Goal: Task Accomplishment & Management: Complete application form

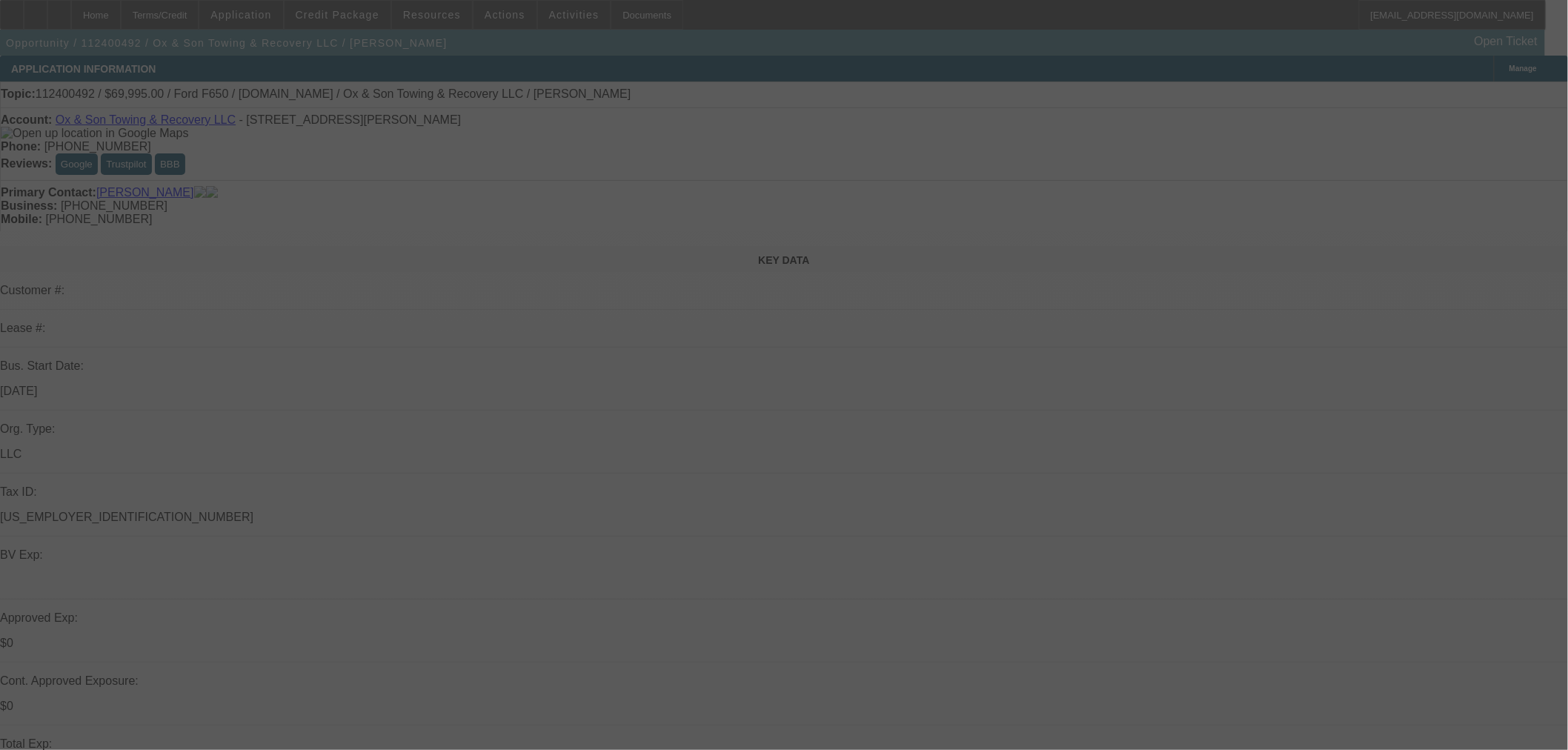
select select "0"
select select "3"
select select "0"
select select "6"
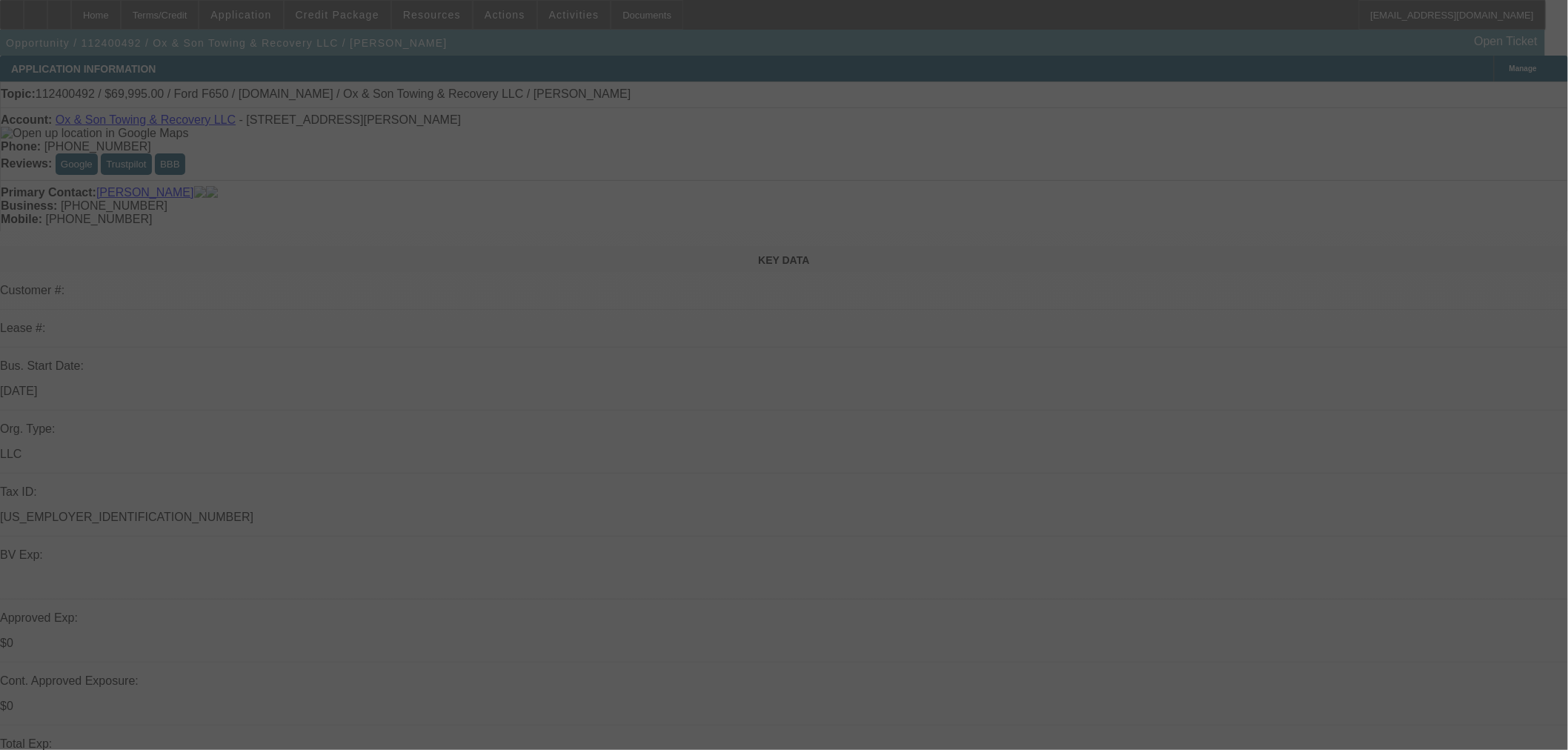
select select "0"
select select "3"
select select "0"
select select "6"
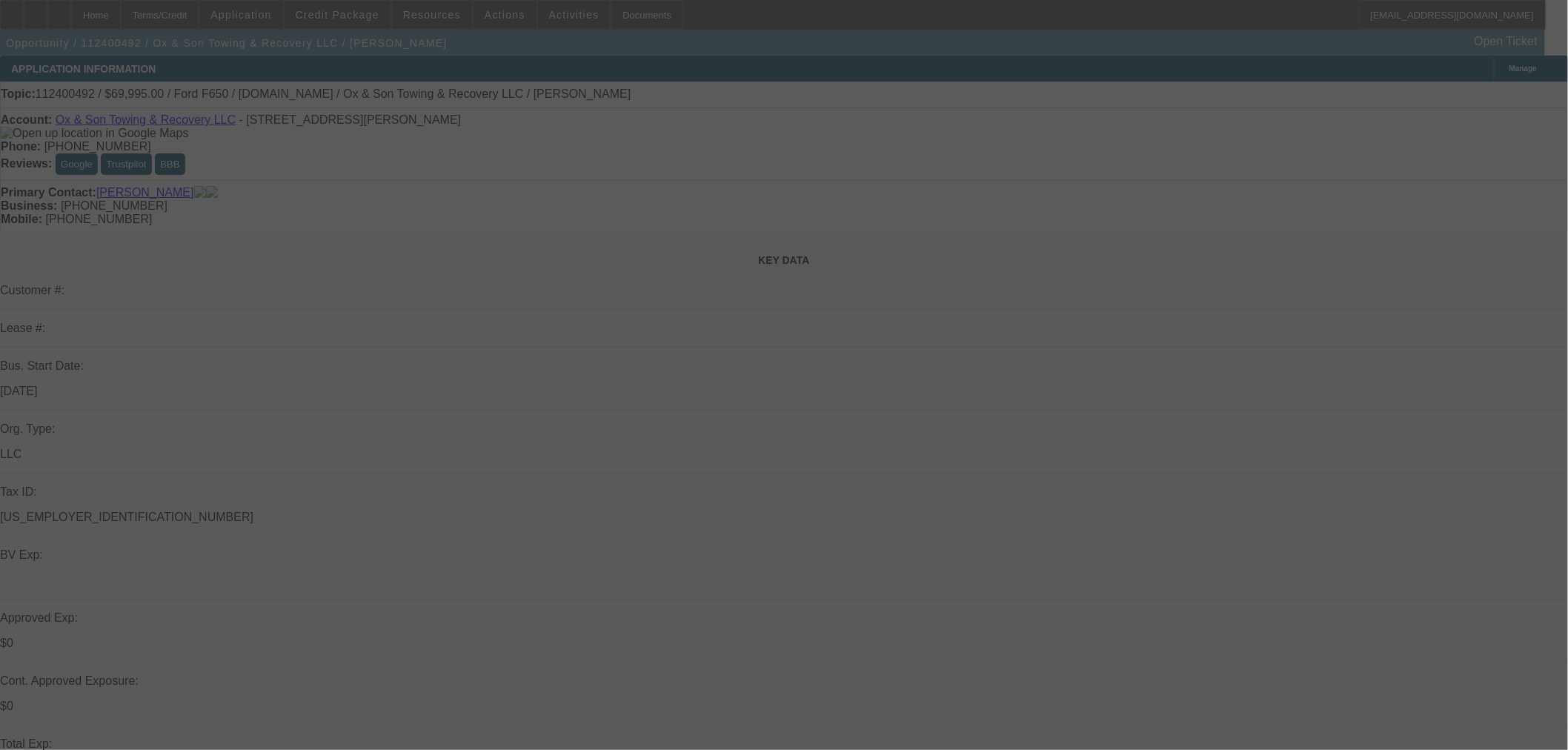
select select "0"
select select "3"
select select "0"
select select "6"
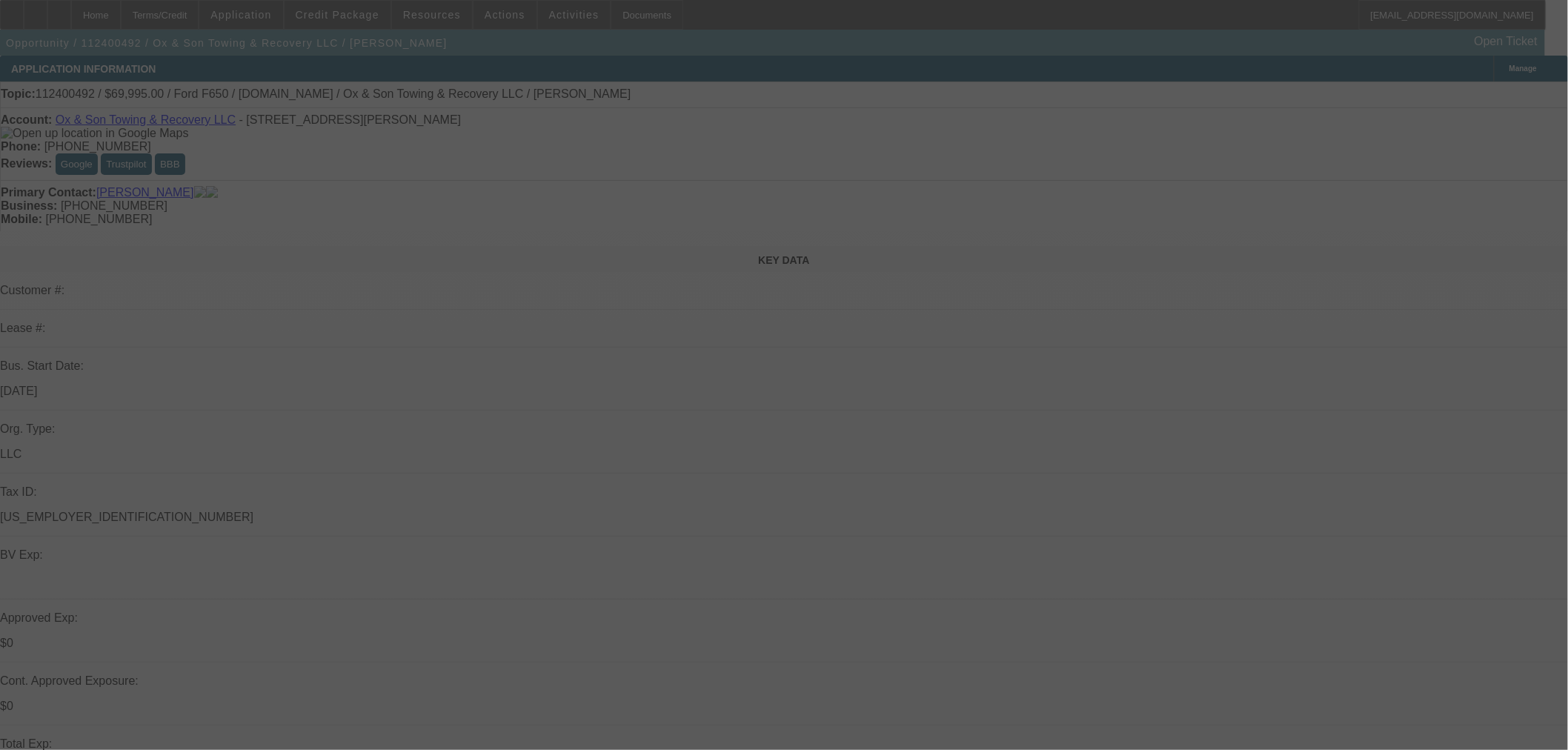
select select "0"
select select "3"
select select "0"
select select "6"
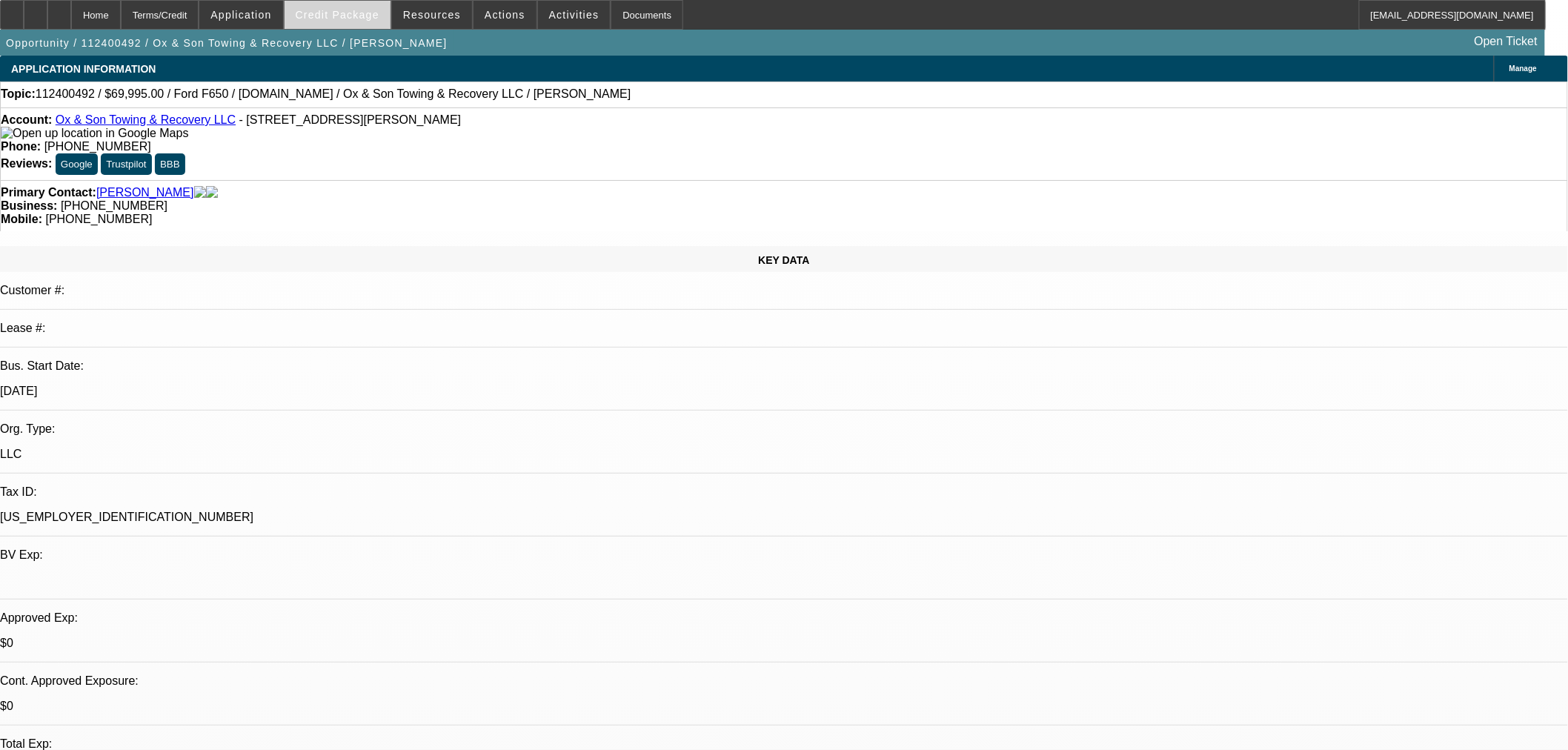
click at [312, 14] on span at bounding box center [337, 15] width 106 height 35
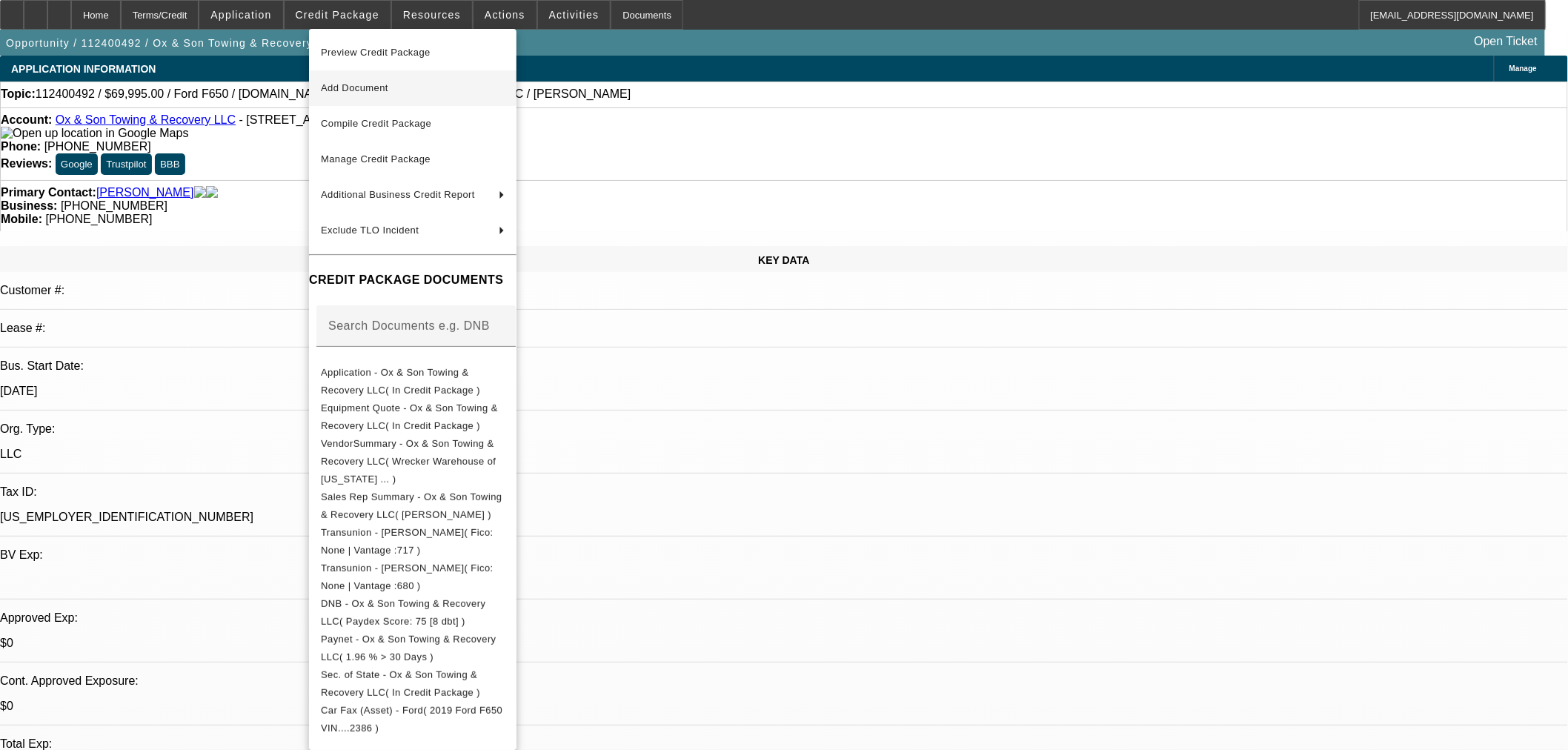
click at [354, 88] on span "Add Document" at bounding box center [354, 88] width 67 height 11
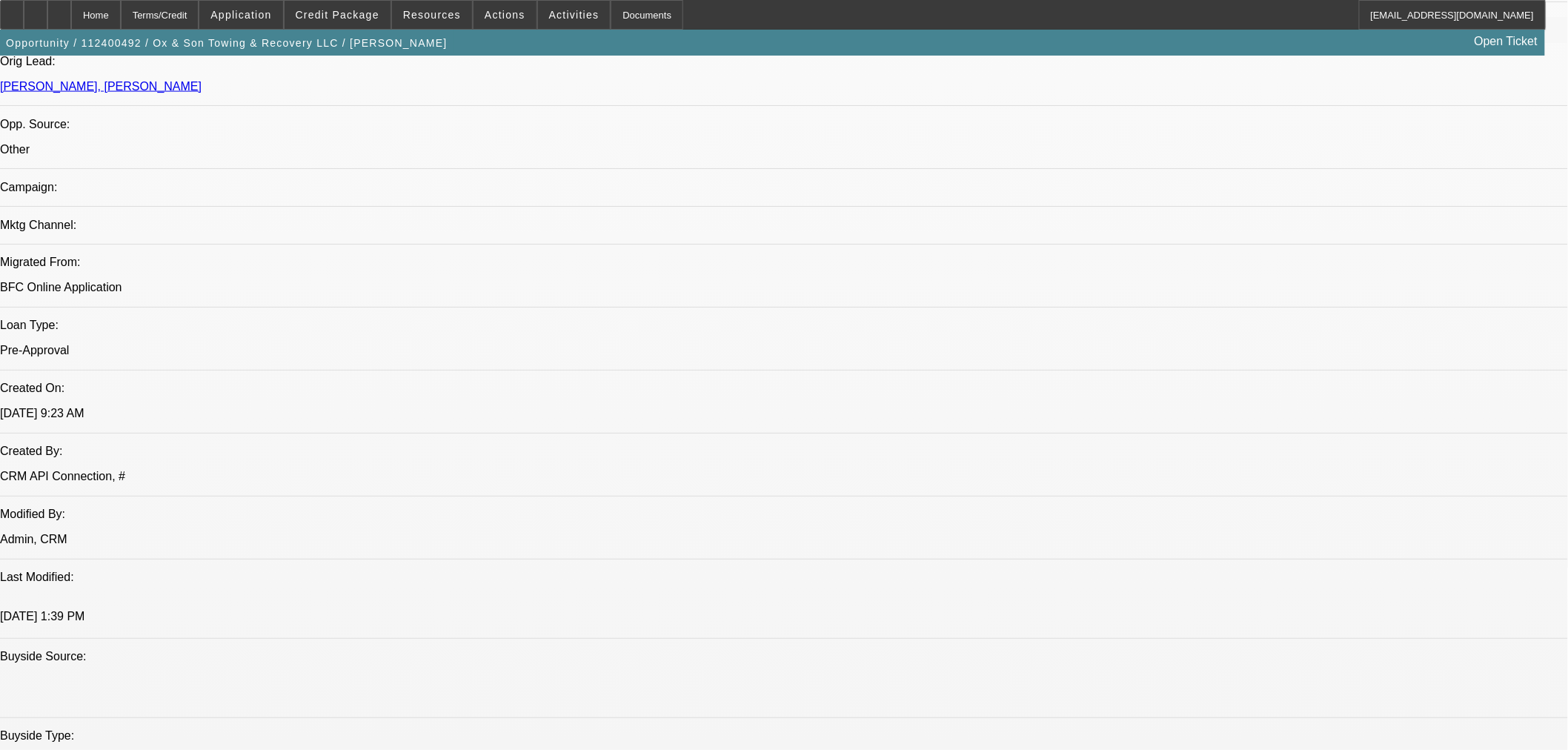
scroll to position [1070, 0]
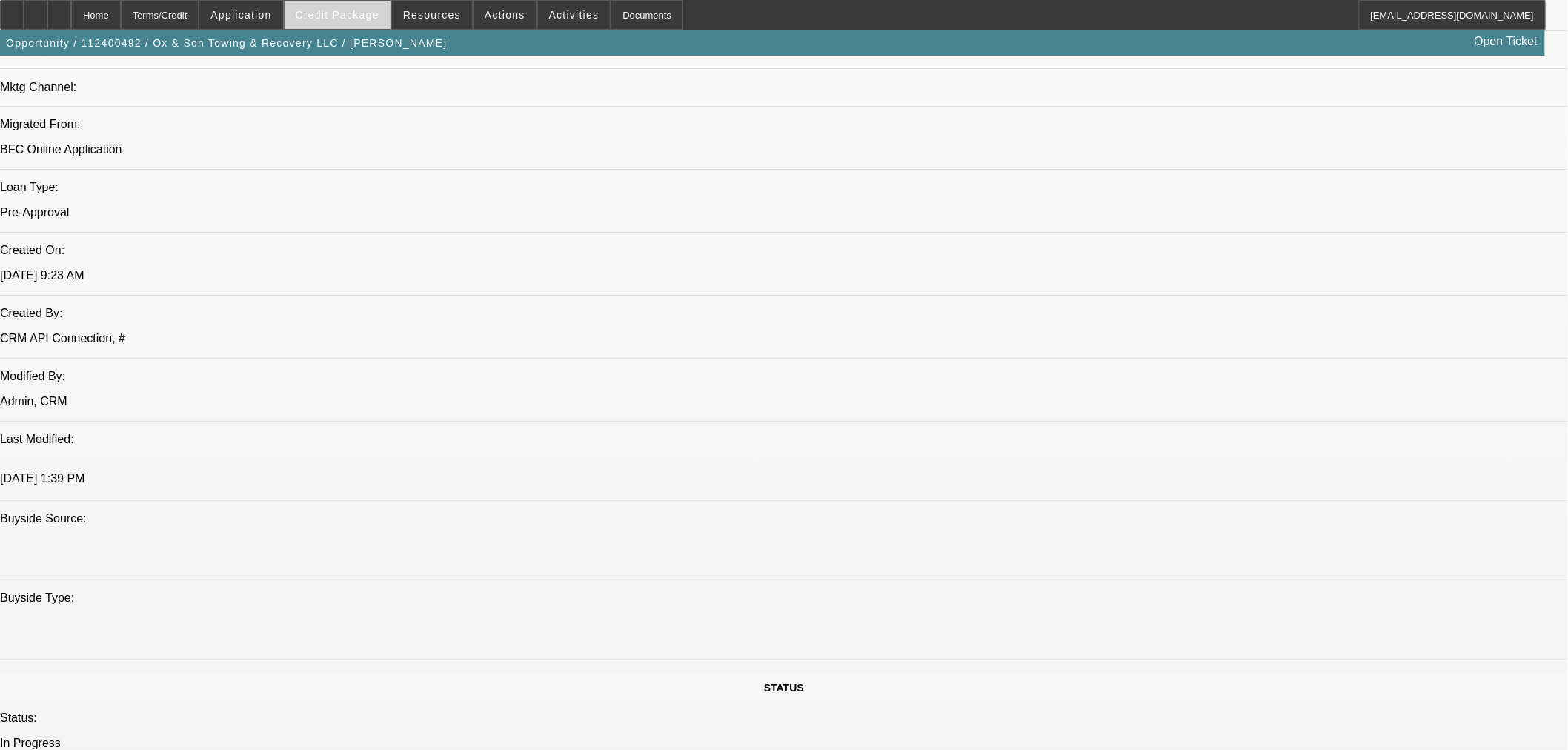
click at [386, 15] on span at bounding box center [337, 15] width 106 height 35
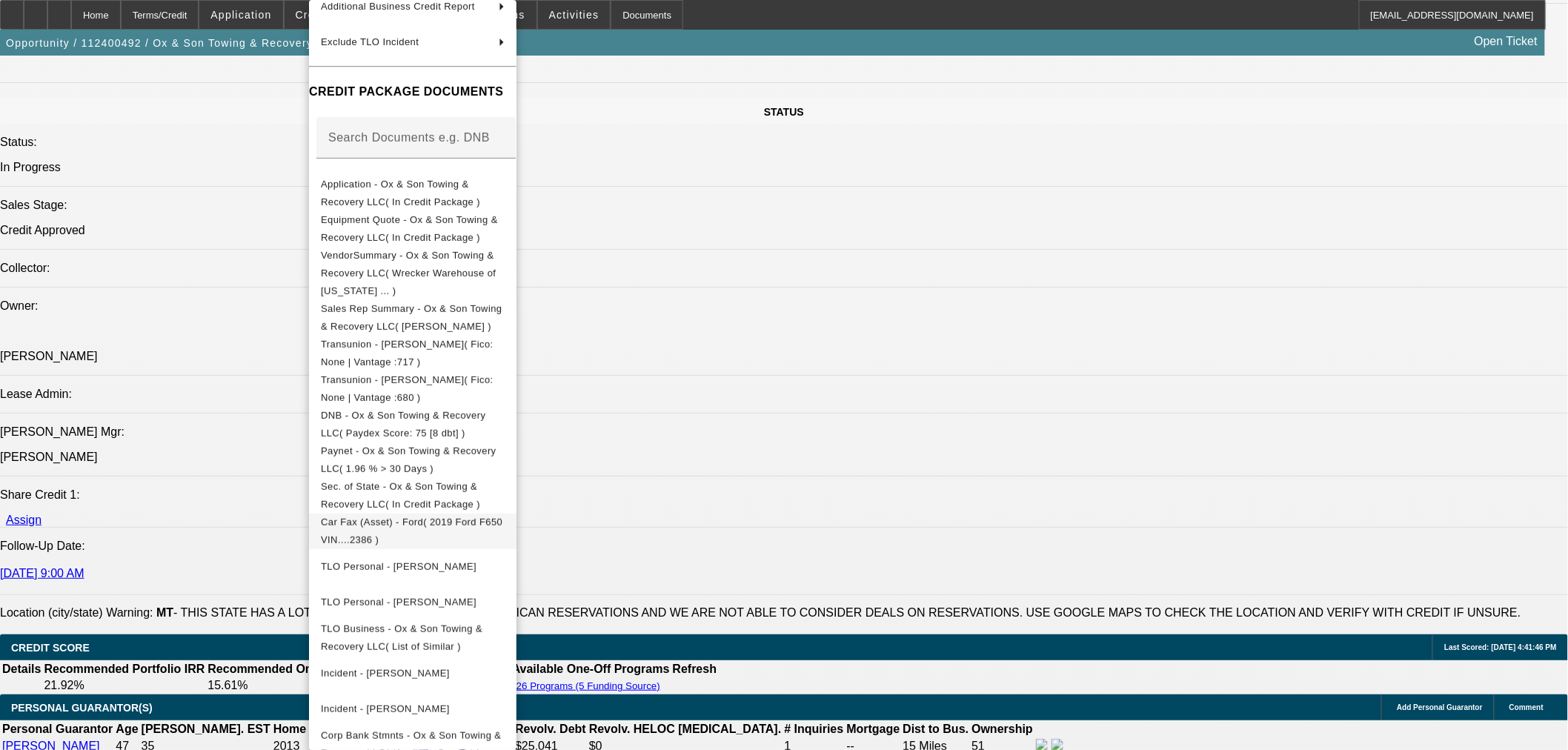
scroll to position [239, 0]
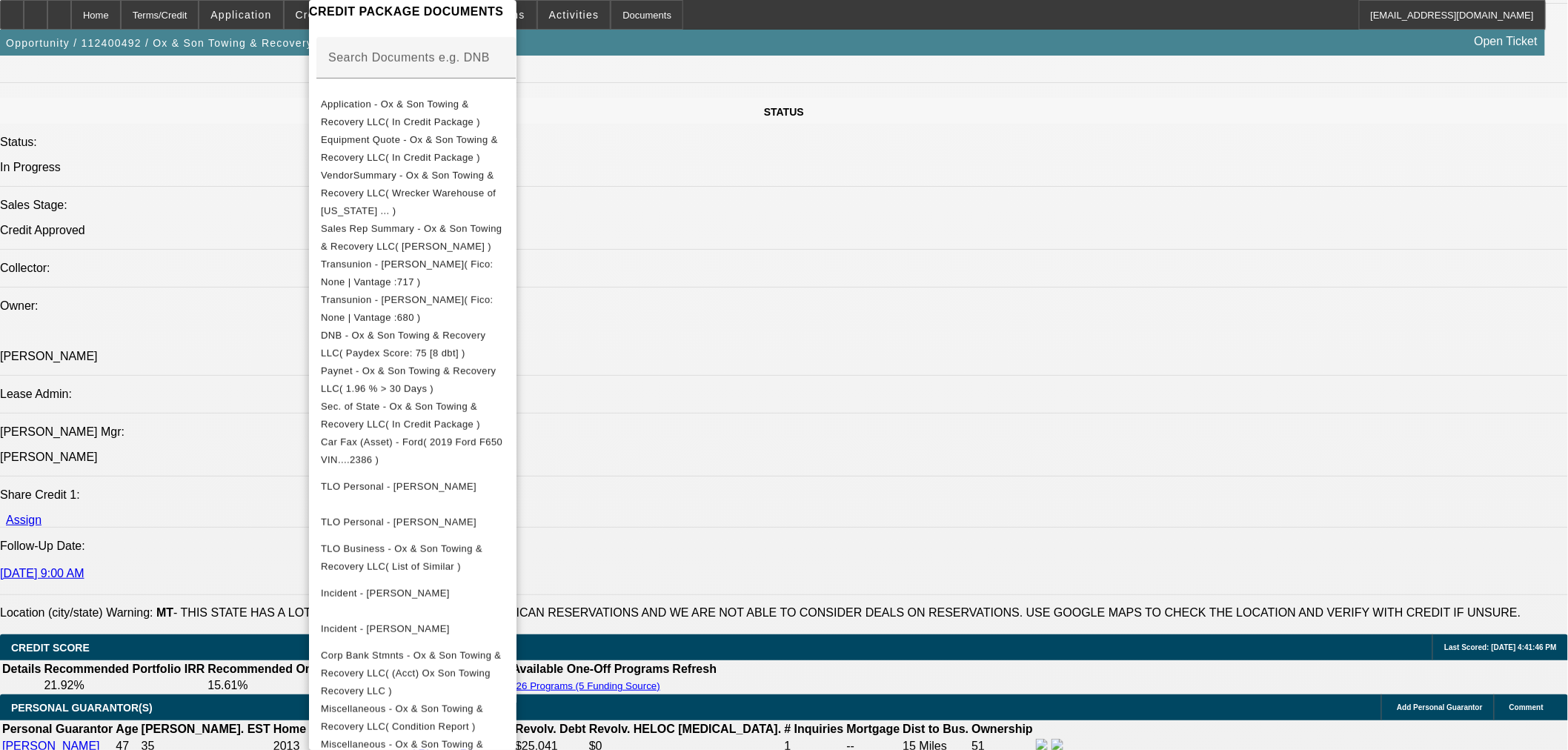
click at [817, 515] on div at bounding box center [784, 375] width 1568 height 750
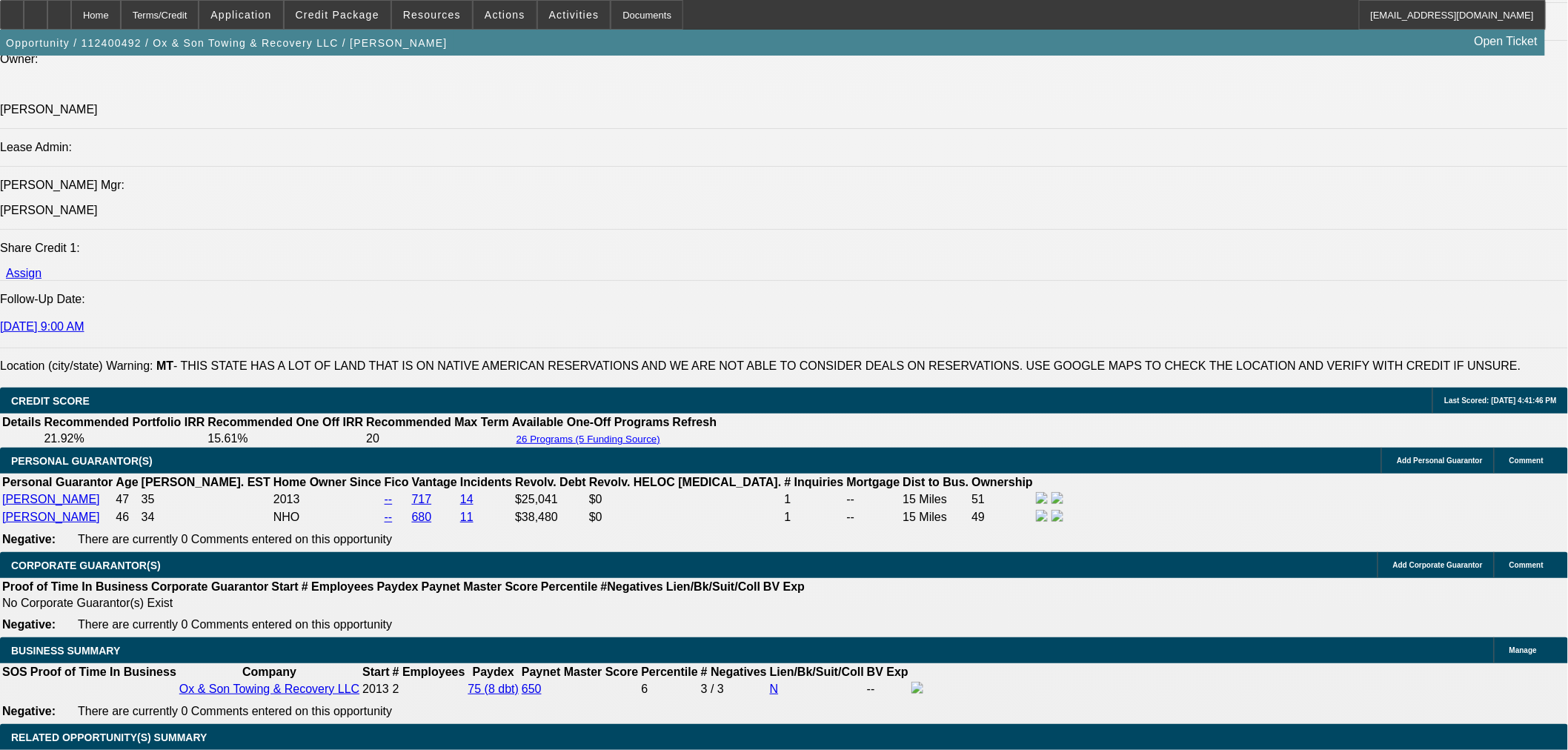
scroll to position [2057, 0]
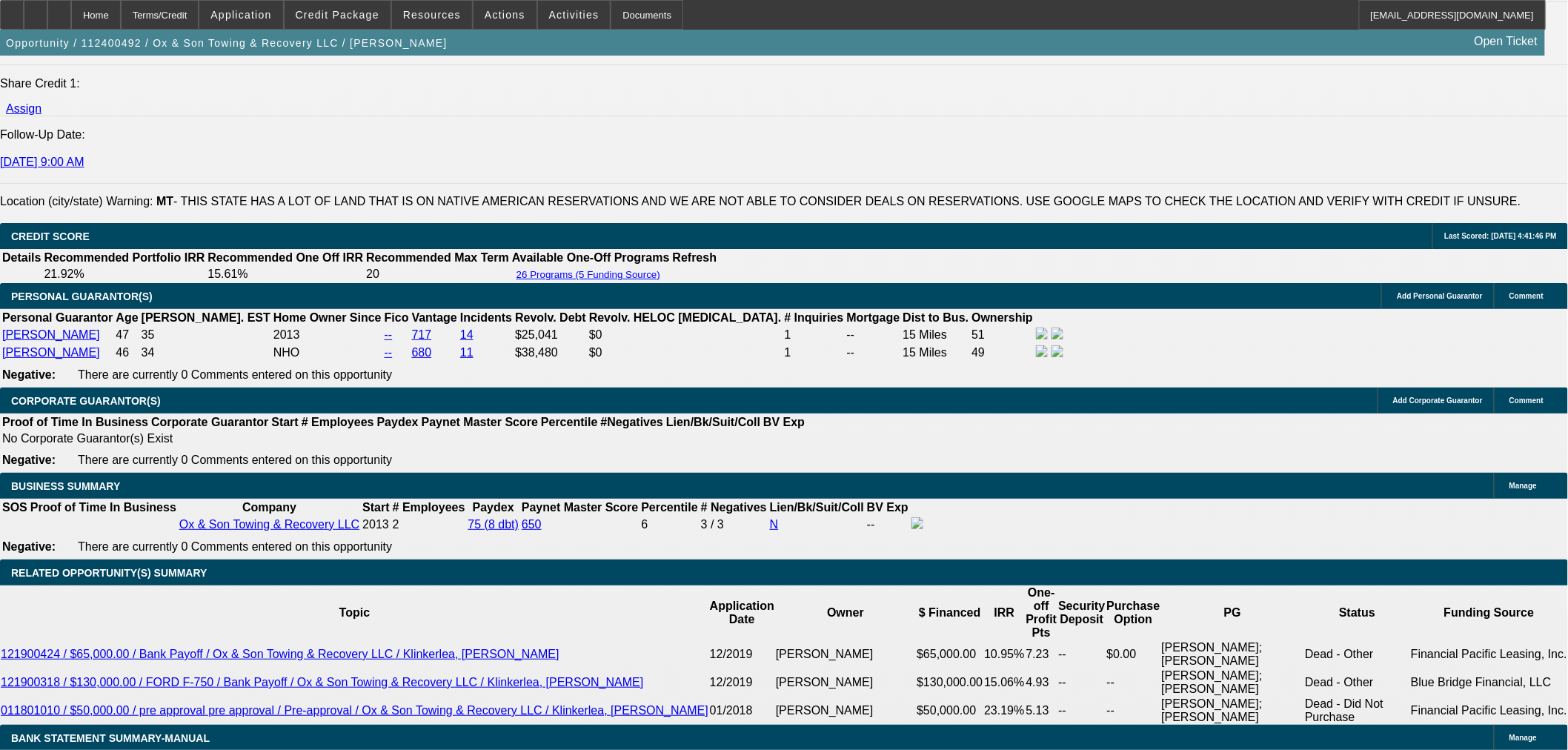
drag, startPoint x: 1149, startPoint y: 499, endPoint x: 1308, endPoint y: 510, distance: 159.4
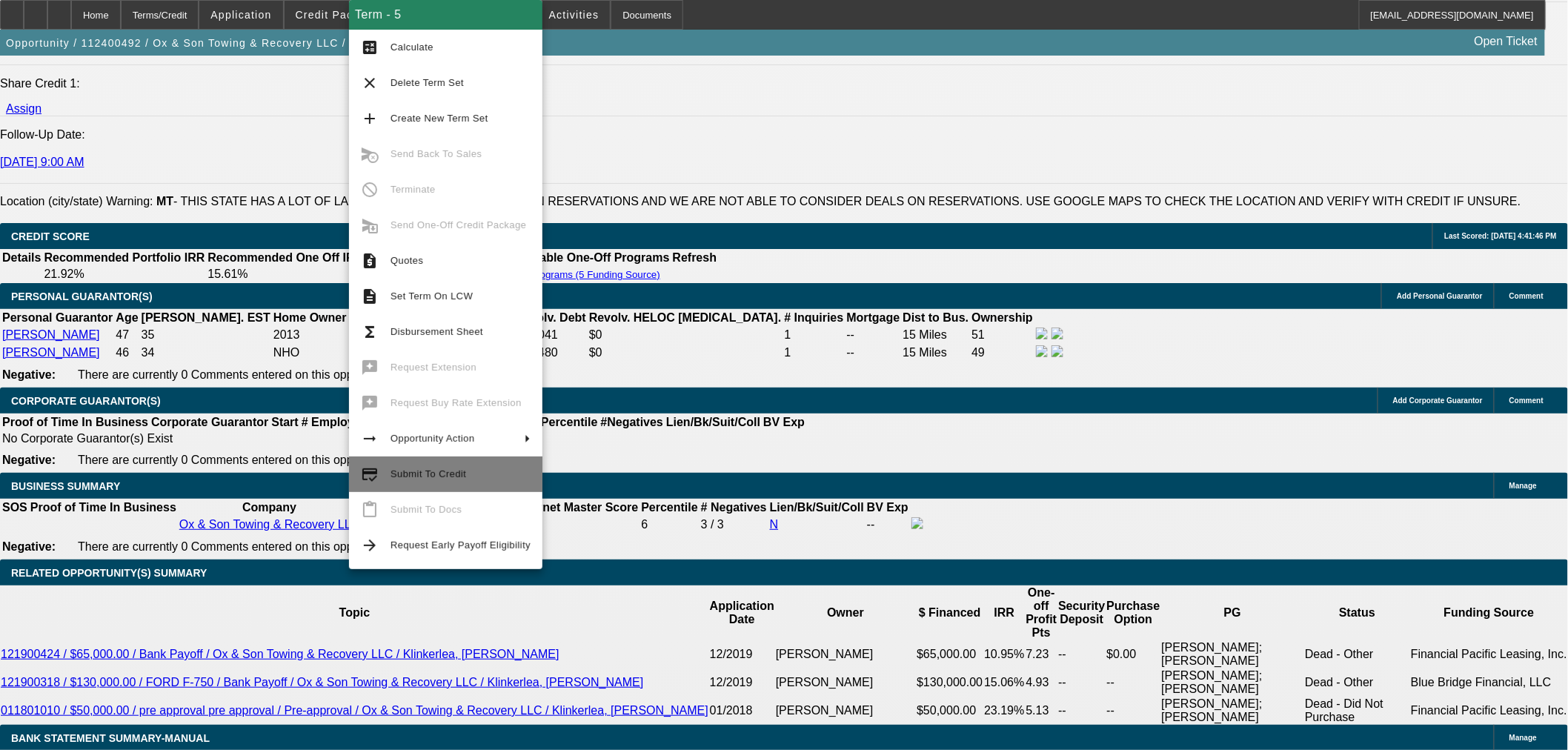
click at [453, 487] on button "credit_score Submit To Credit" at bounding box center [446, 474] width 194 height 35
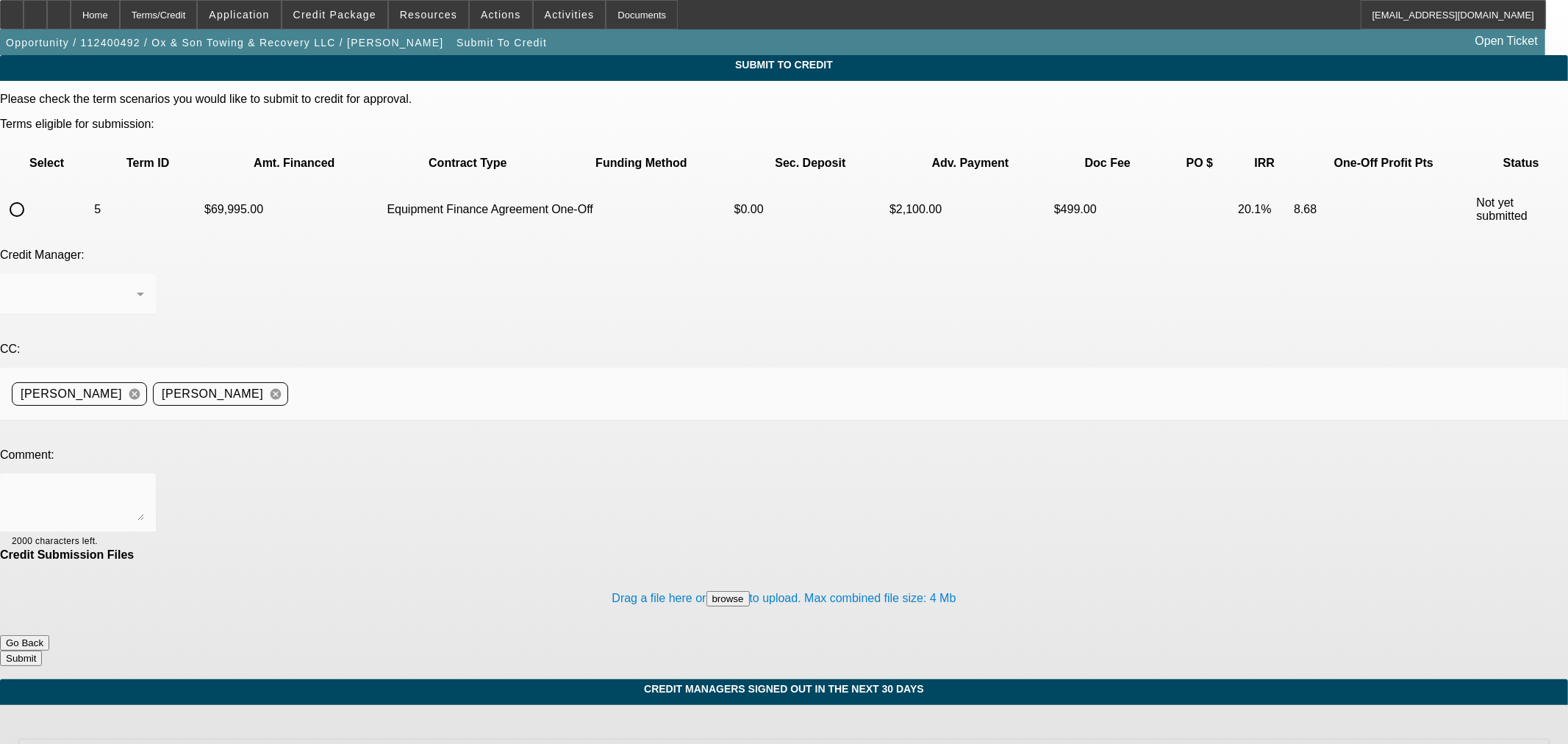
click at [32, 195] on input "radio" at bounding box center [17, 209] width 29 height 29
radio input "true"
click at [144, 474] on div at bounding box center [78, 503] width 132 height 59
click at [144, 485] on textarea "please send to finpac to clear contingencies. Thanks!" at bounding box center [78, 503] width 132 height 35
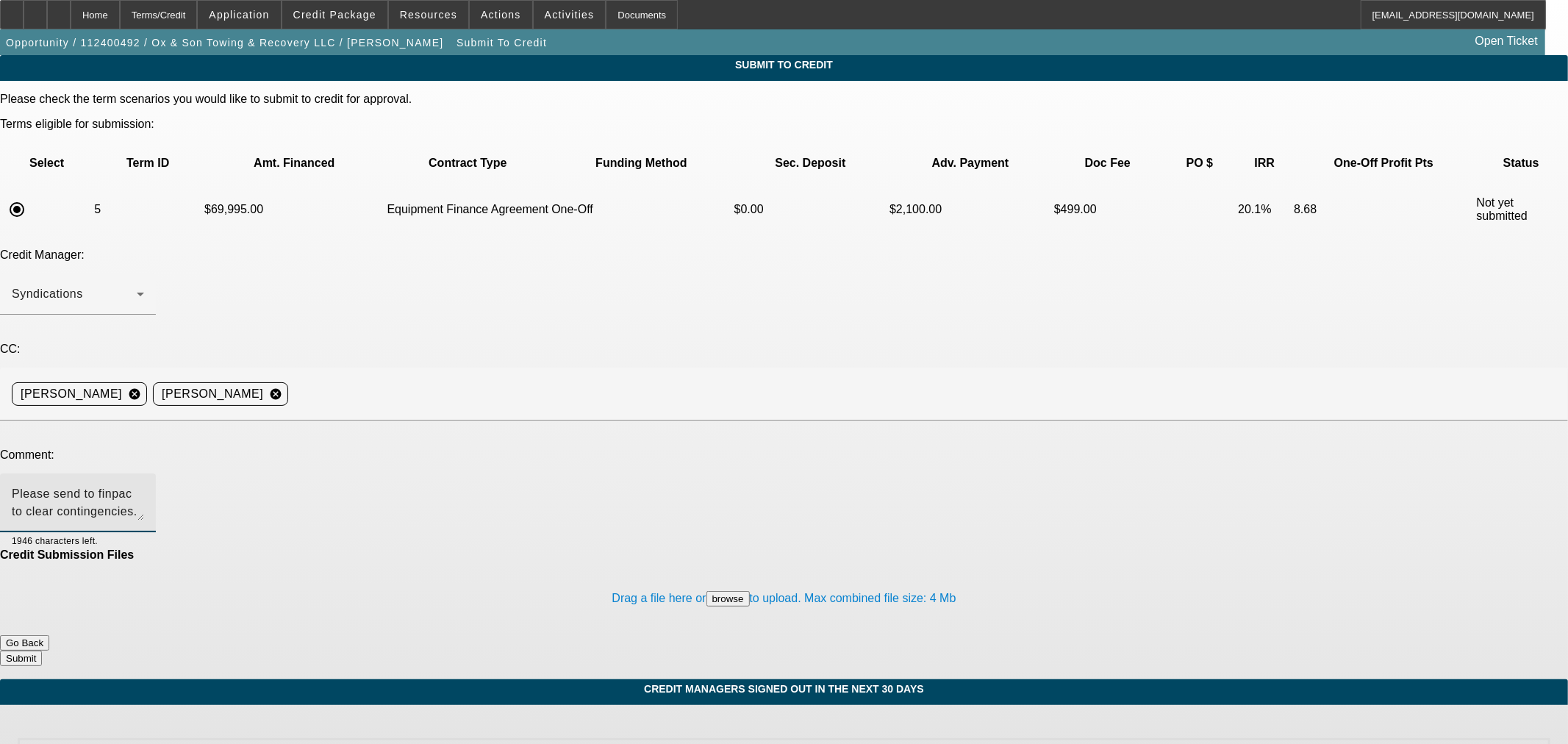
type textarea "Please send to finpac to clear contingencies. Thanks!"
click at [42, 650] on button "Submit" at bounding box center [20, 658] width 42 height 15
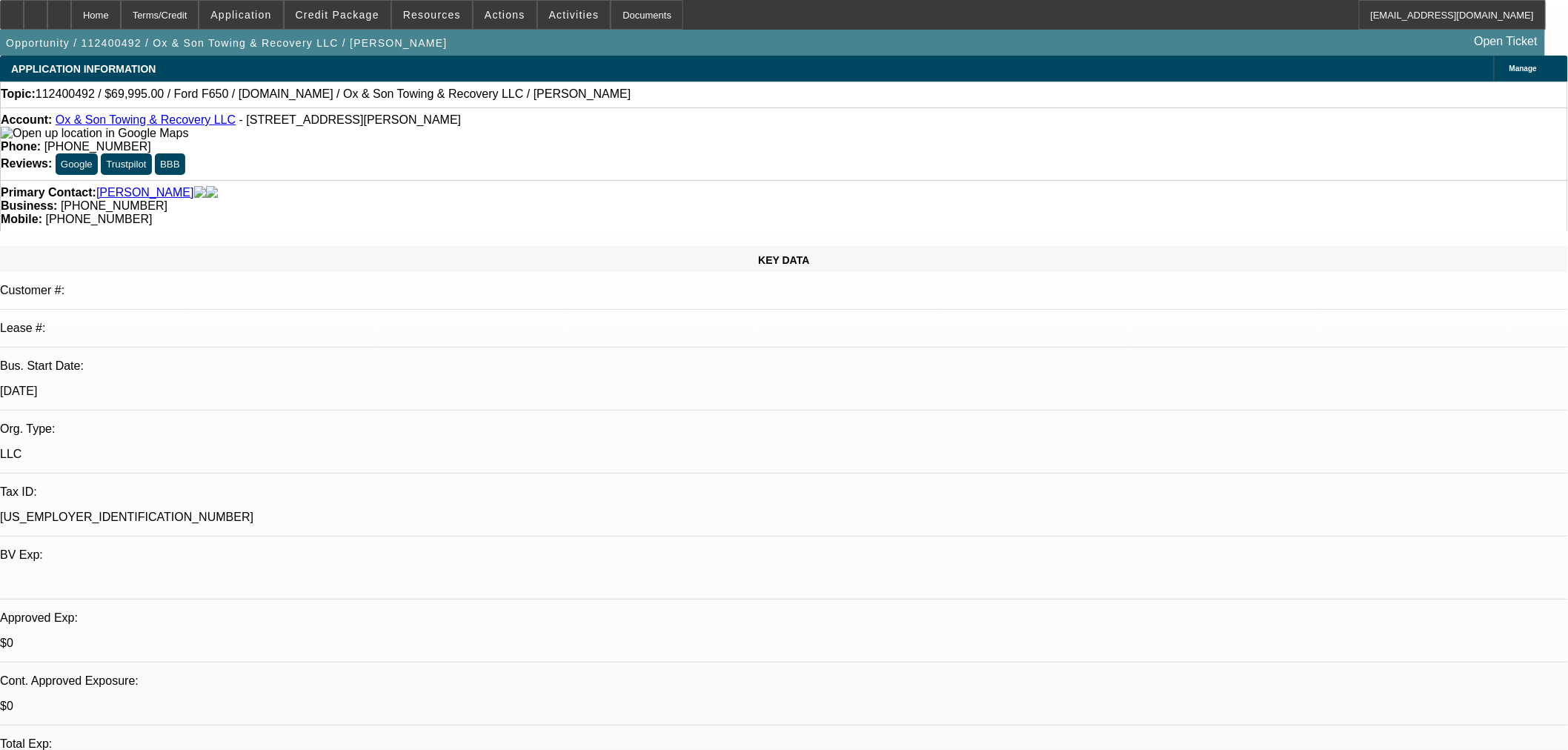
select select "0"
select select "3"
select select "0"
select select "6"
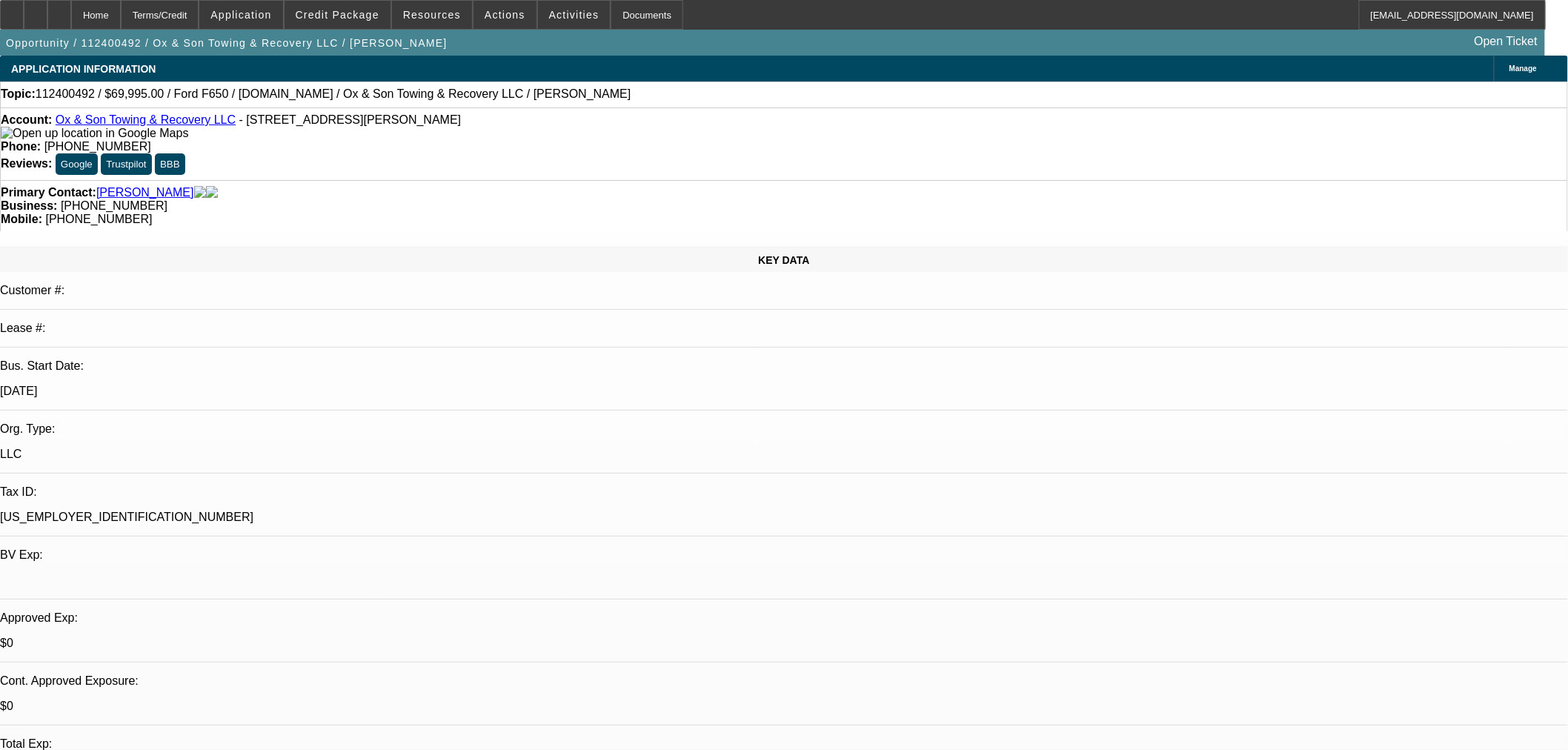
select select "0"
select select "3"
select select "0"
select select "6"
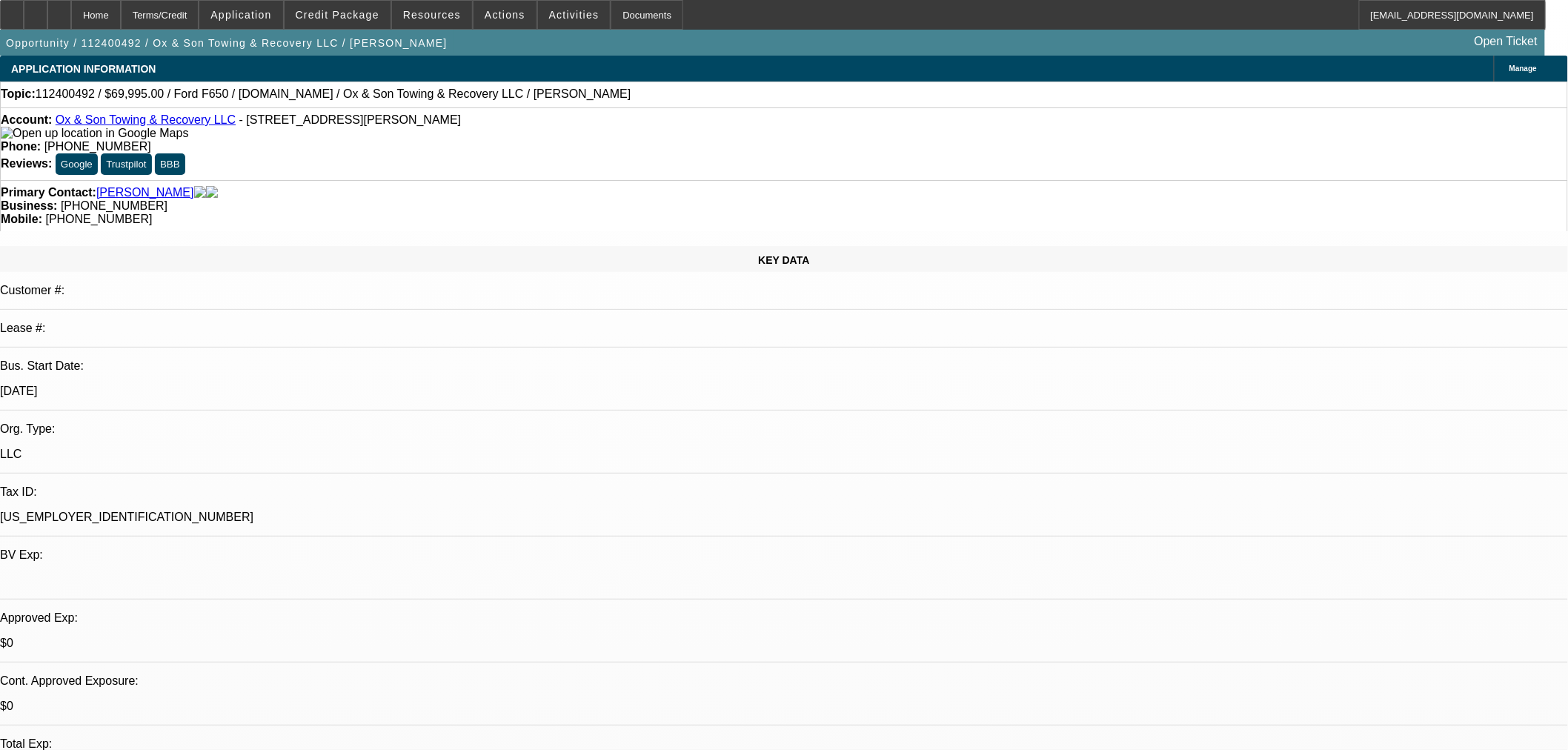
select select "0"
select select "3"
select select "0"
select select "6"
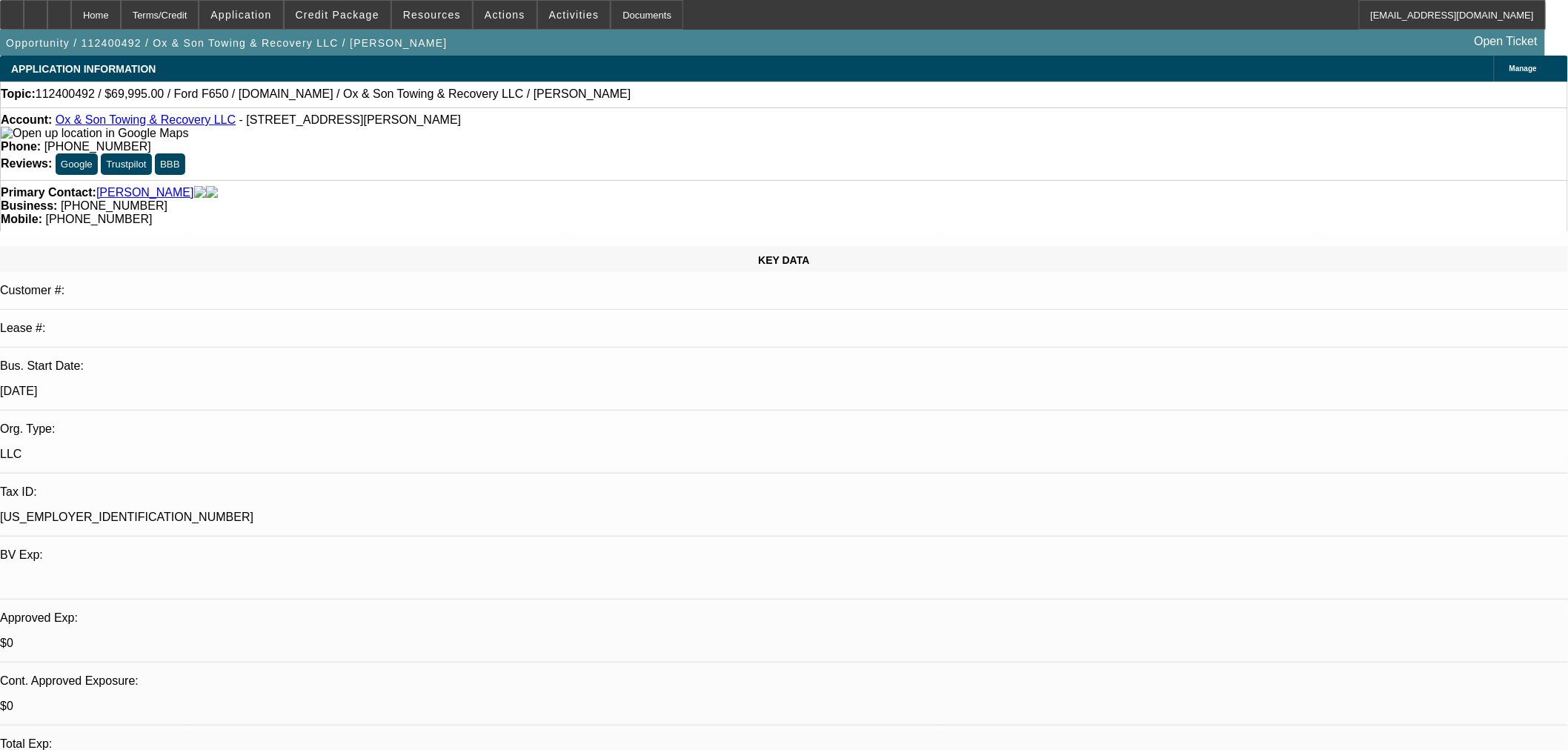
select select "0"
select select "3"
select select "0"
select select "6"
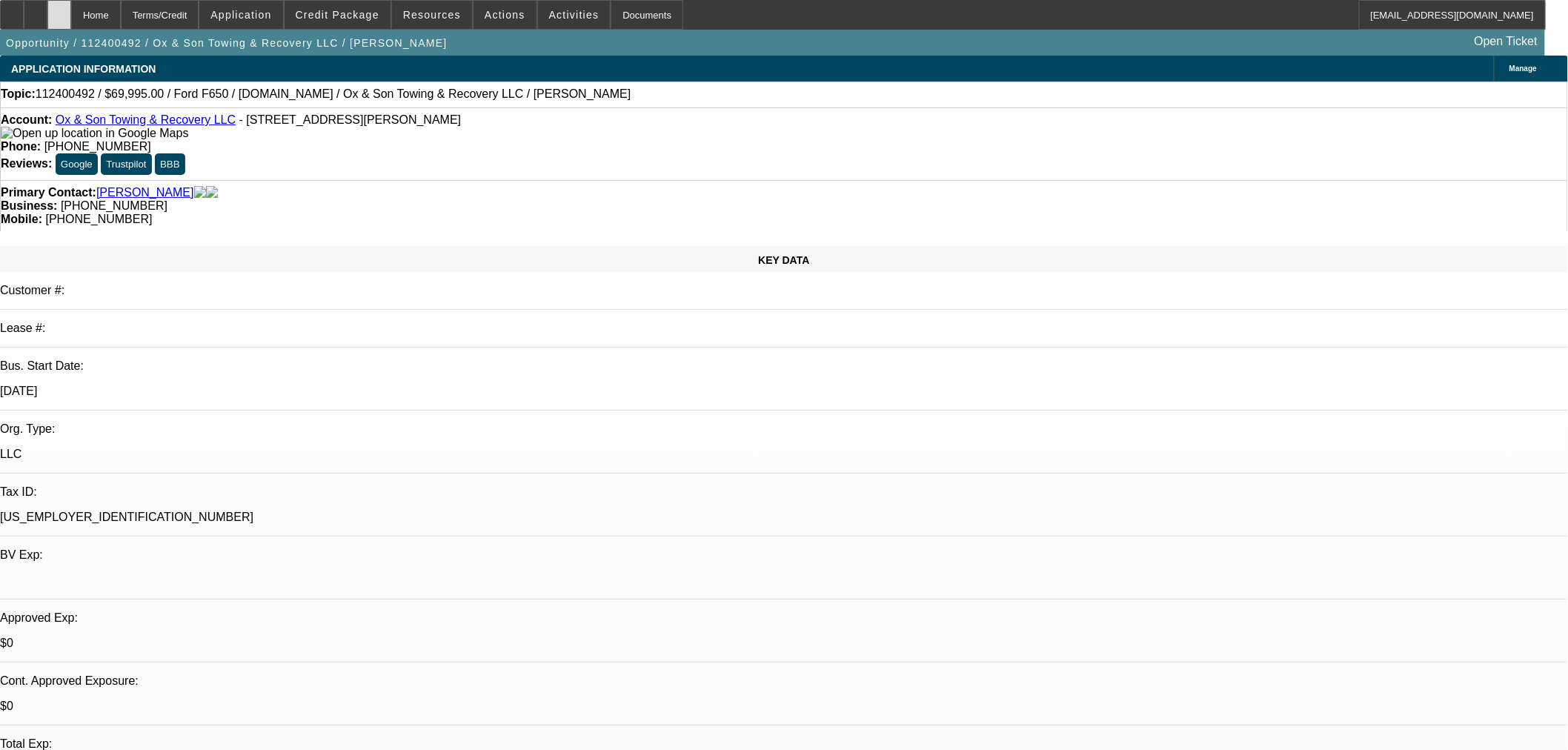
click at [59, 9] on icon at bounding box center [59, 9] width 0 height 0
select select "0"
select select "3"
select select "0"
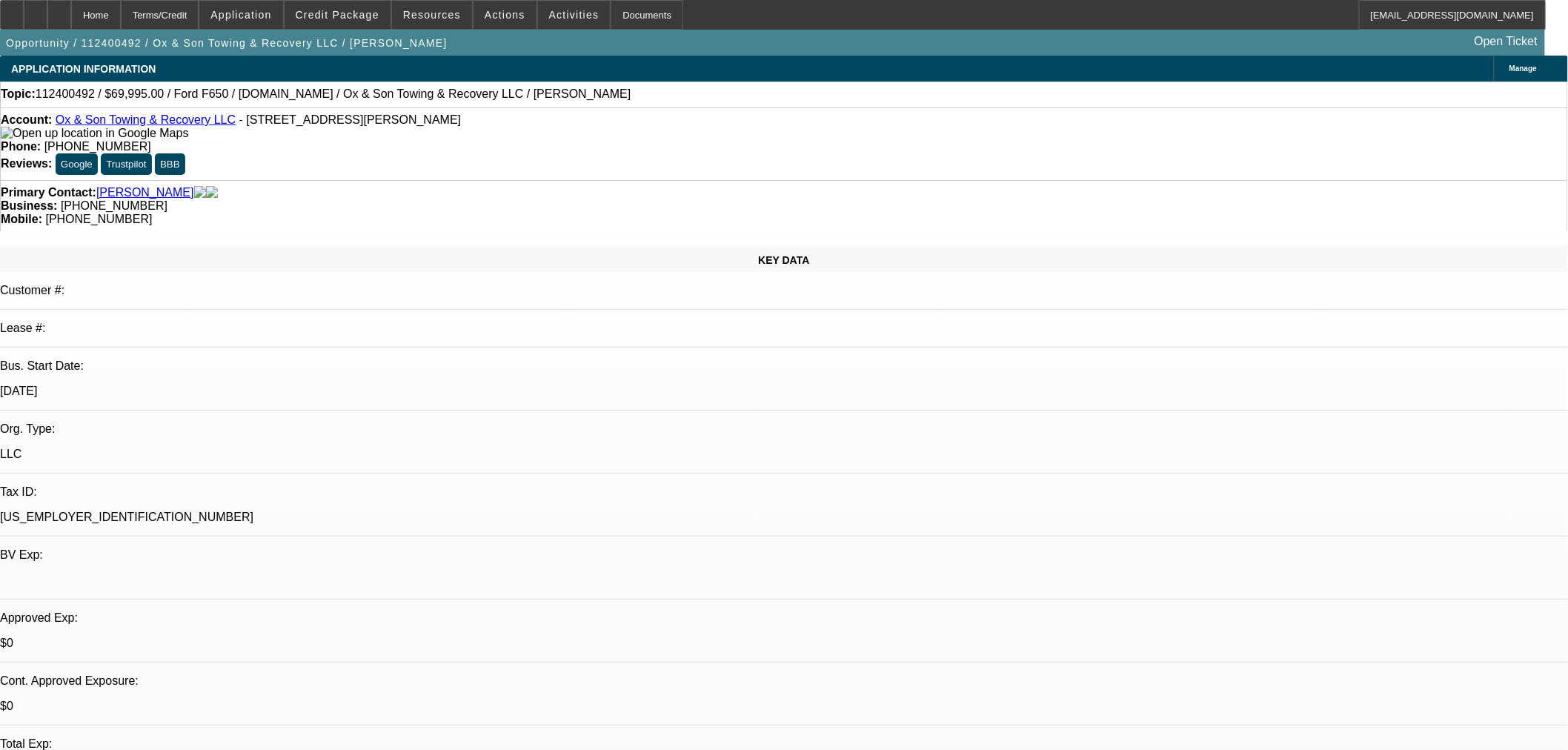
select select "6"
select select "0"
select select "3"
select select "0"
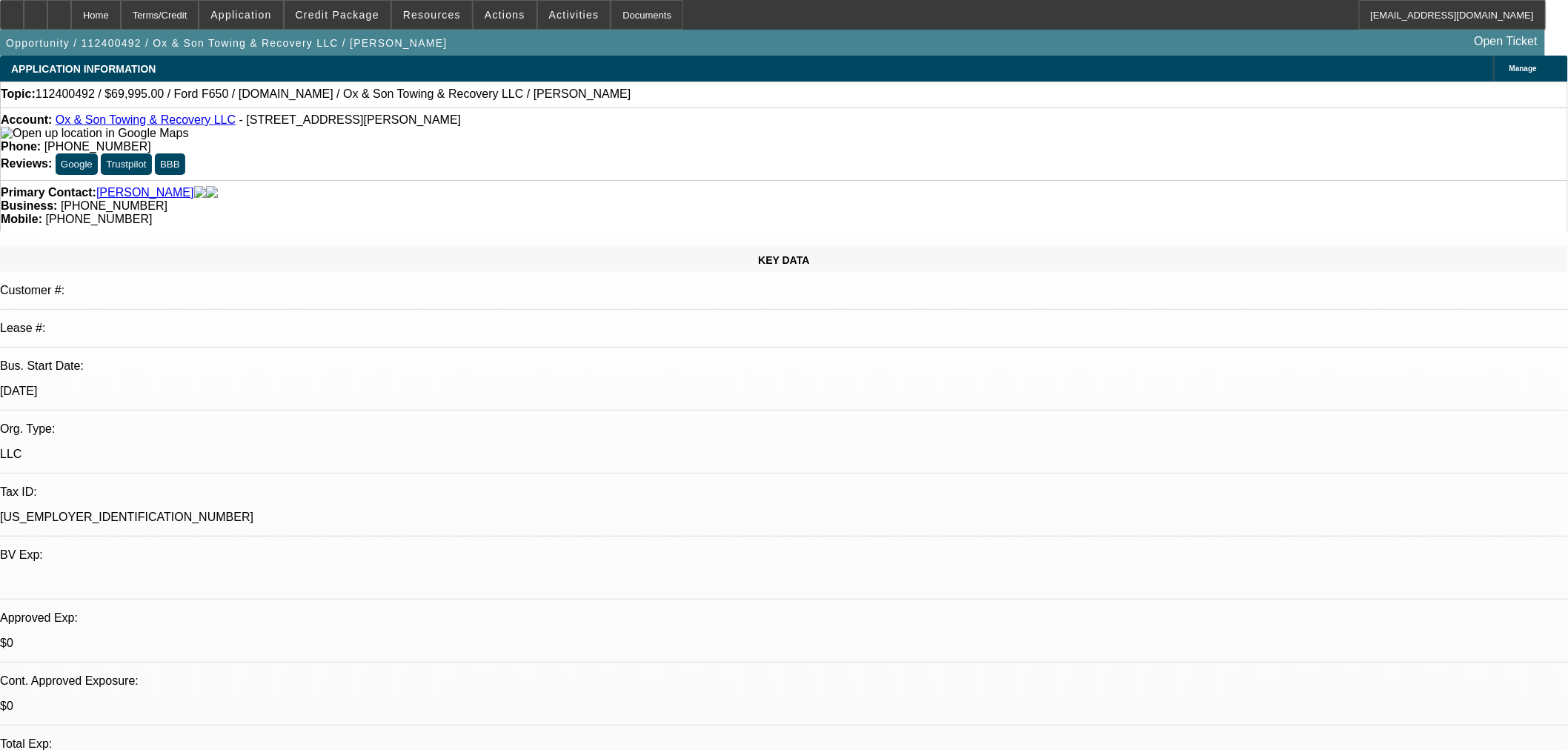
select select "6"
select select "0"
select select "3"
select select "0"
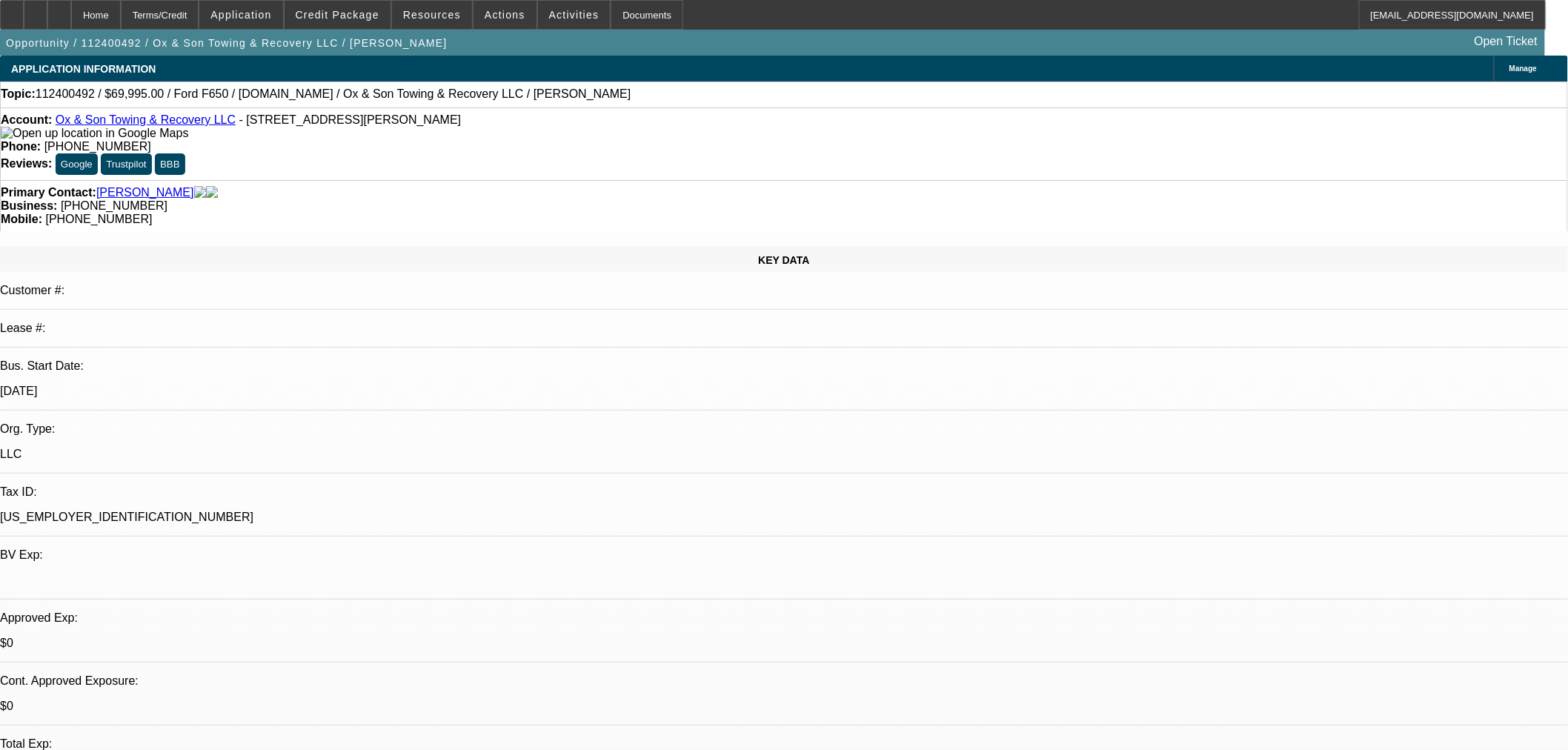
select select "6"
select select "0"
select select "3"
select select "0"
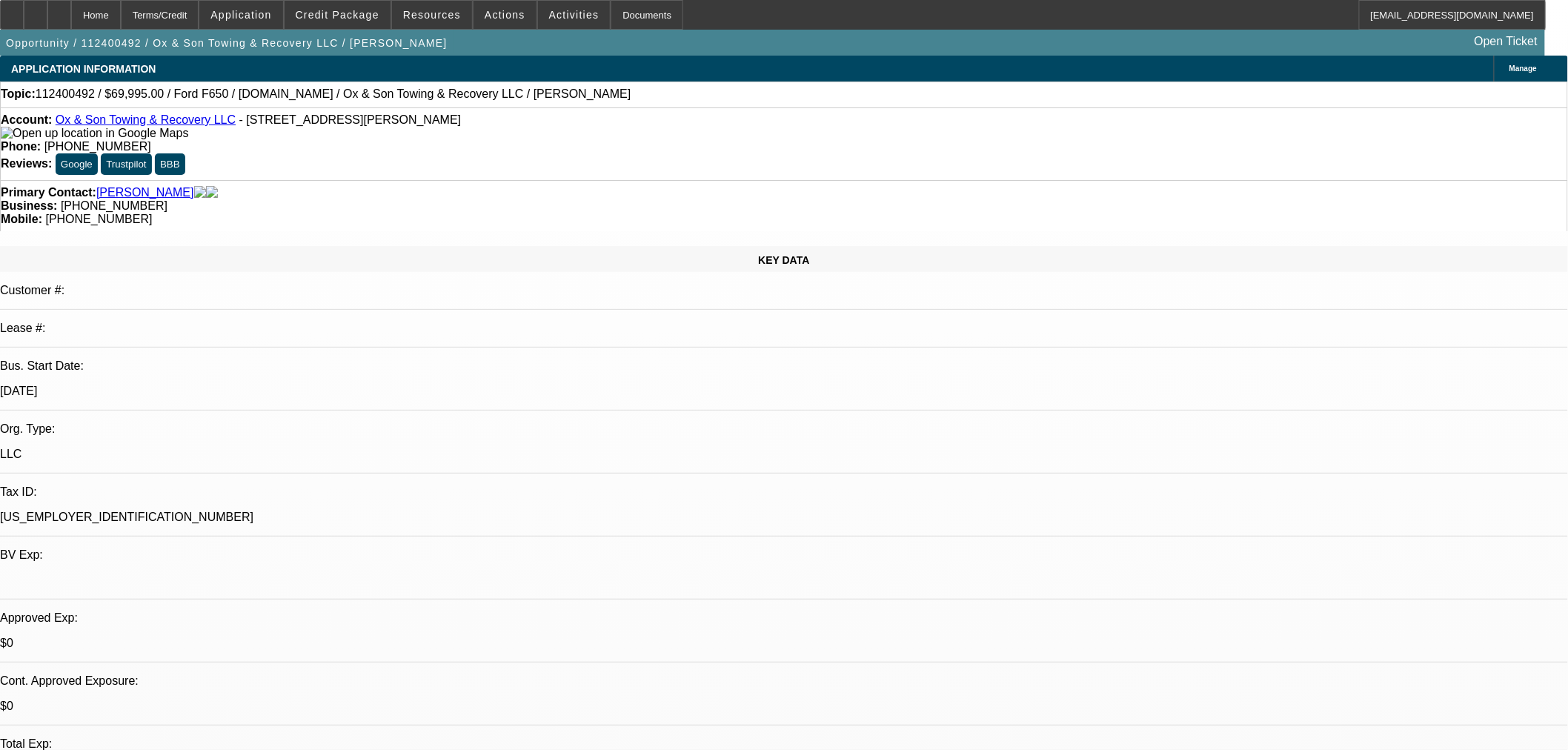
select select "6"
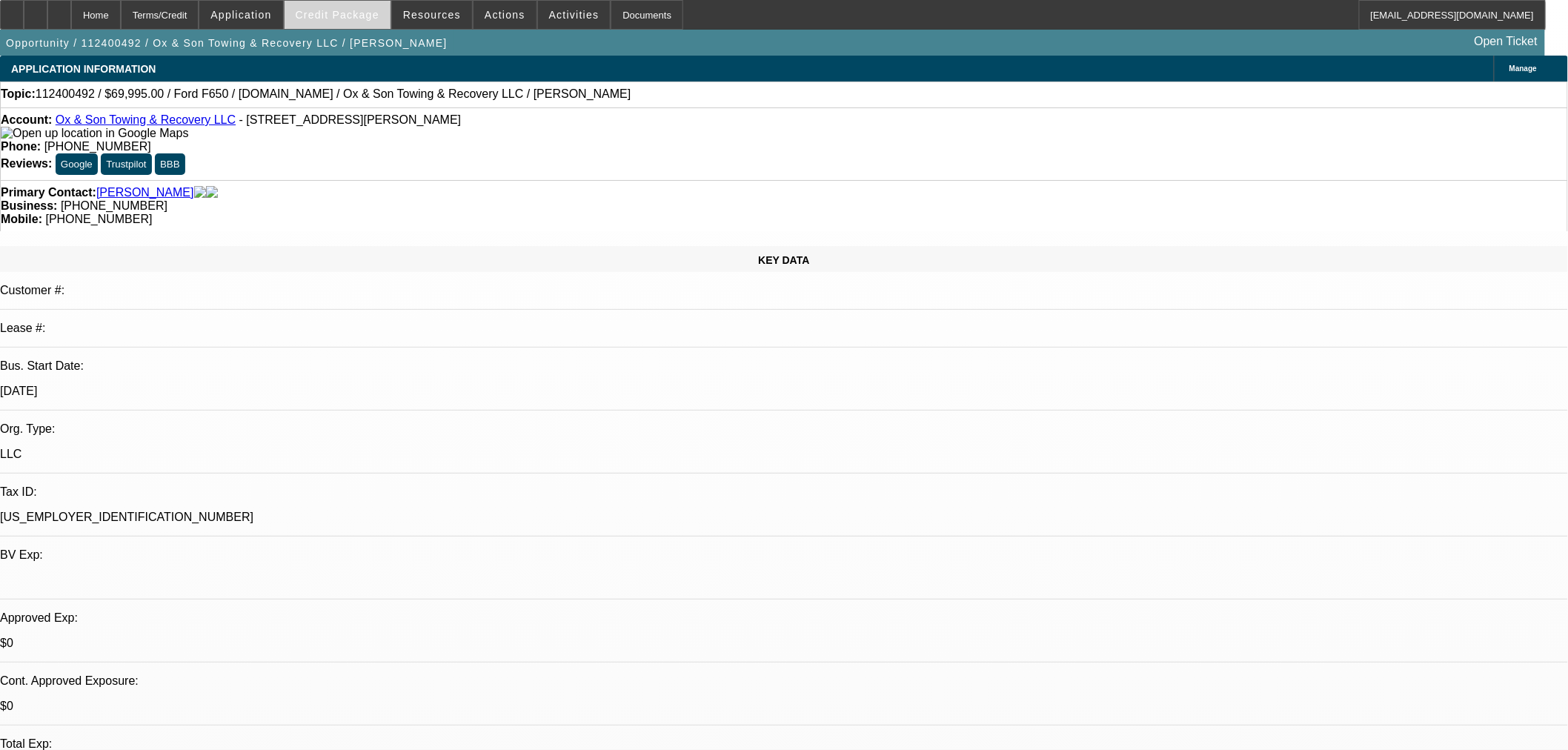
click at [371, 15] on span "Credit Package" at bounding box center [337, 15] width 83 height 12
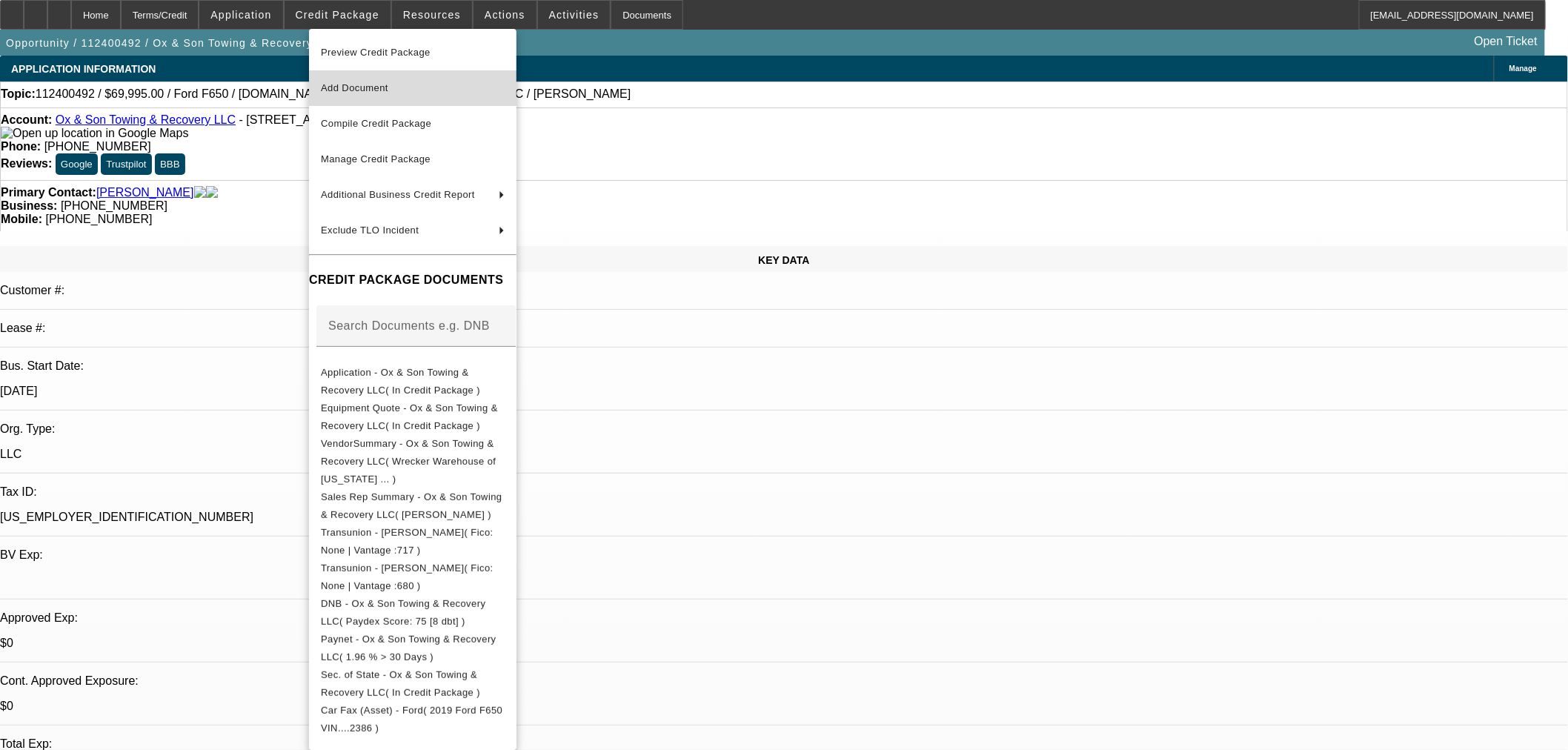
click at [398, 71] on button "Add Document" at bounding box center [412, 88] width 207 height 35
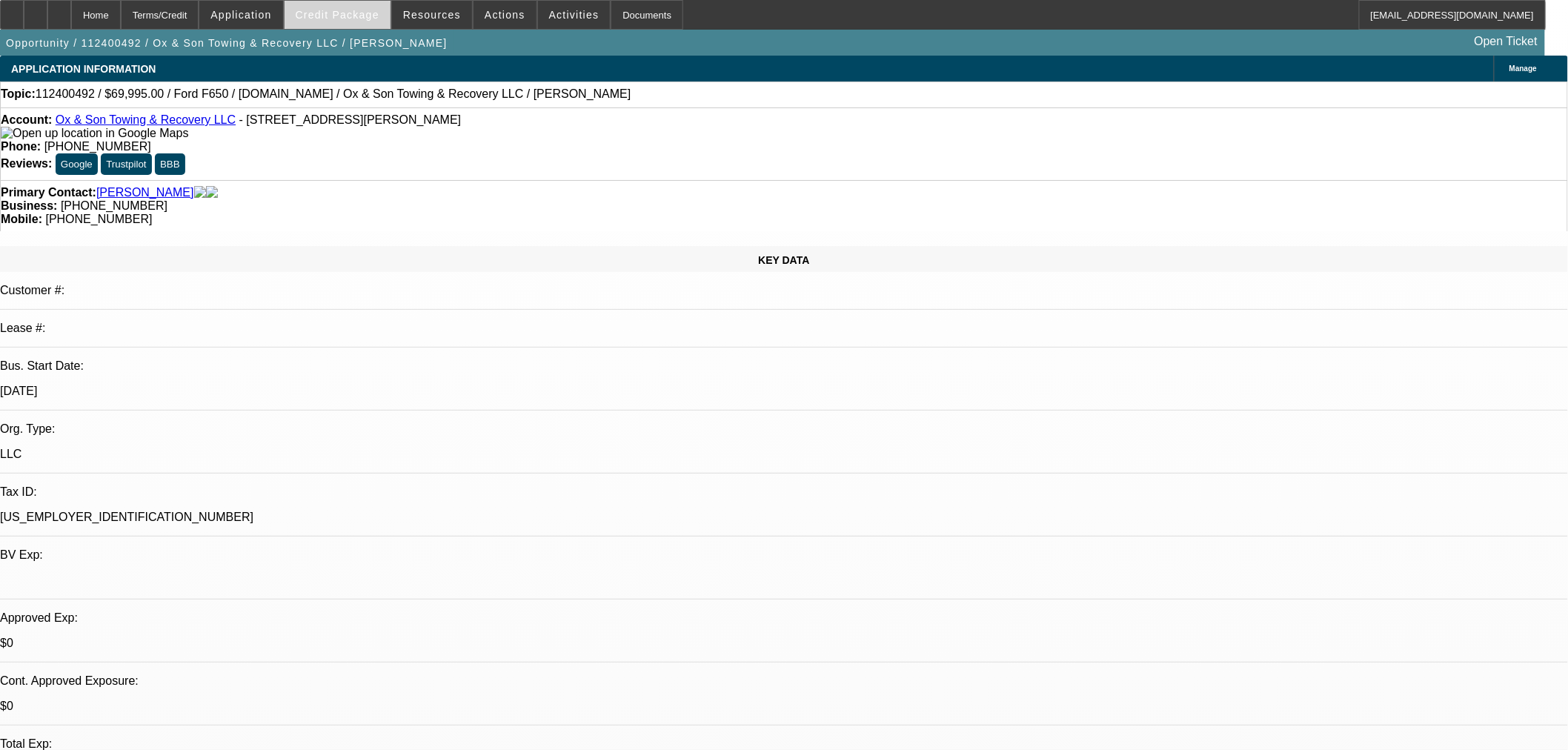
click at [354, 11] on span "Credit Package" at bounding box center [337, 15] width 83 height 12
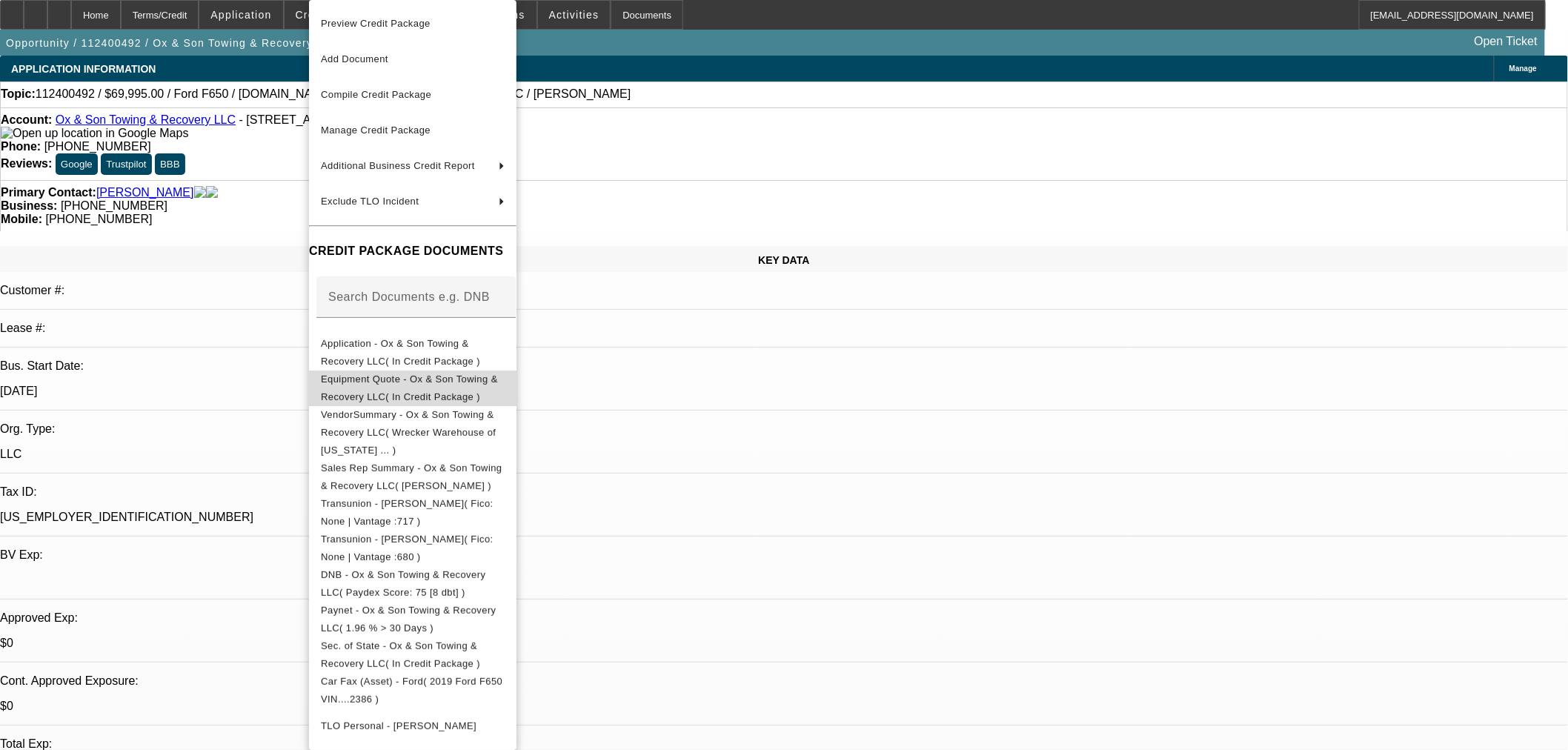
click at [470, 371] on button "Equipment Quote - Ox & Son Towing & Recovery LLC( In Credit Package )" at bounding box center [412, 388] width 207 height 35
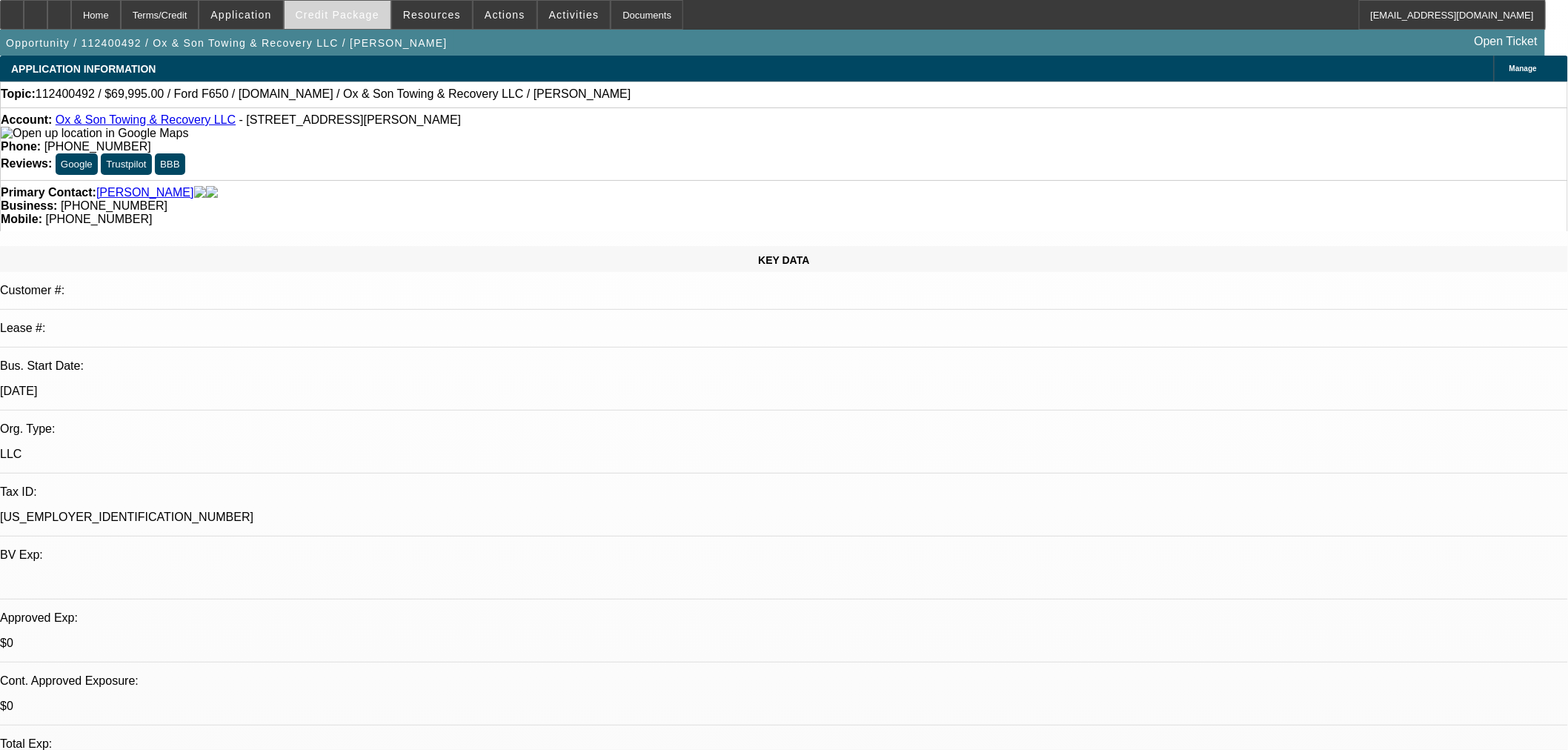
click at [356, 16] on span "Credit Package" at bounding box center [337, 15] width 83 height 12
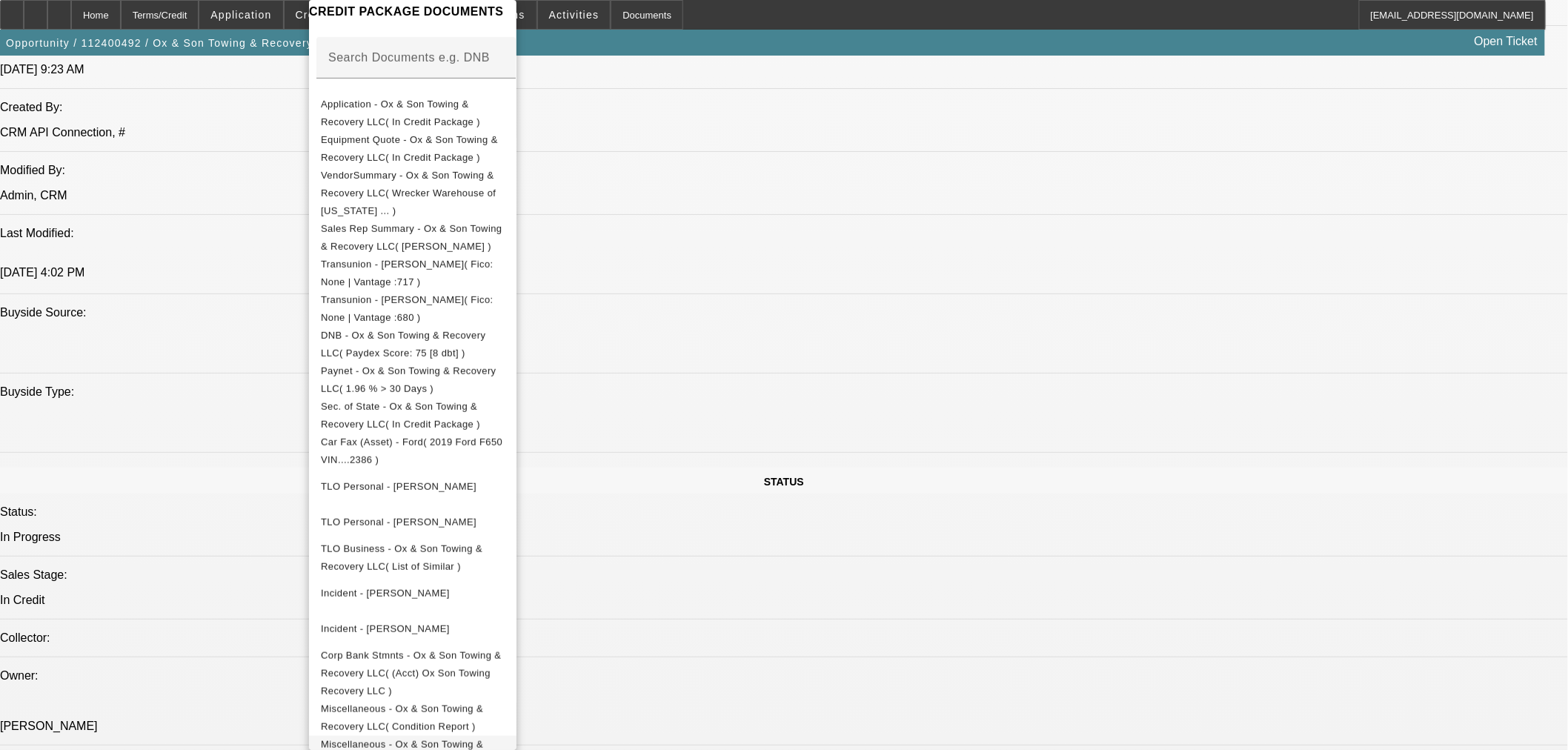
scroll to position [1399, 0]
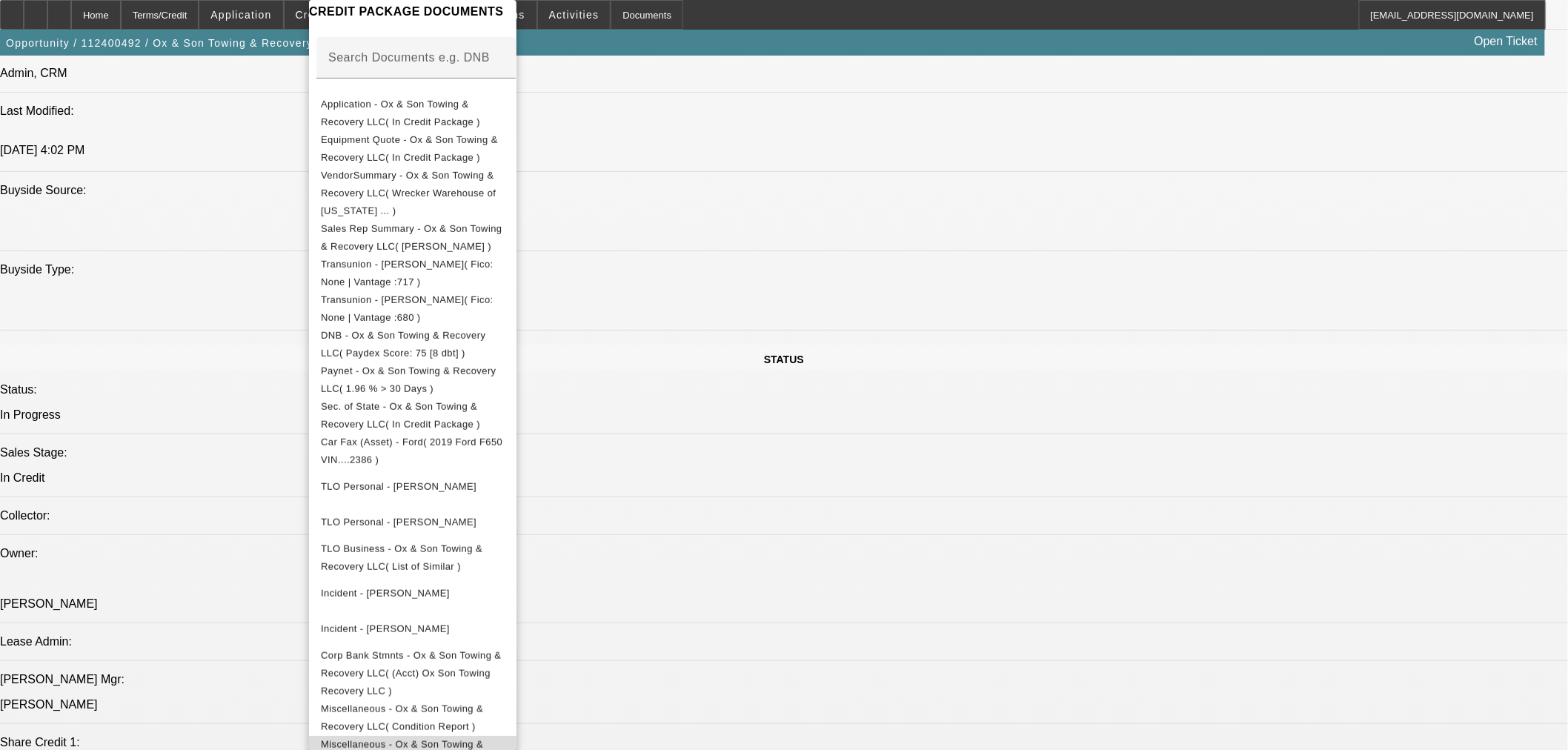
click at [516, 737] on button "Miscellaneous - Ox & Son Towing & Recovery LLC( Sales Agreement )" at bounding box center [412, 753] width 207 height 35
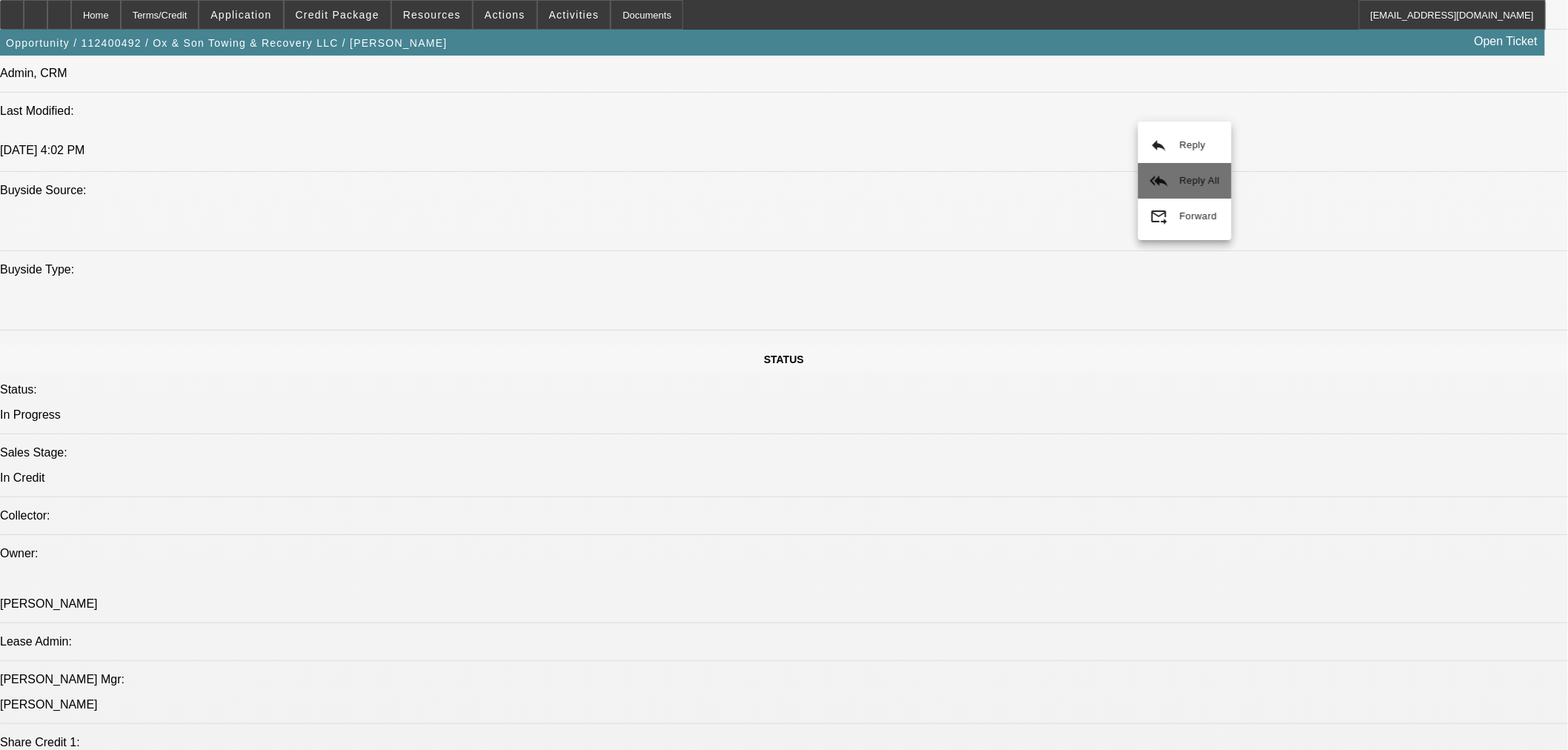
click at [1190, 186] on span "Reply All" at bounding box center [1200, 181] width 40 height 18
click at [377, 20] on span at bounding box center [337, 15] width 106 height 35
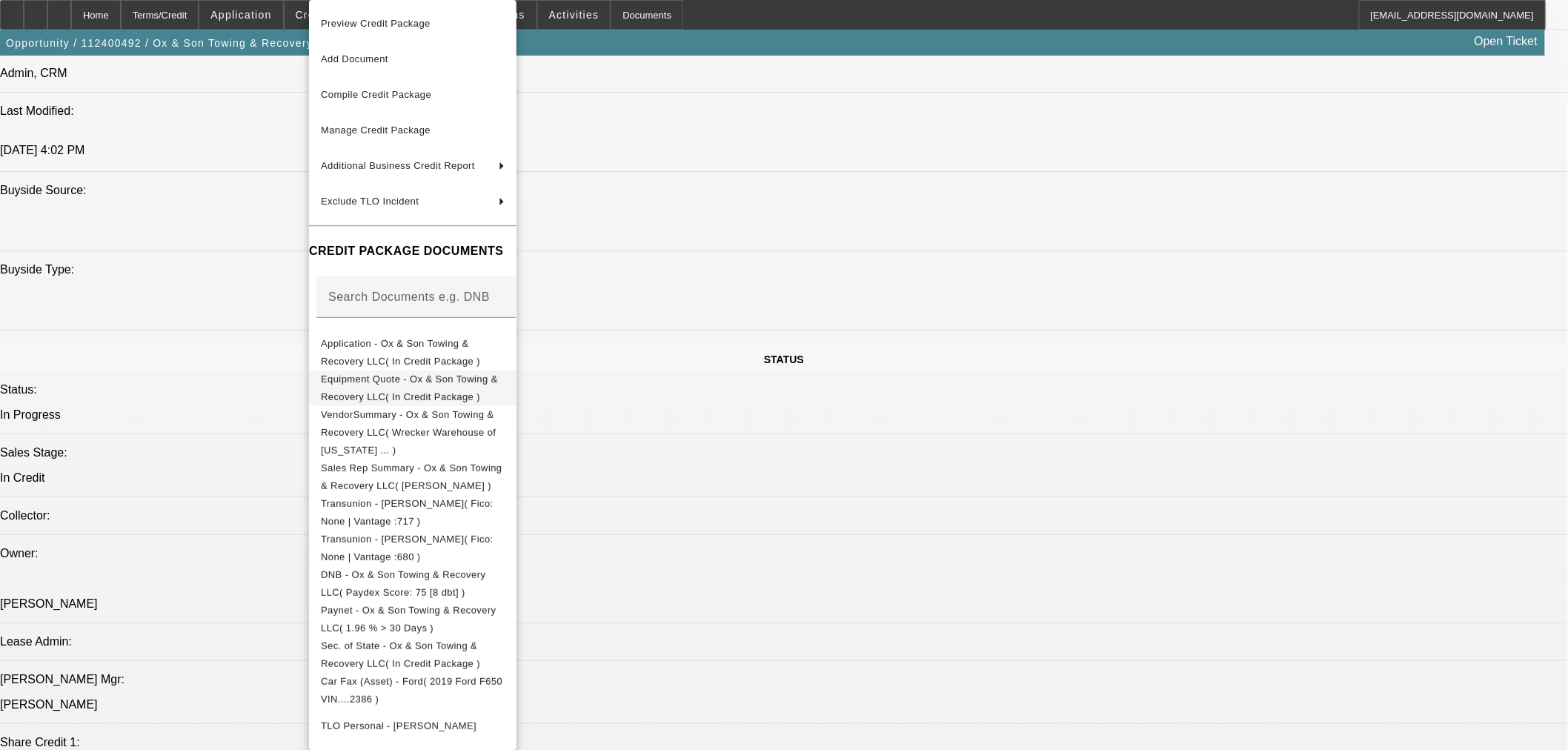
click at [436, 372] on button "Equipment Quote - Ox & Son Towing & Recovery LLC( In Credit Package )" at bounding box center [412, 388] width 207 height 35
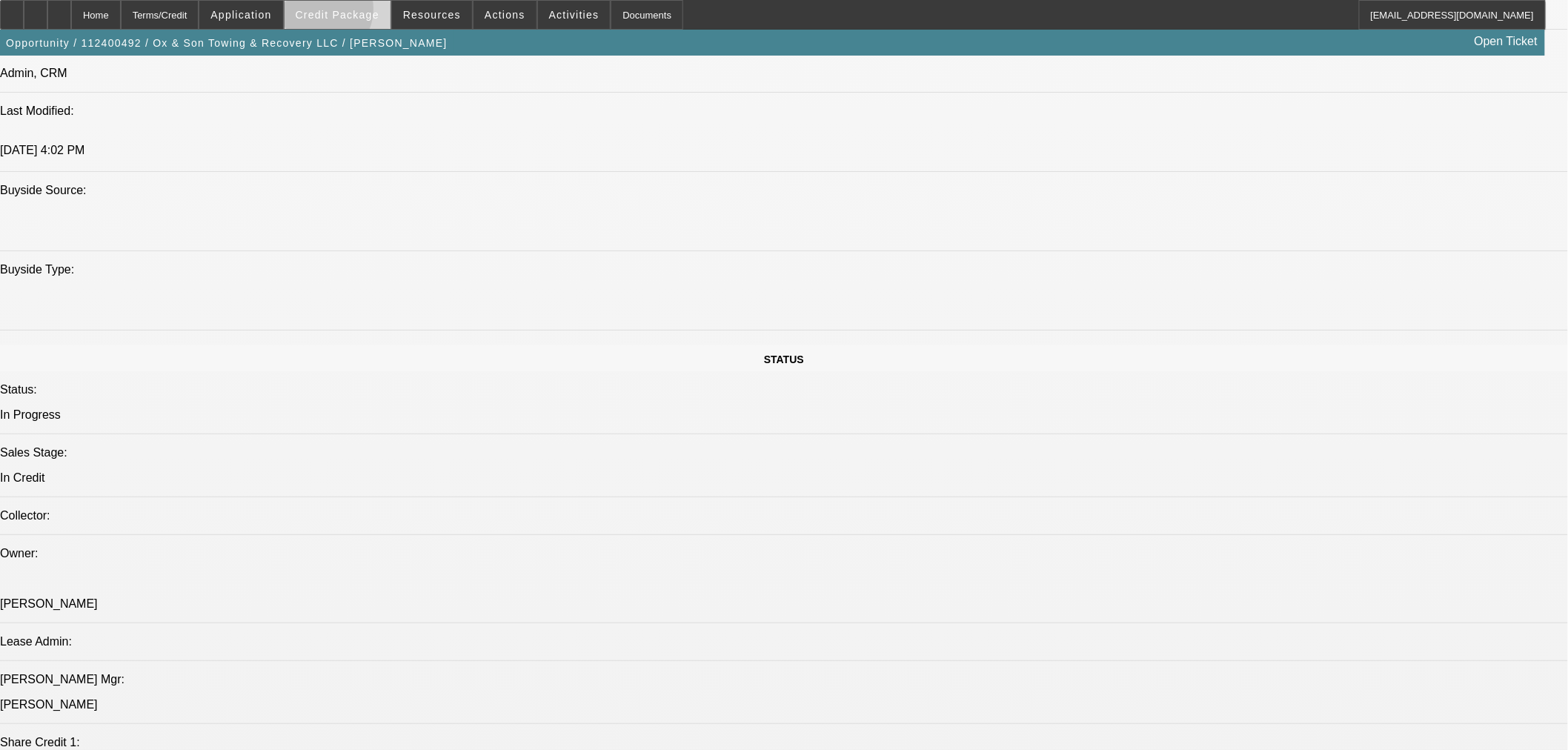
click at [341, 13] on span "Credit Package" at bounding box center [337, 15] width 83 height 12
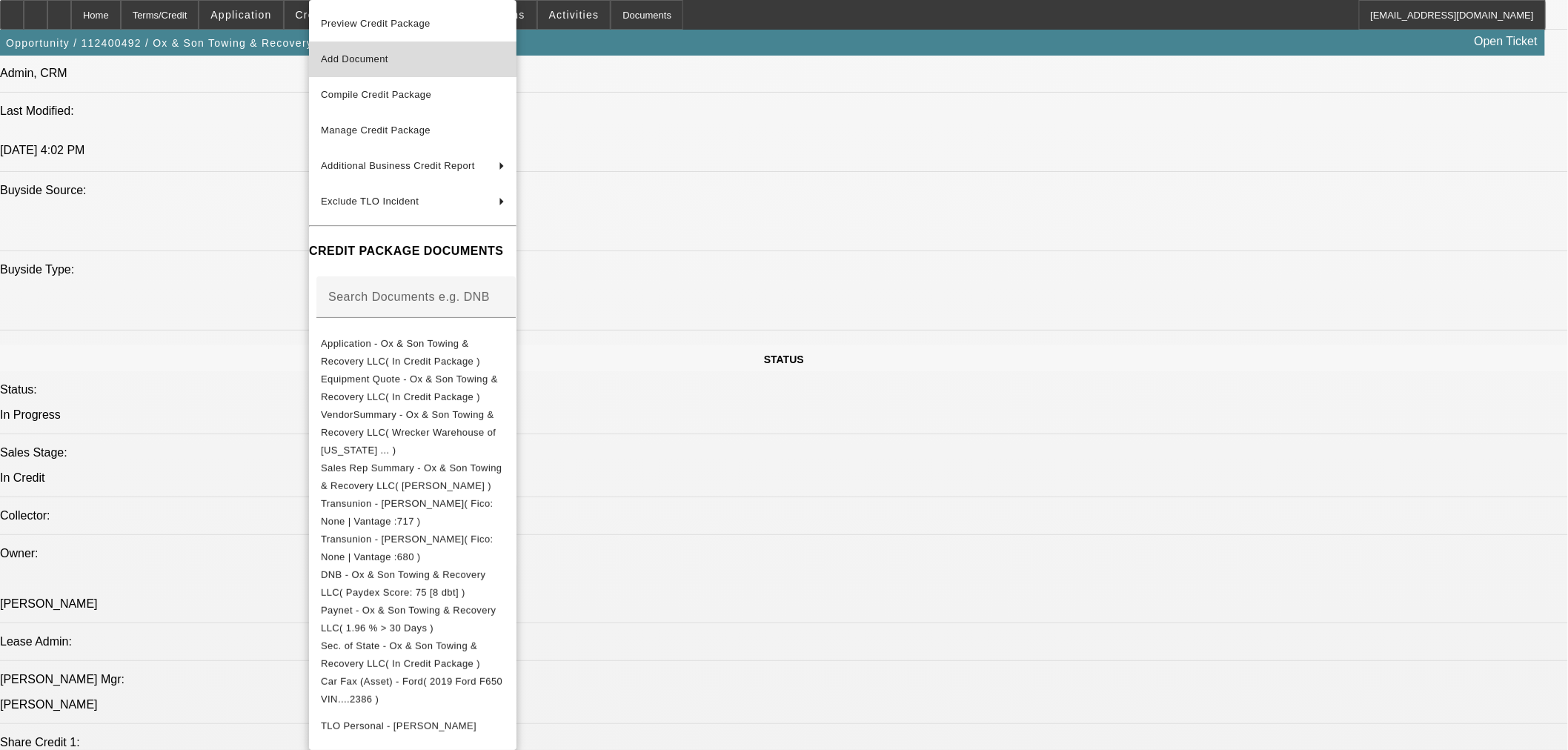
click at [441, 61] on span "Add Document" at bounding box center [413, 59] width 184 height 18
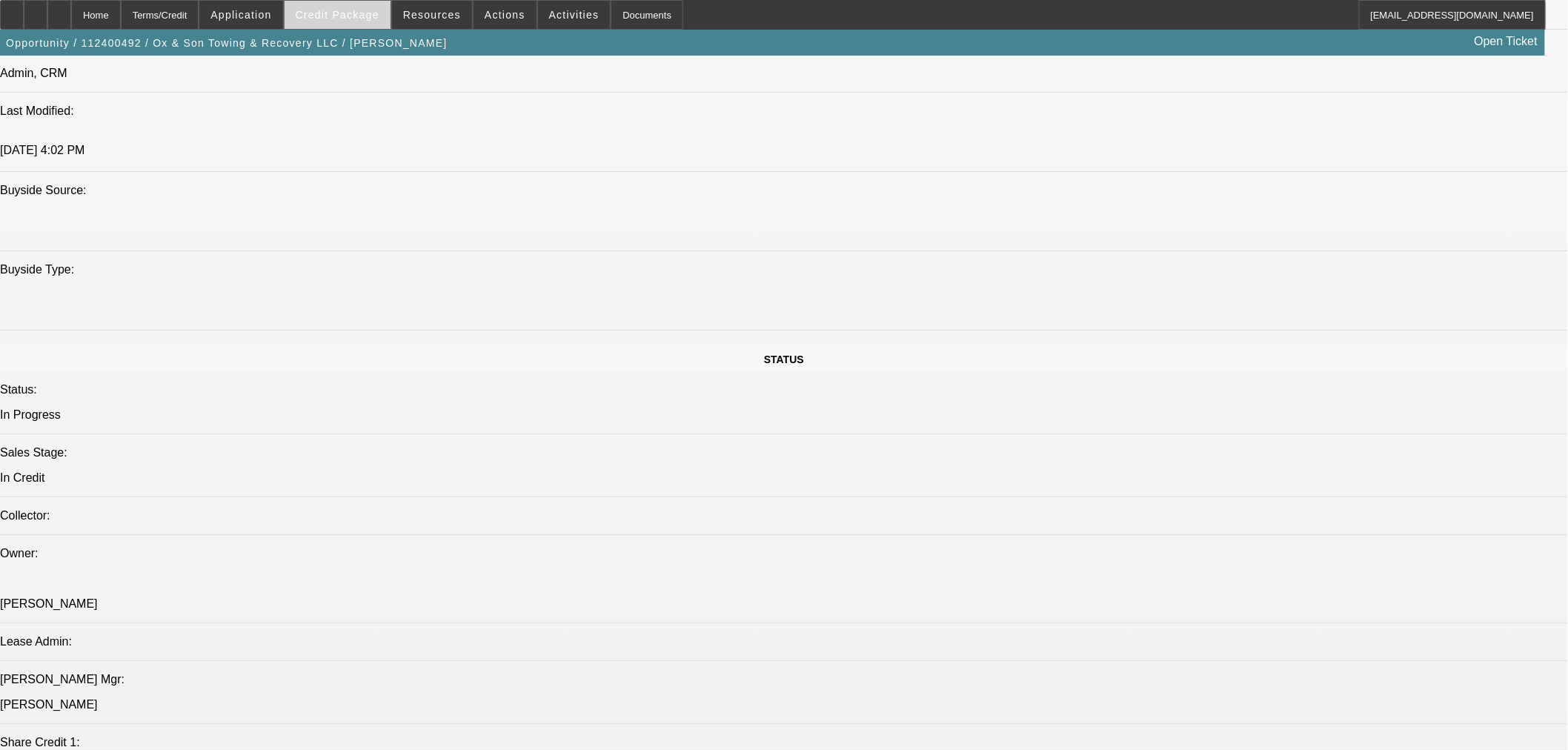
click at [359, 21] on span at bounding box center [337, 15] width 106 height 35
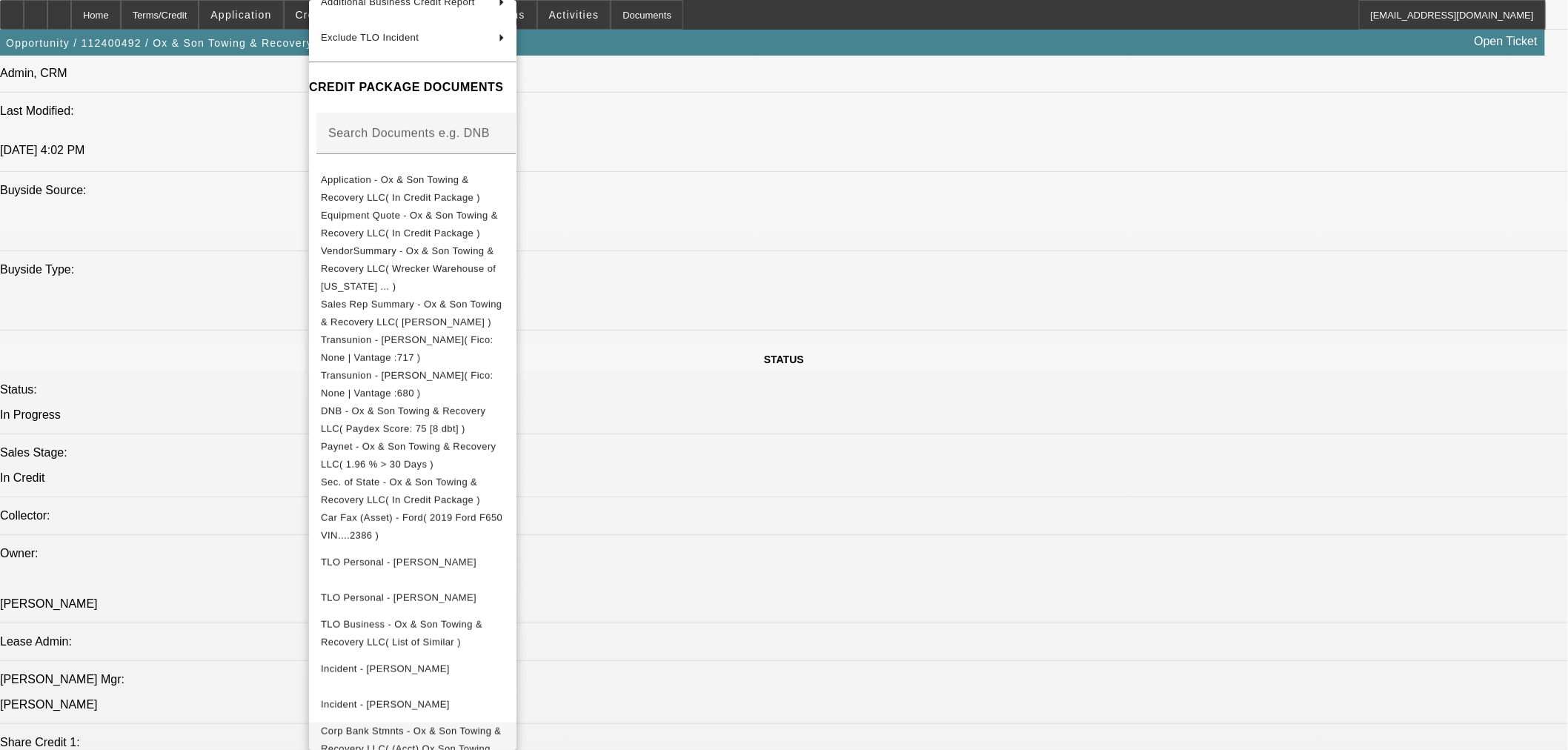
scroll to position [239, 0]
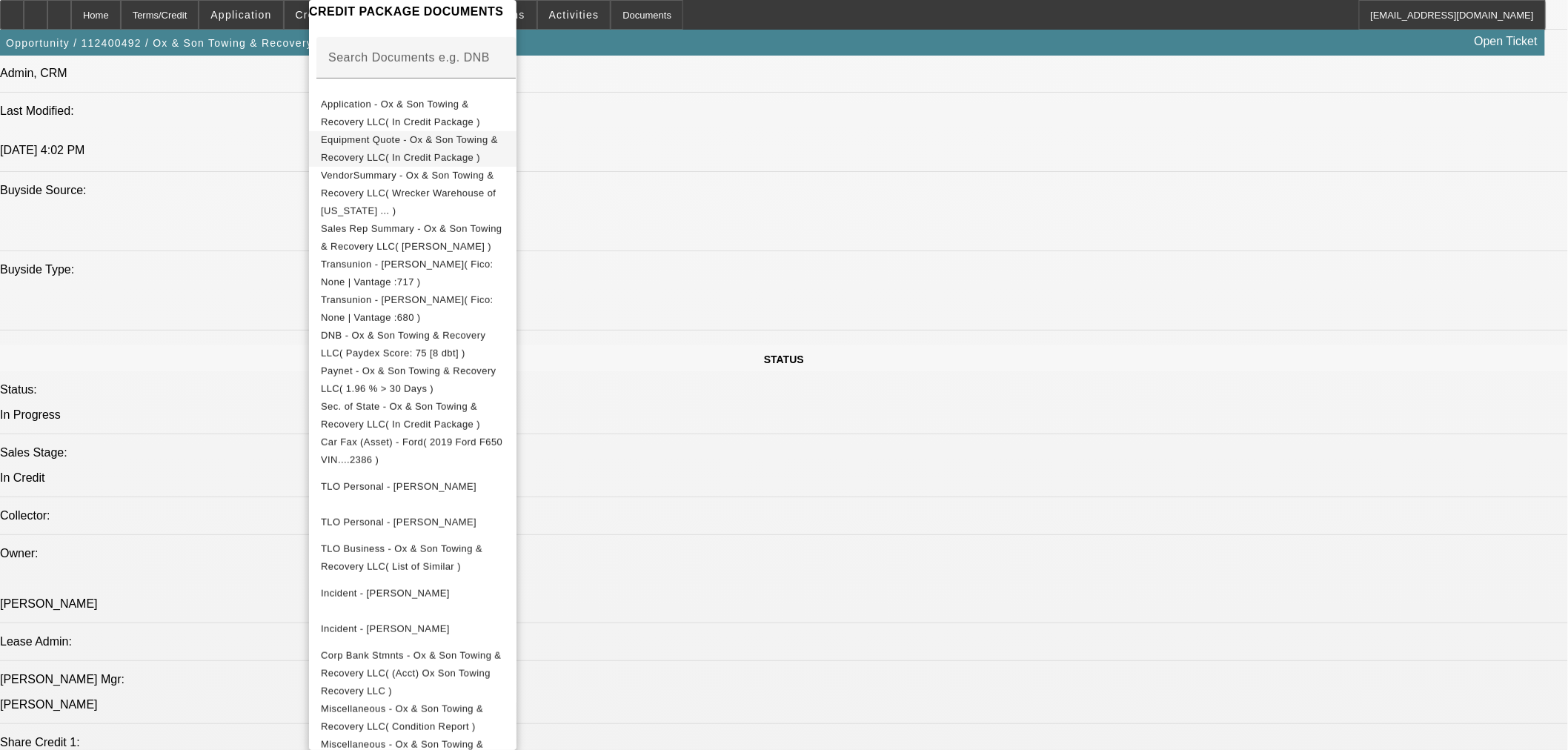
click at [468, 138] on span "Equipment Quote - Ox & Son Towing & Recovery LLC( In Credit Package )" at bounding box center [409, 149] width 177 height 29
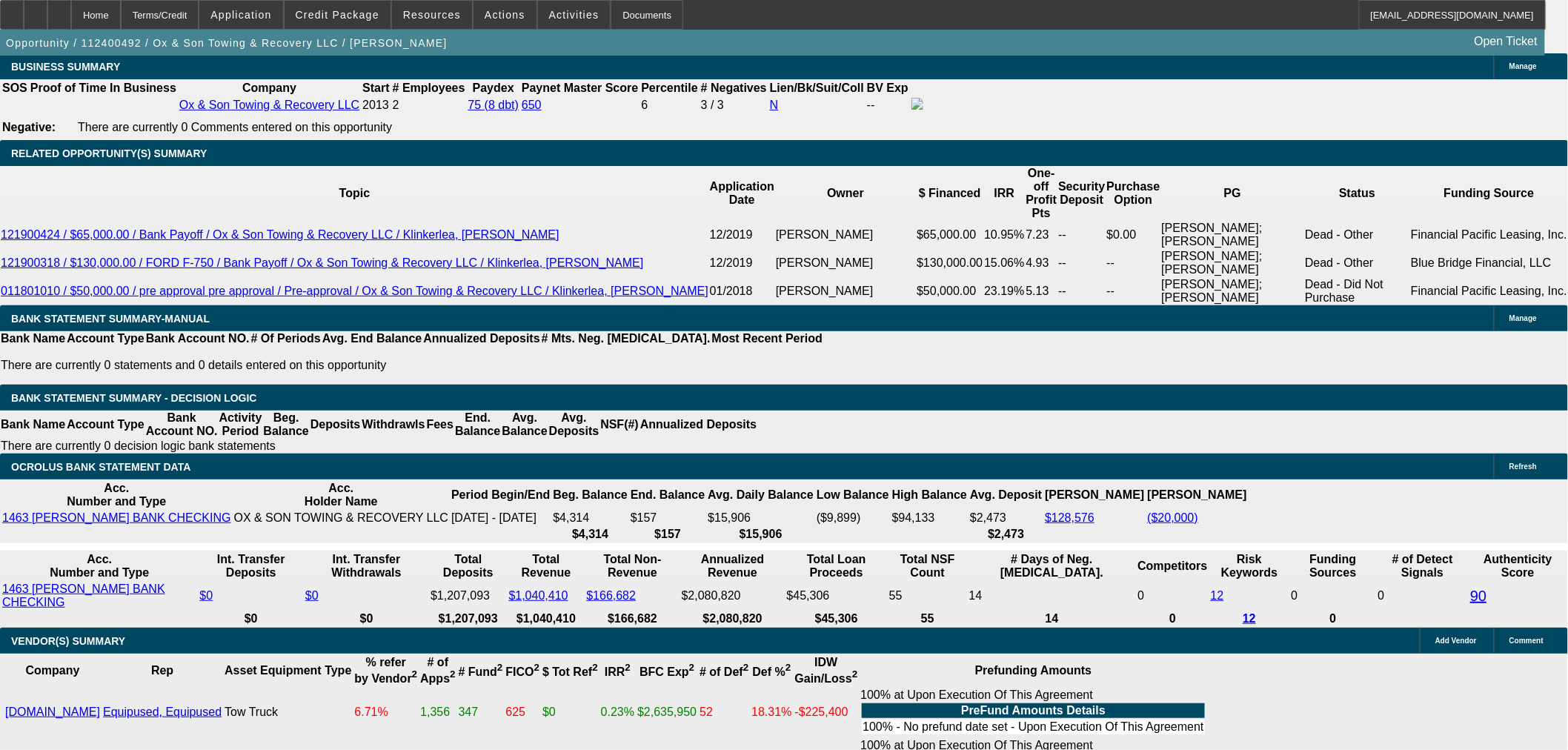
scroll to position [2388, 0]
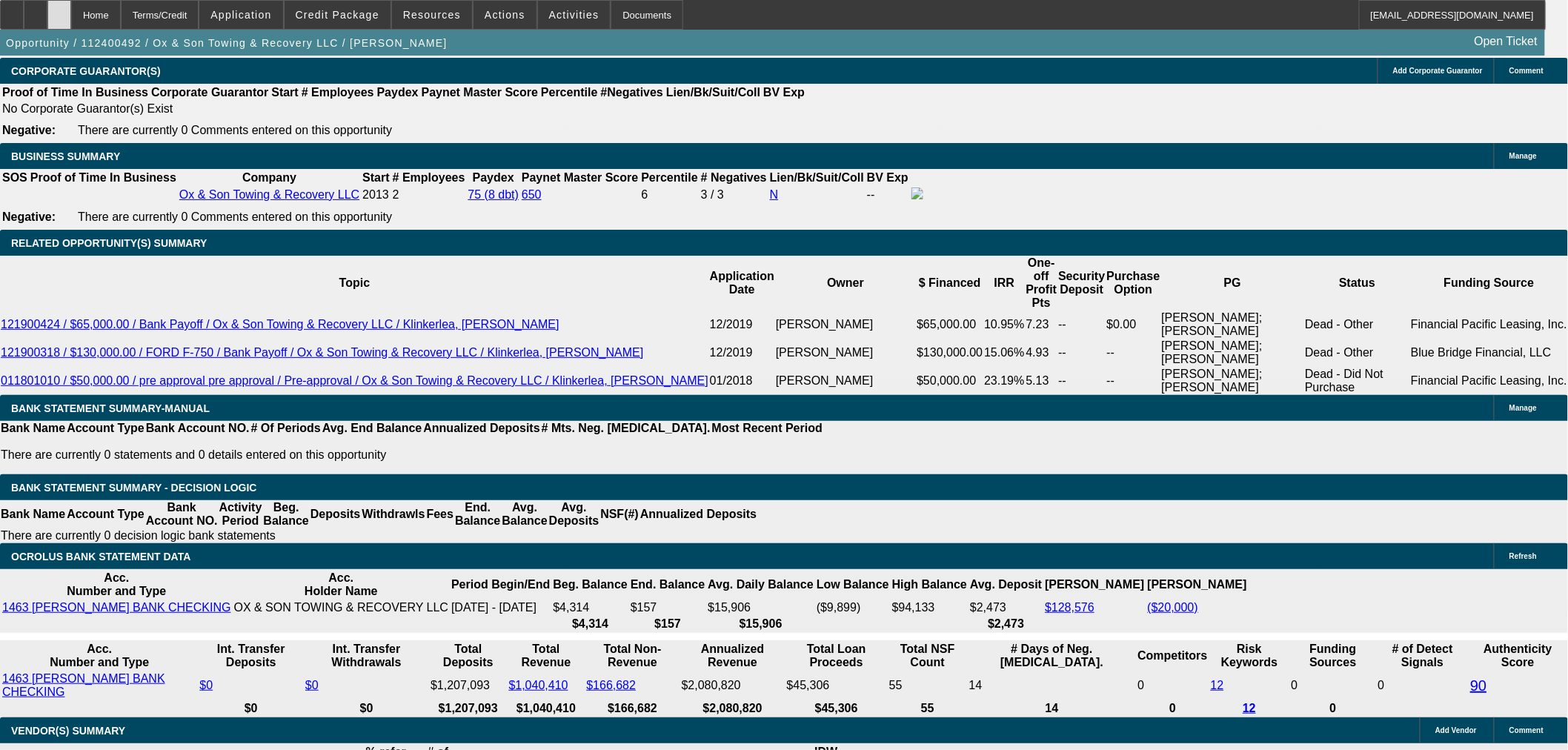
click at [71, 15] on div at bounding box center [59, 15] width 24 height 29
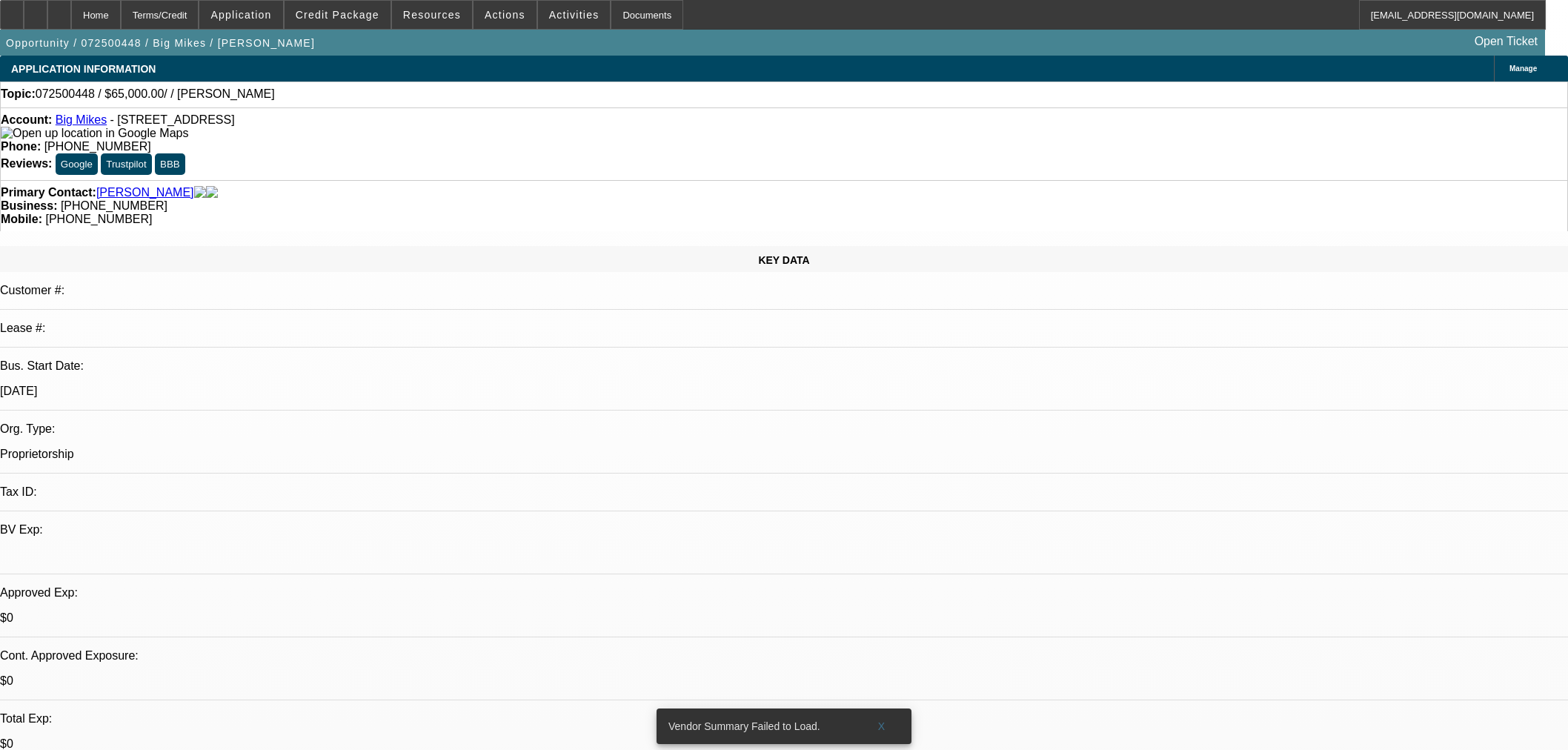
select select "0"
select select "2"
select select "0.1"
select select "4"
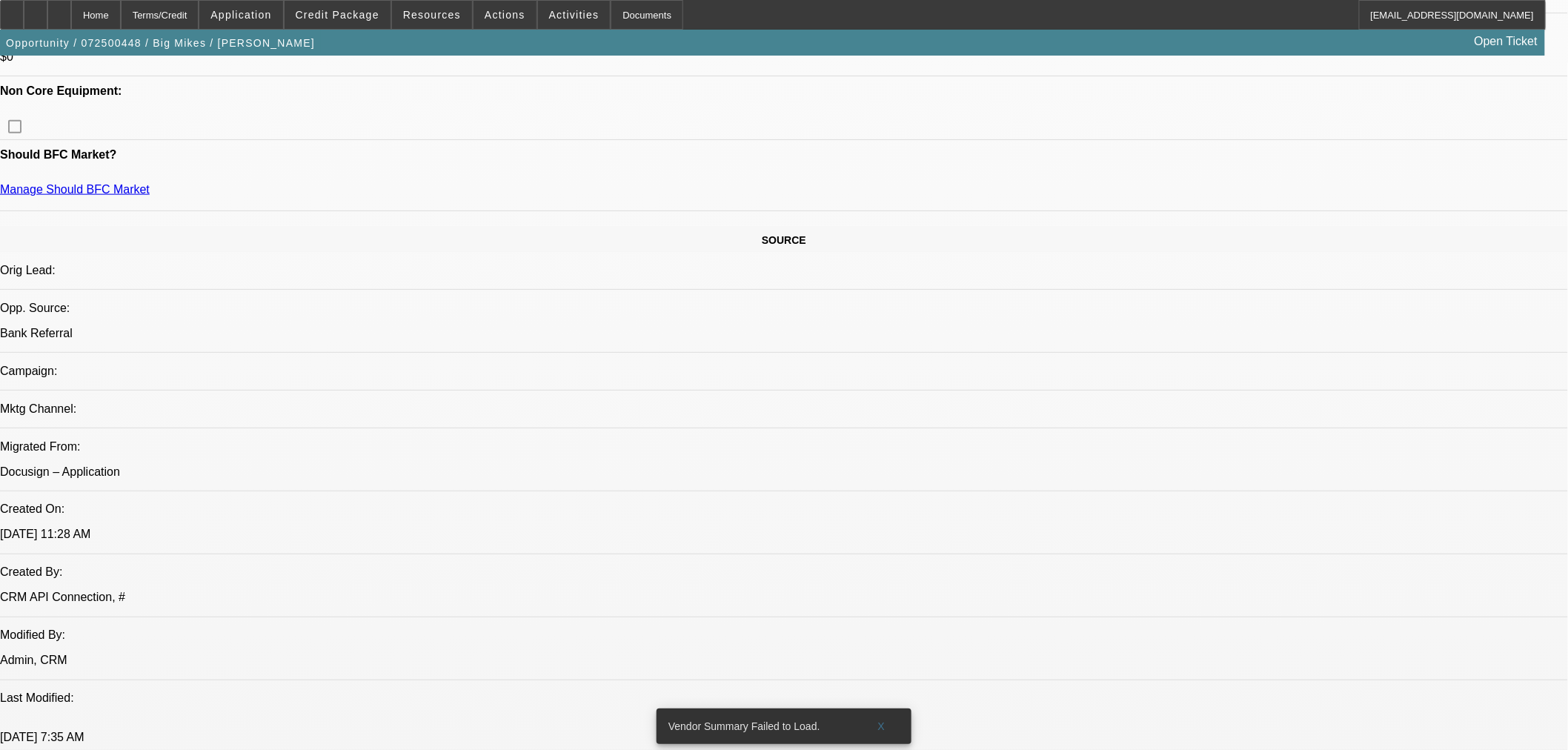
scroll to position [658, 0]
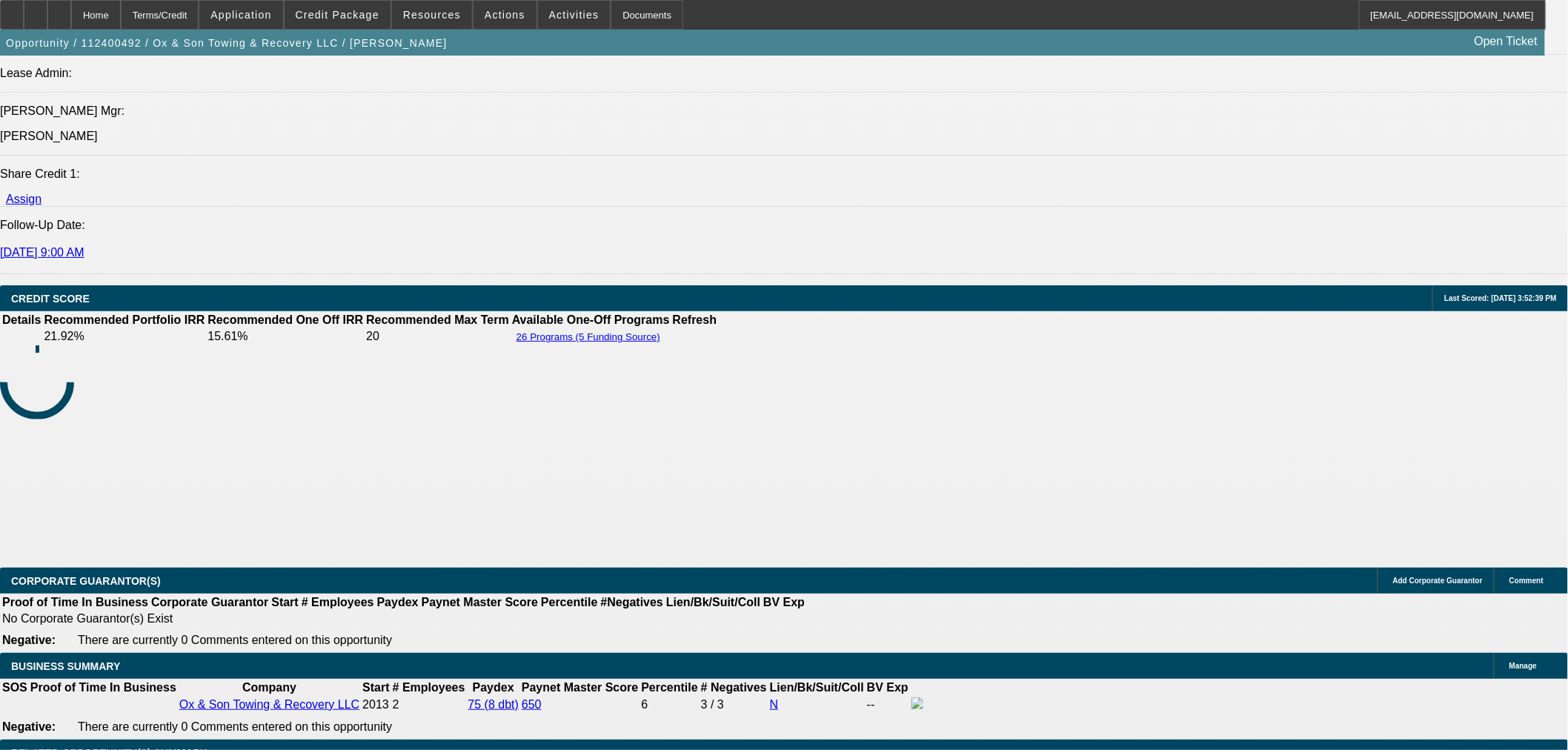
select select "0"
select select "3"
select select "0"
select select "6"
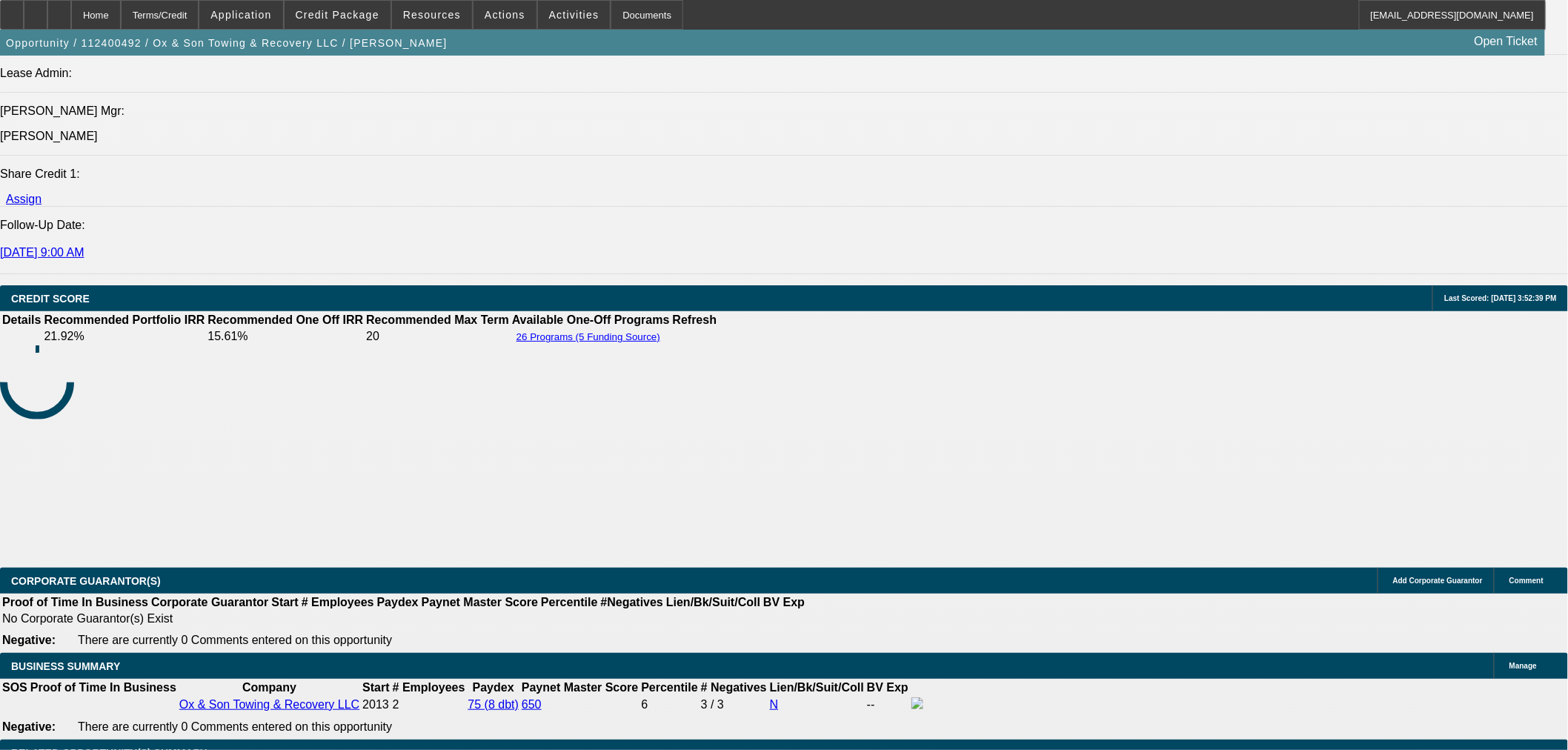
select select "0"
select select "3"
select select "0"
select select "6"
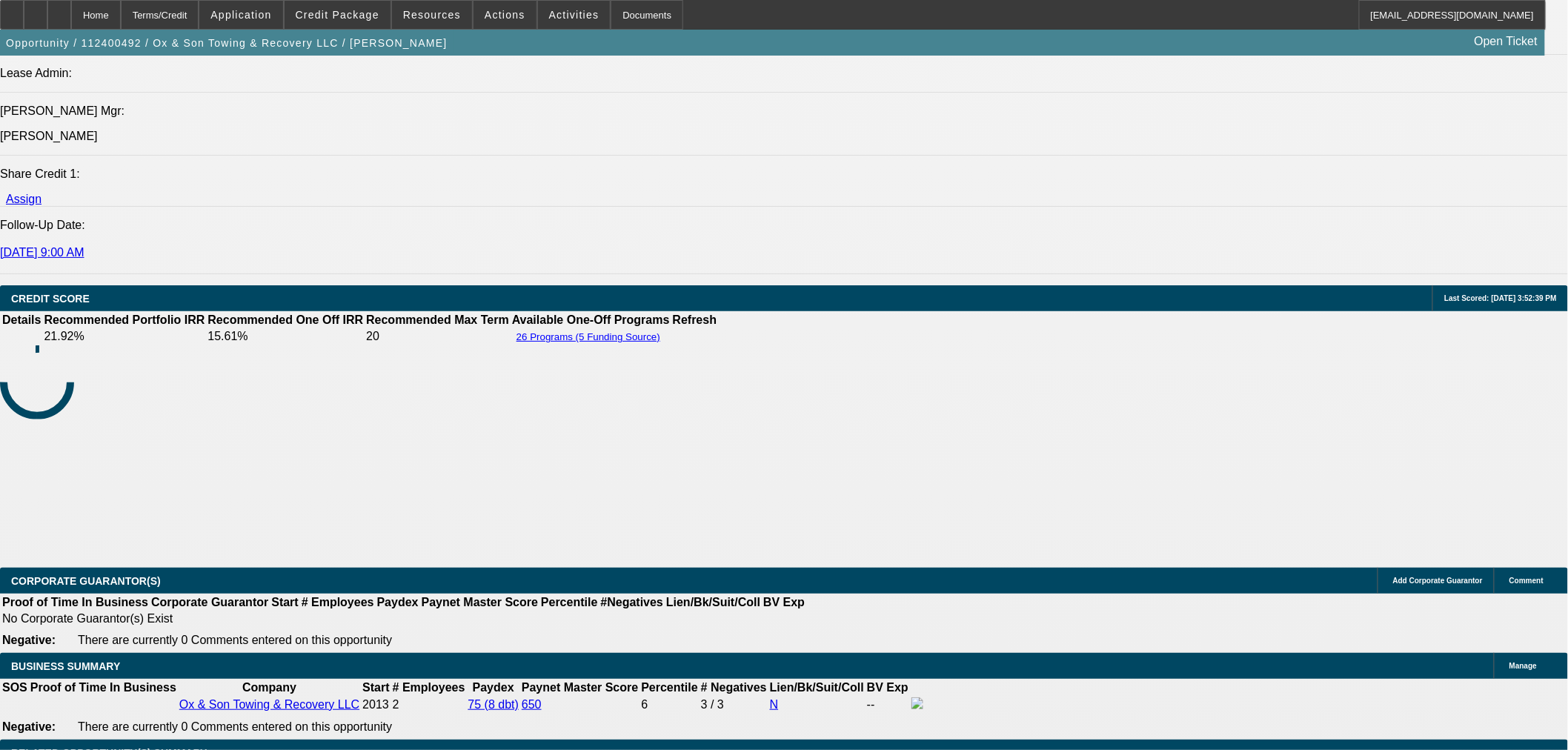
select select "0"
select select "3"
select select "0"
select select "6"
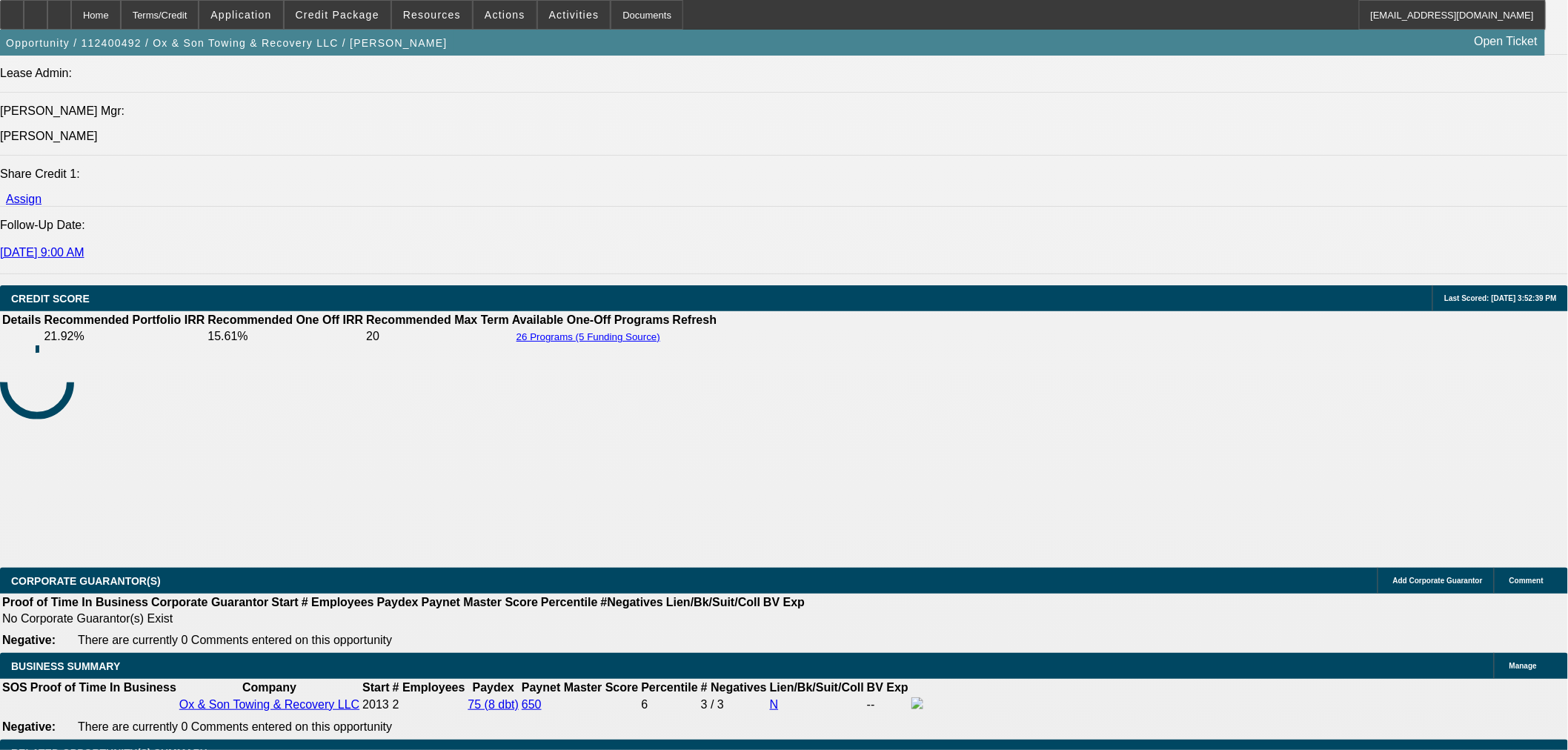
select select "0"
select select "3"
select select "0"
select select "6"
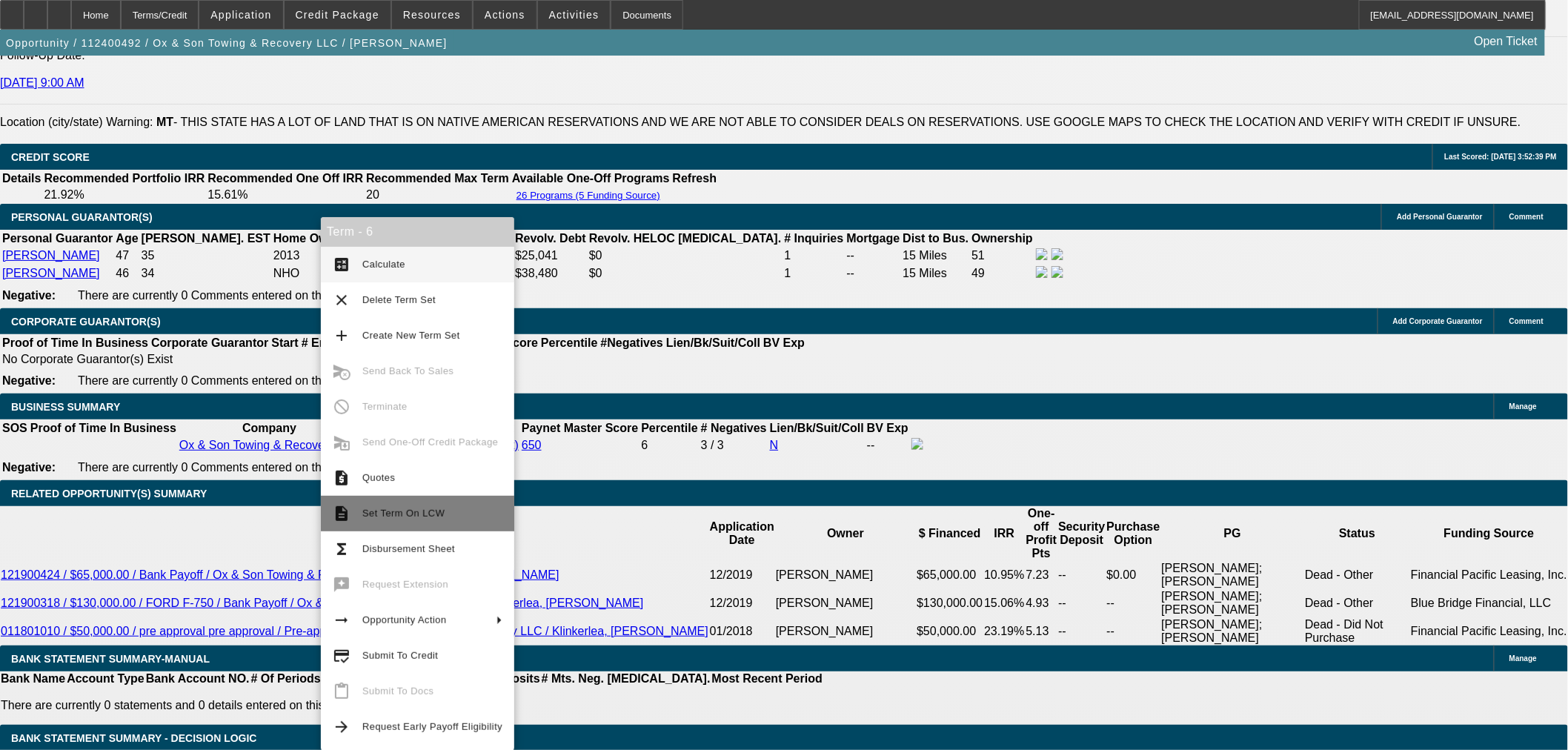
scroll to position [2223, 0]
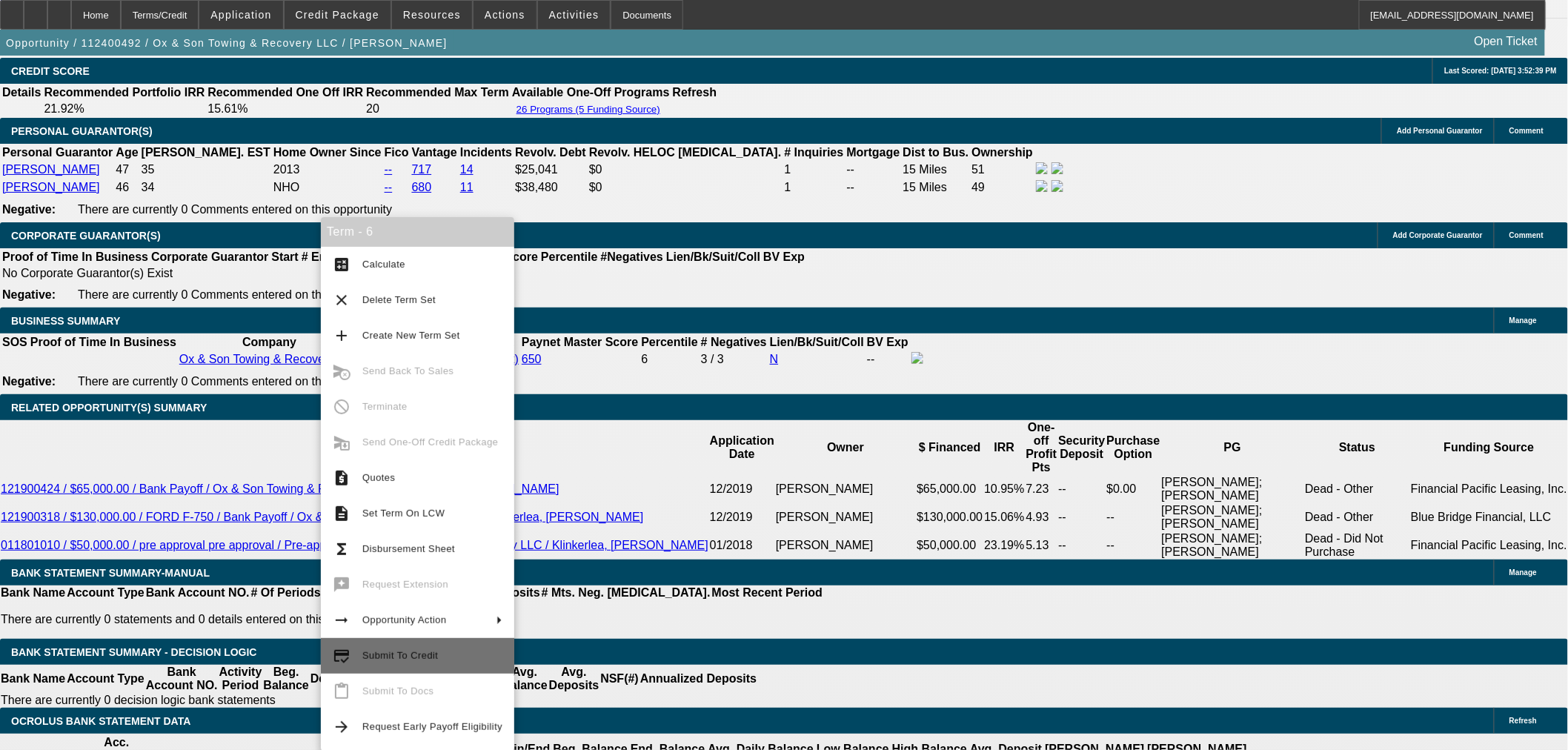
click at [442, 661] on span "Submit To Credit" at bounding box center [432, 655] width 140 height 18
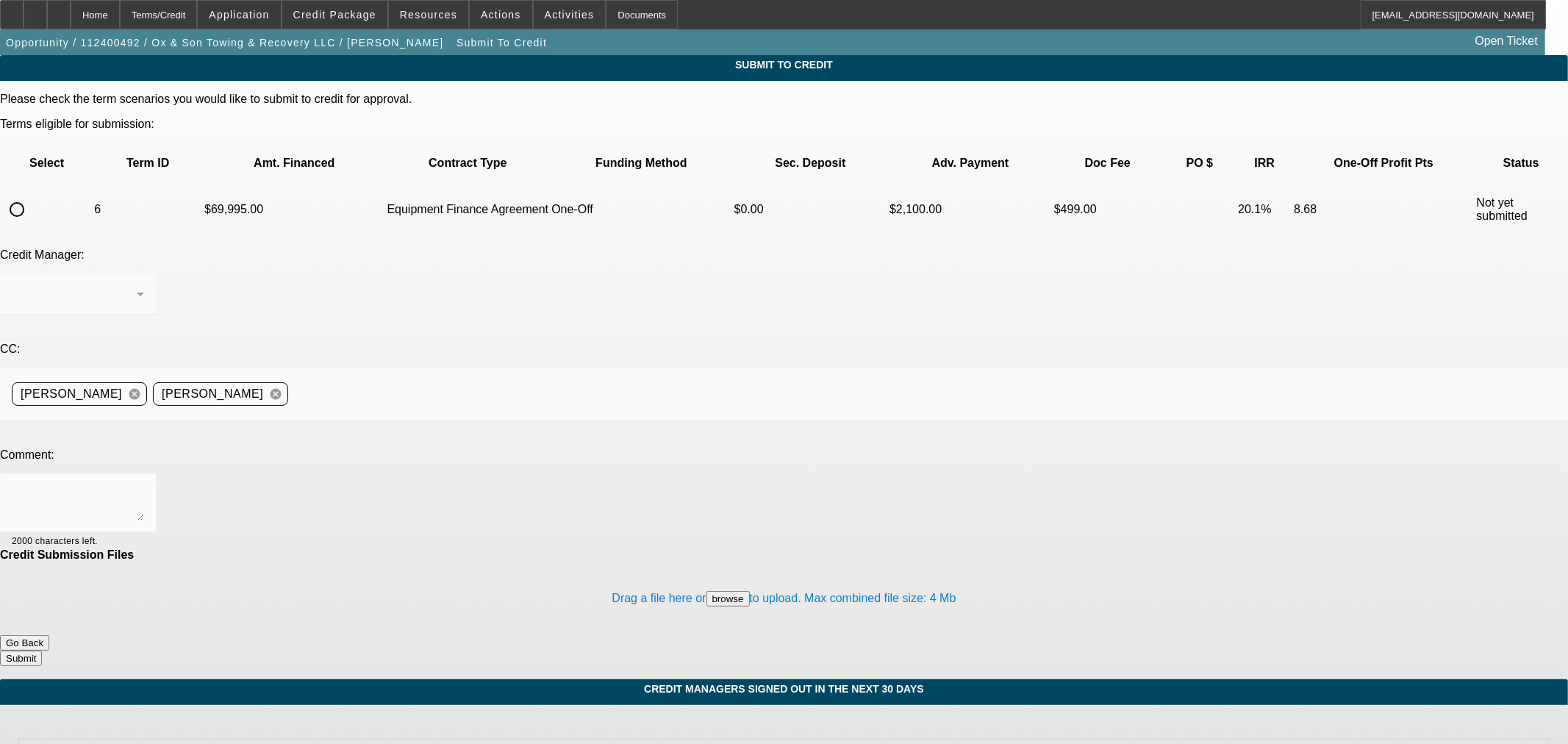
click at [32, 195] on input "radio" at bounding box center [17, 209] width 29 height 29
radio input "true"
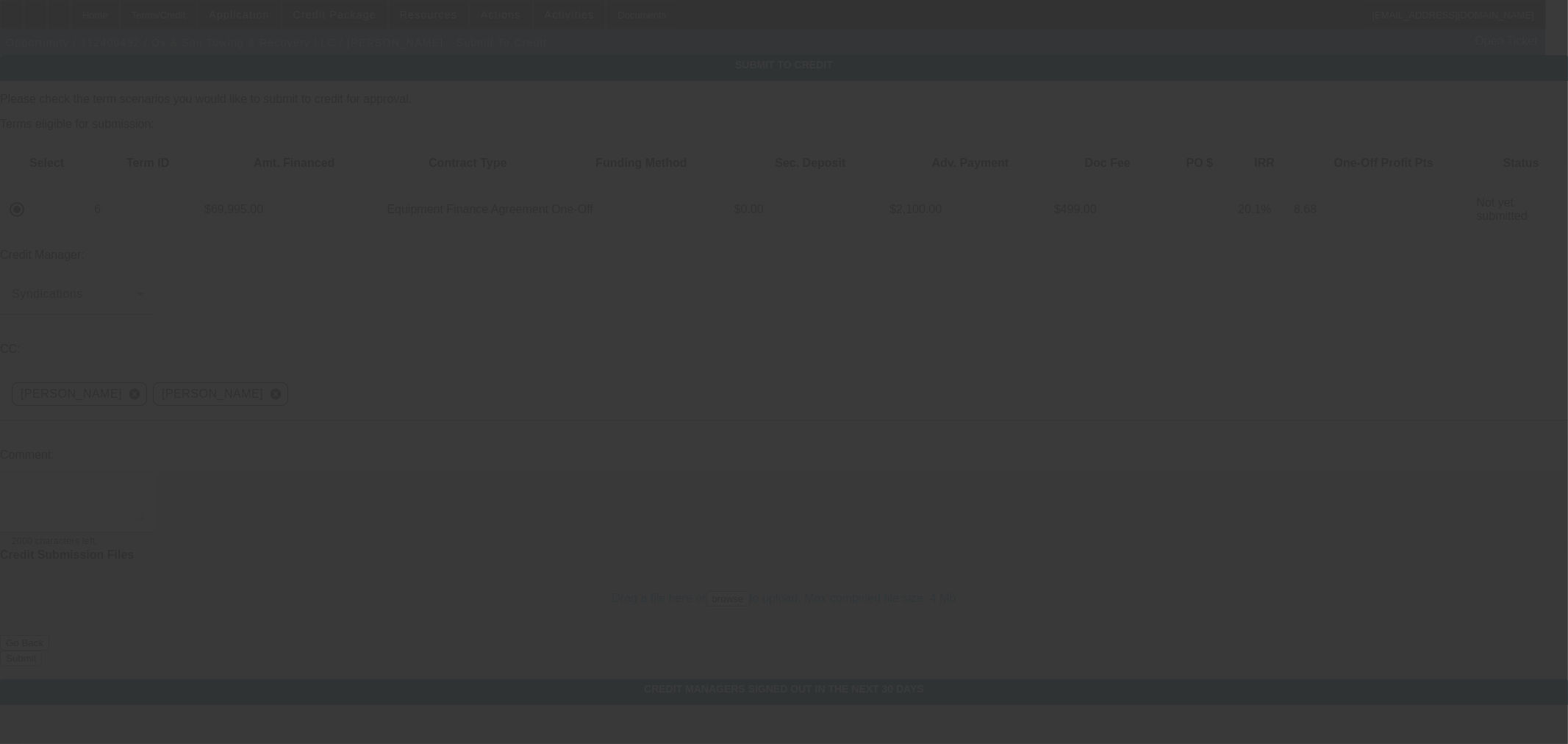
click at [144, 485] on textarea at bounding box center [78, 503] width 132 height 35
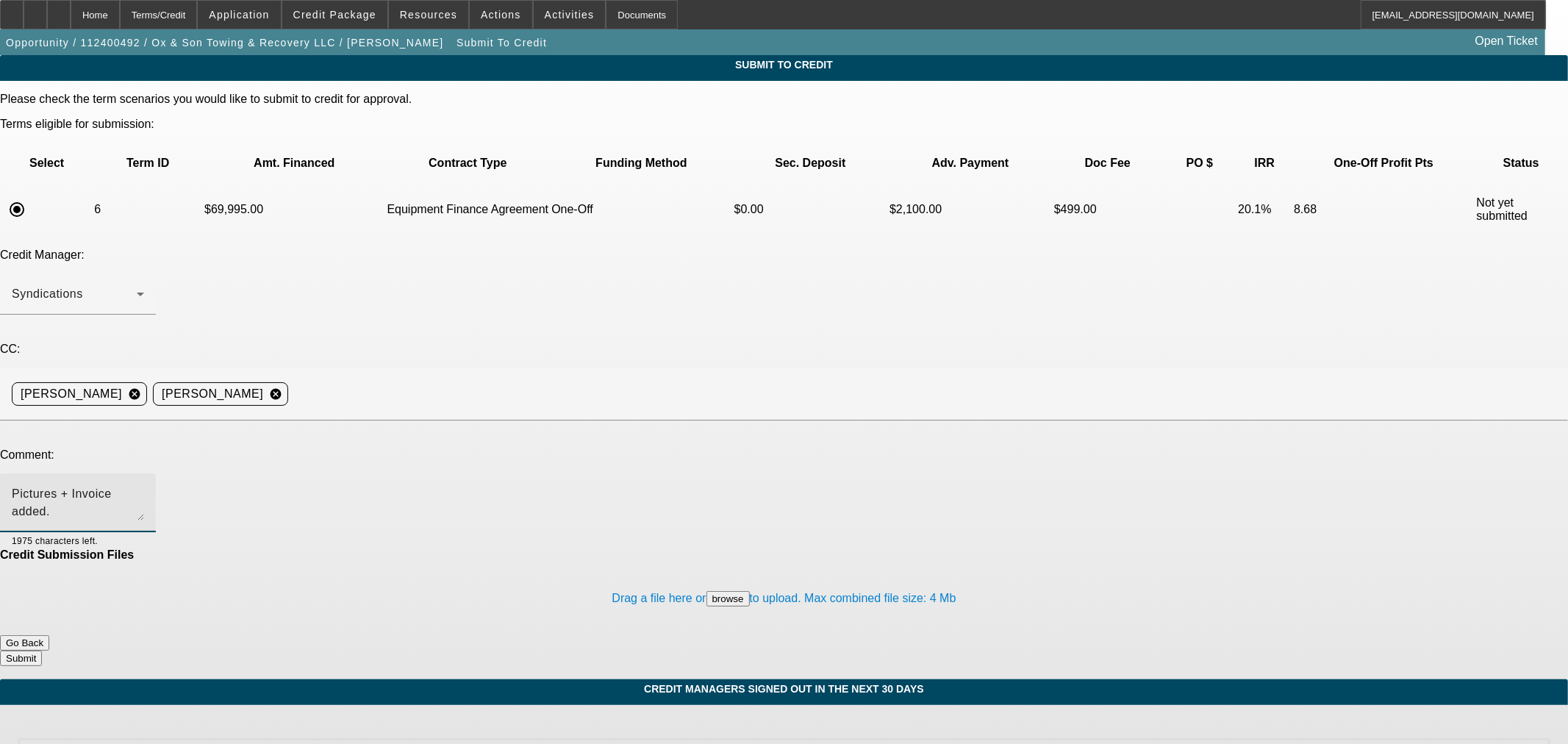
type textarea "Pictures + Invoice added."
click at [42, 650] on button "Submit" at bounding box center [20, 658] width 42 height 15
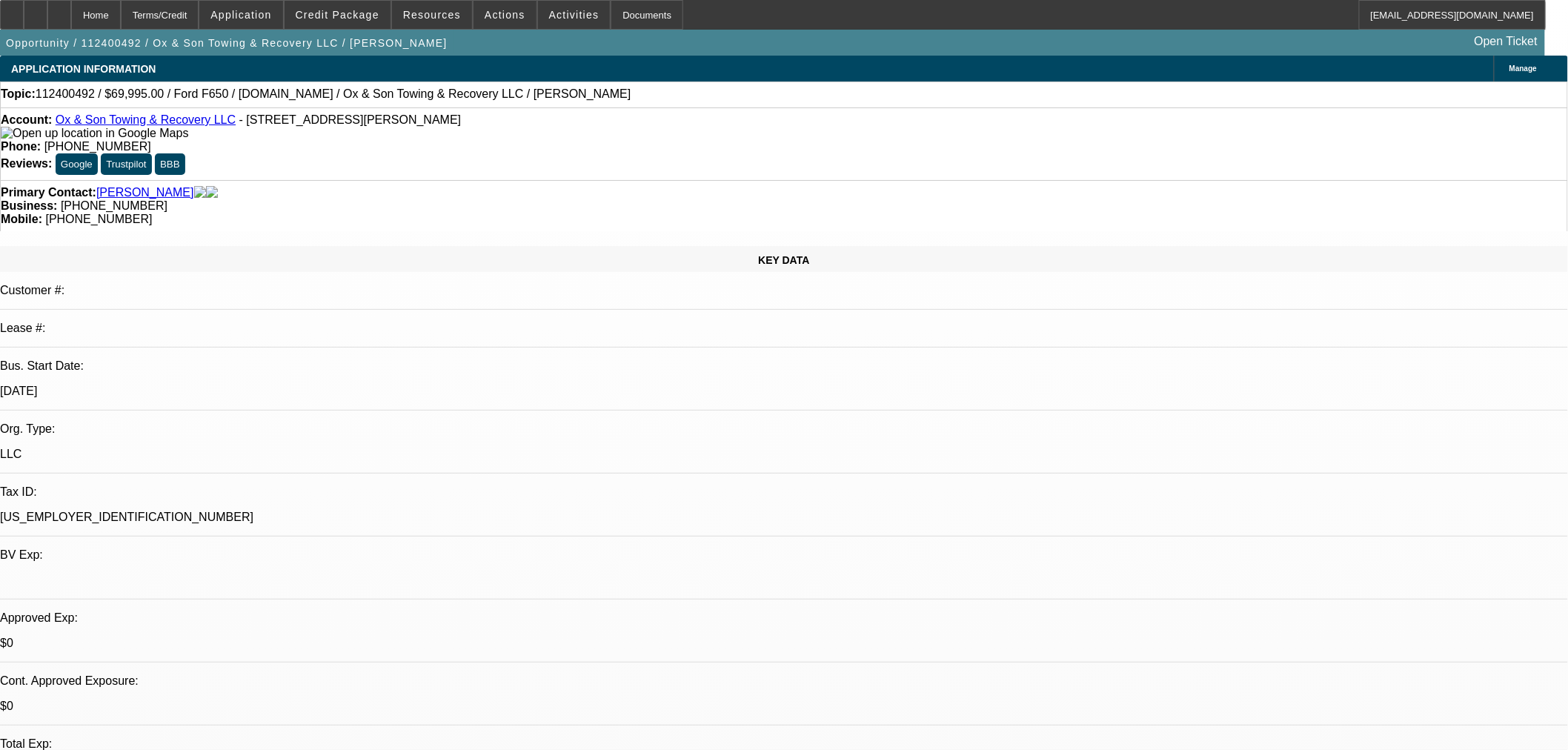
select select "0"
select select "3"
select select "0"
select select "6"
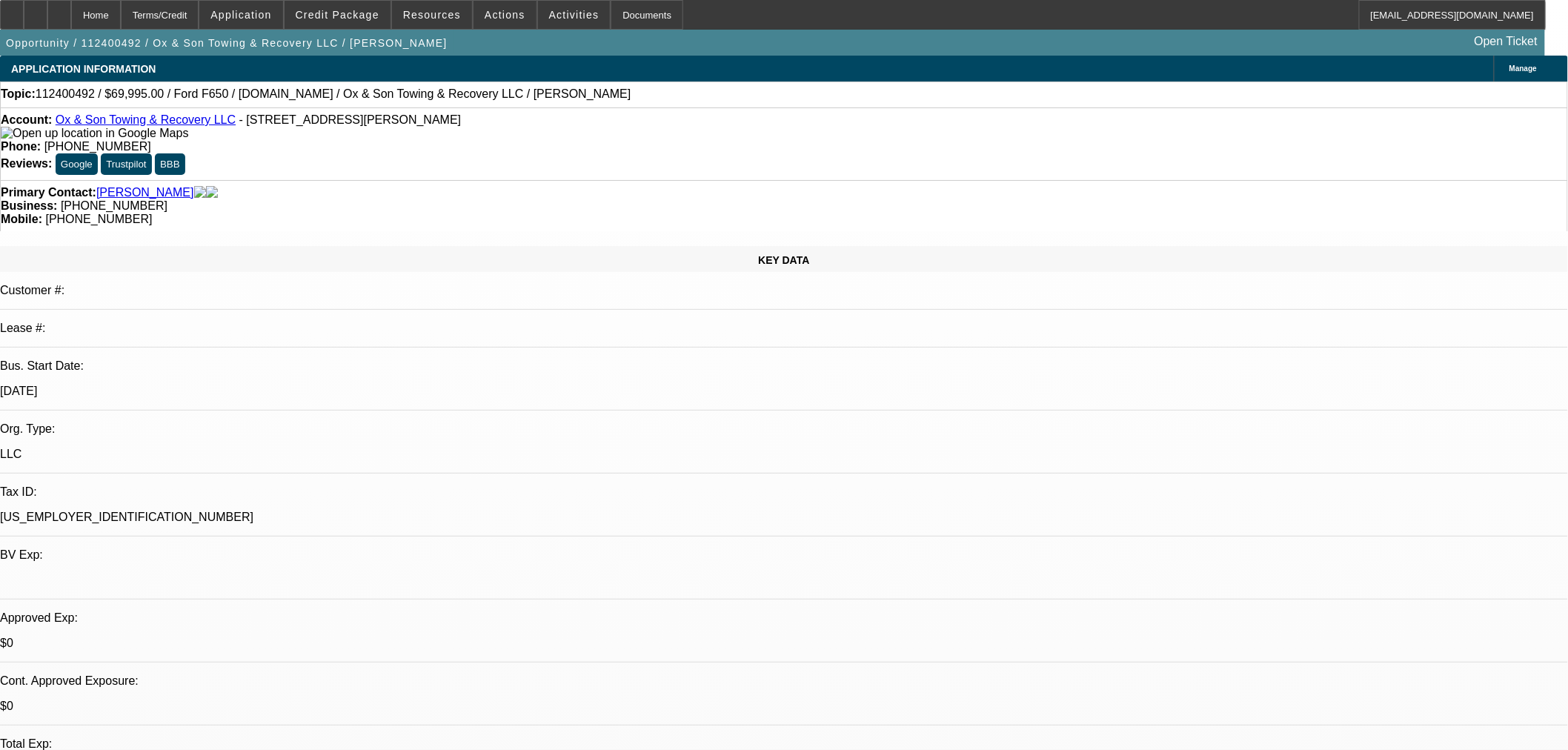
select select "0"
select select "3"
select select "0"
select select "6"
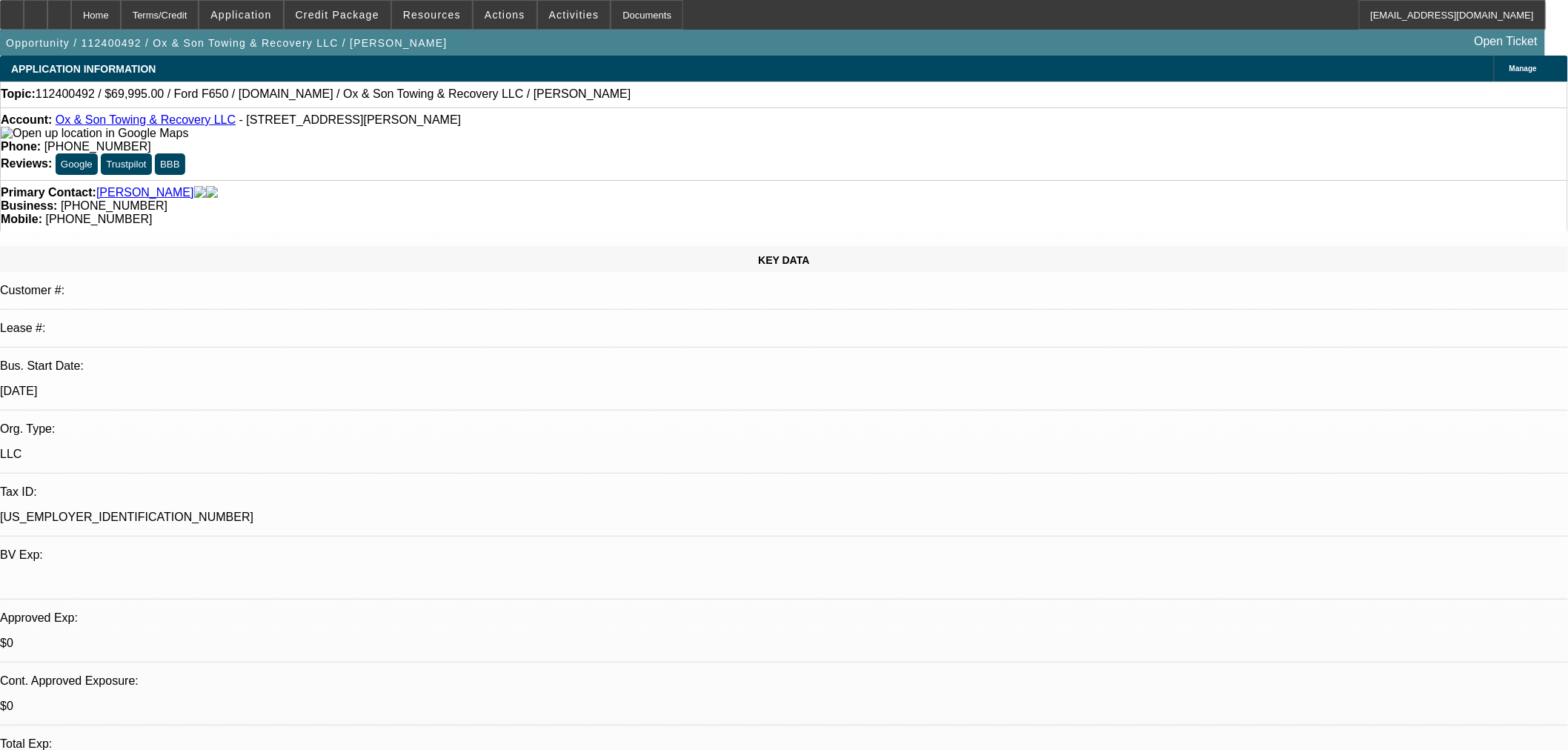
select select "0"
select select "3"
select select "0"
select select "6"
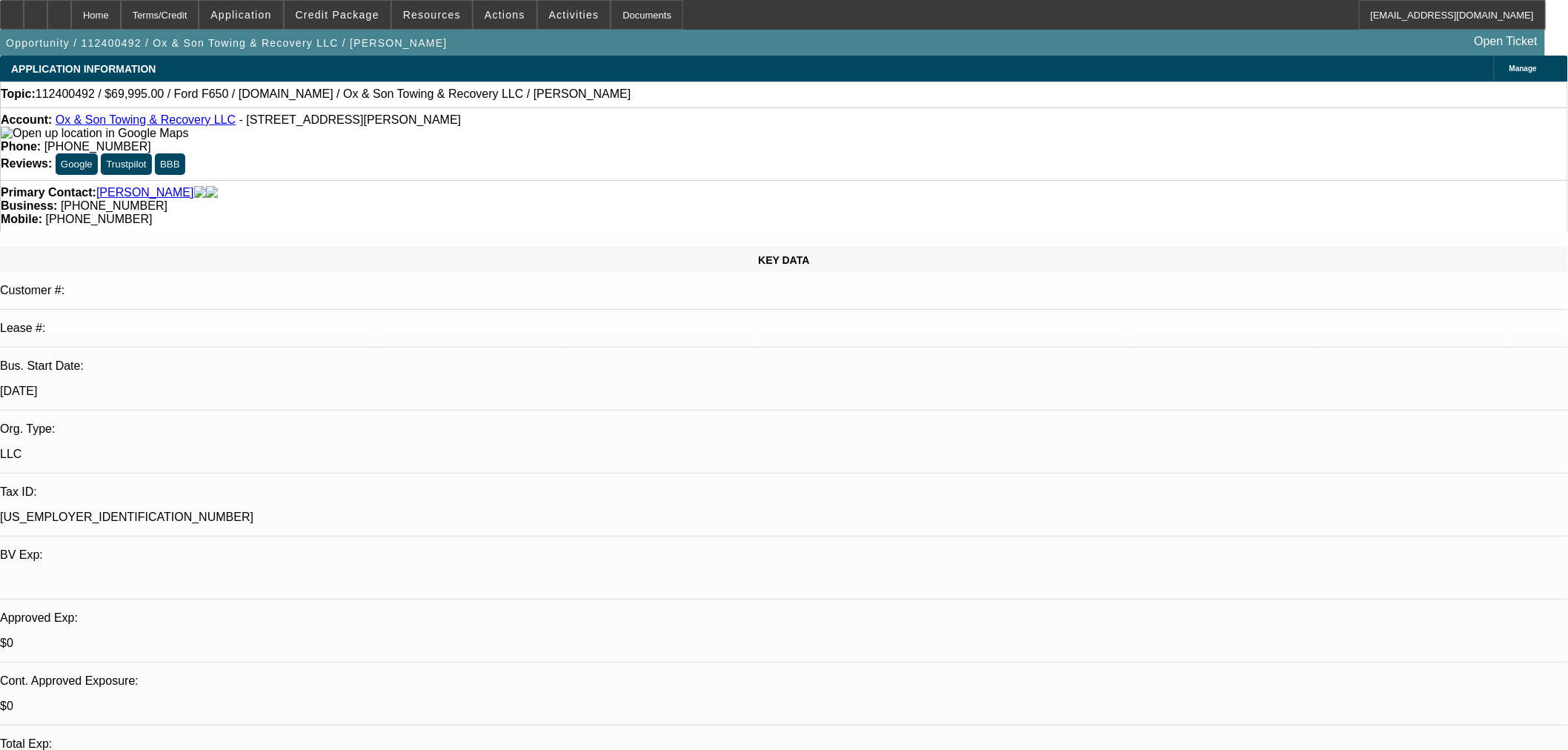
select select "0"
select select "3"
select select "0"
select select "6"
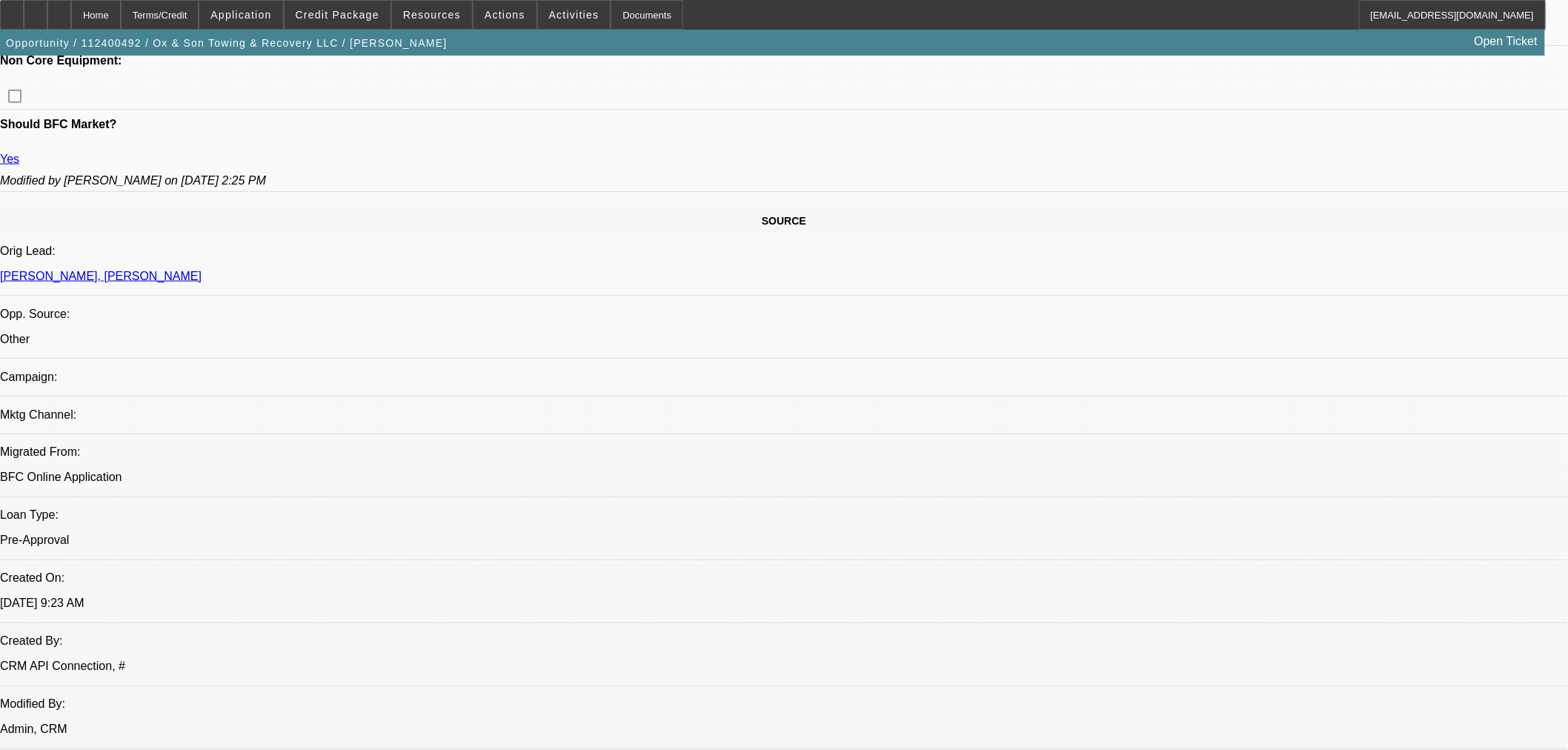
scroll to position [575, 0]
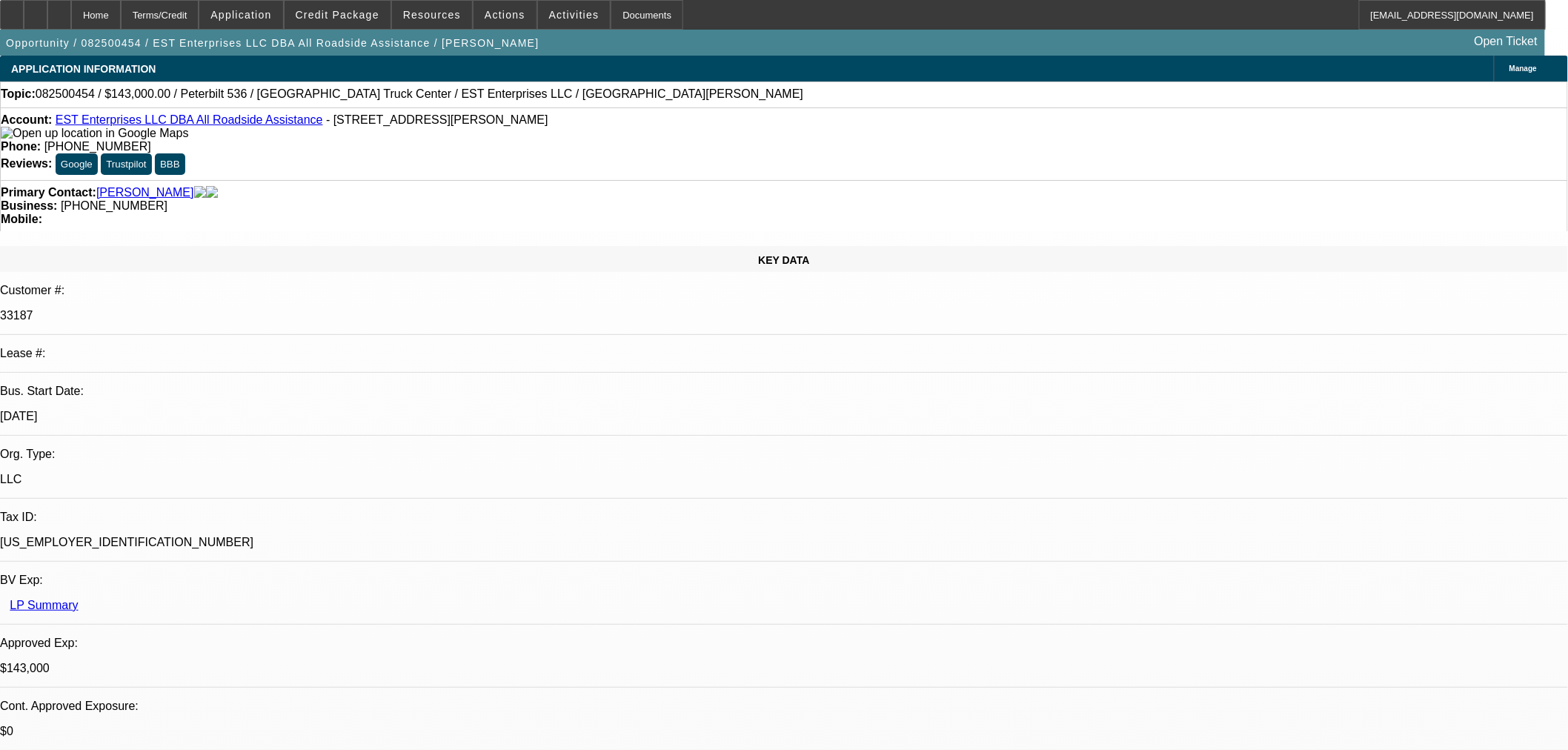
select select "0"
select select "2"
select select "0"
select select "6"
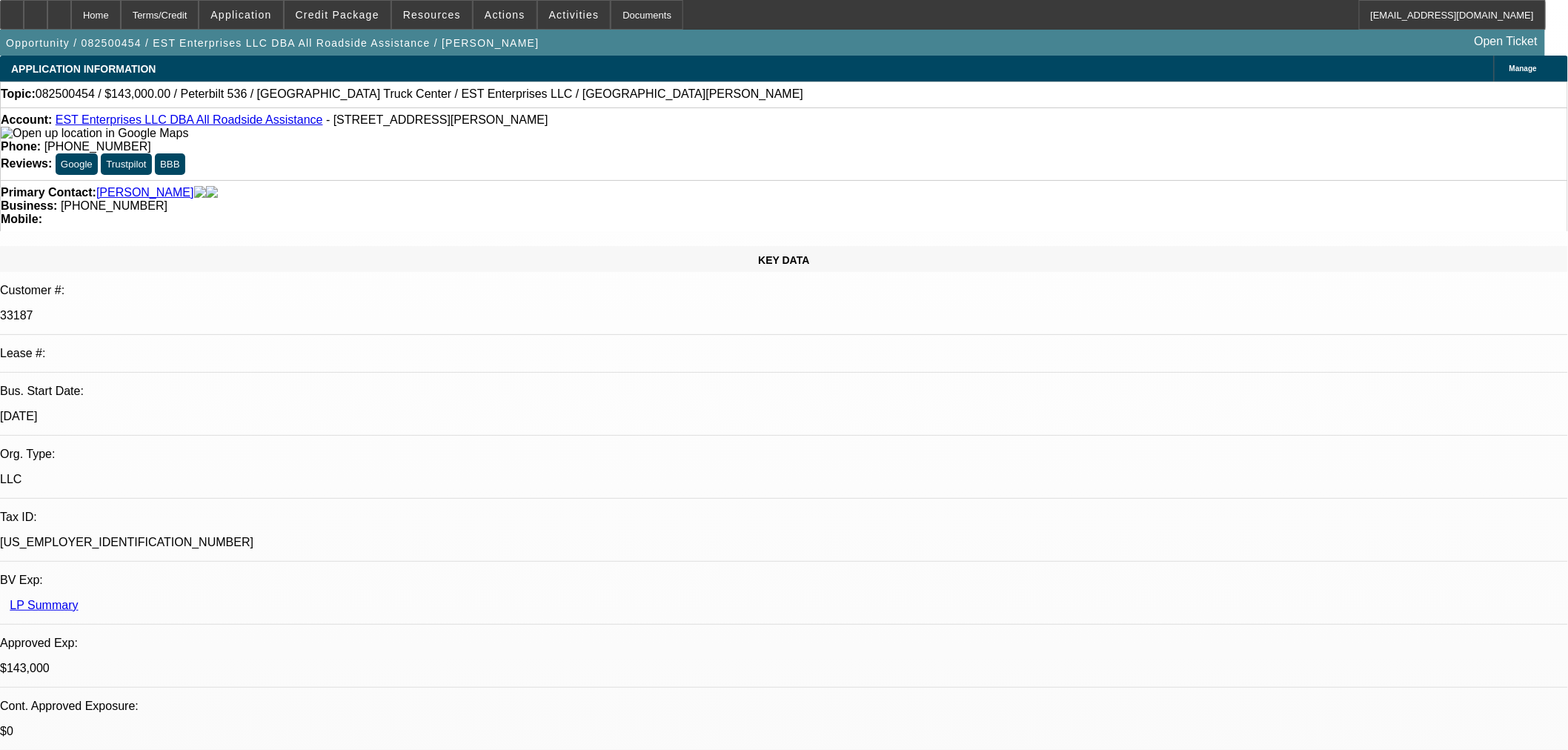
select select "0"
select select "2"
select select "0"
select select "6"
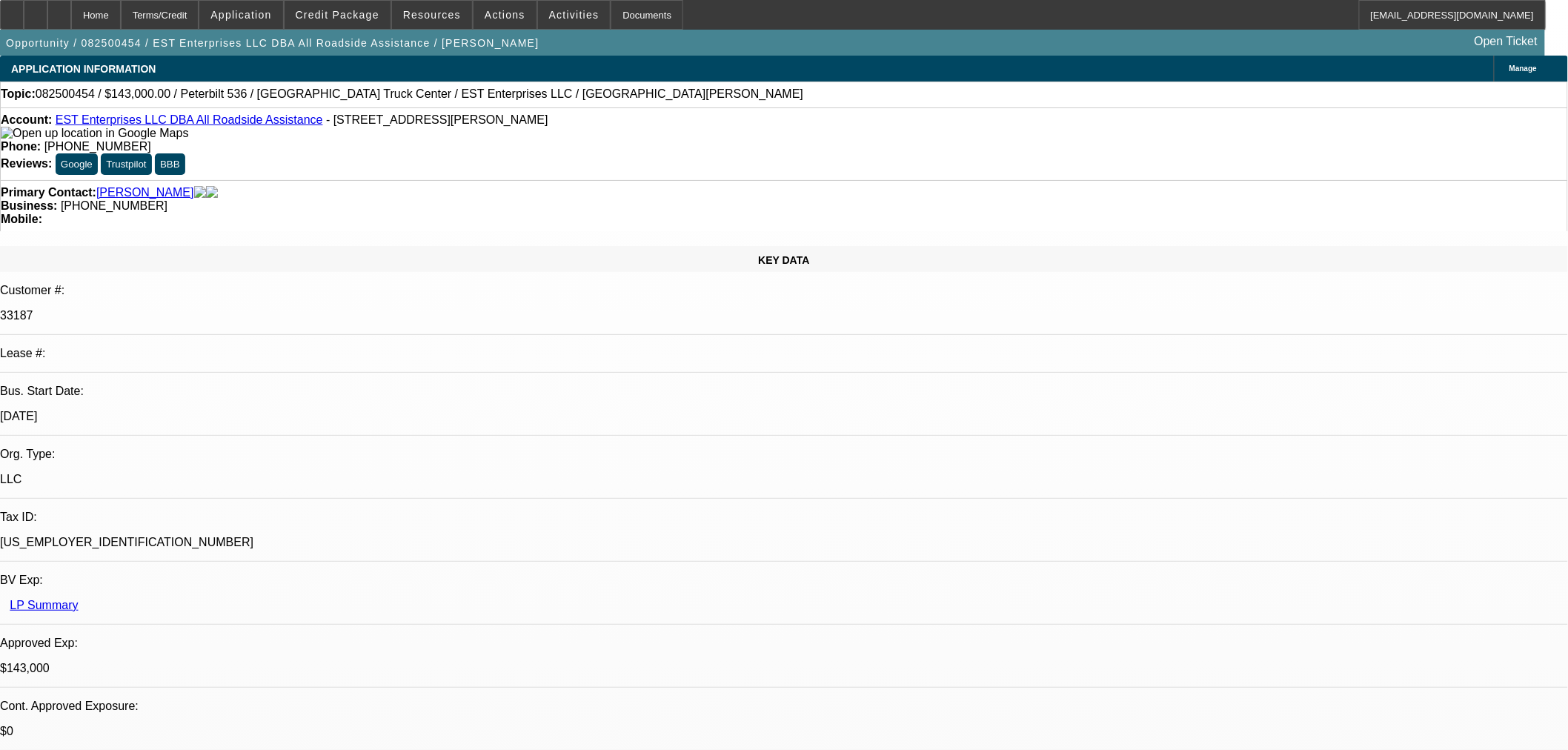
select select "0"
select select "2"
select select "0"
select select "6"
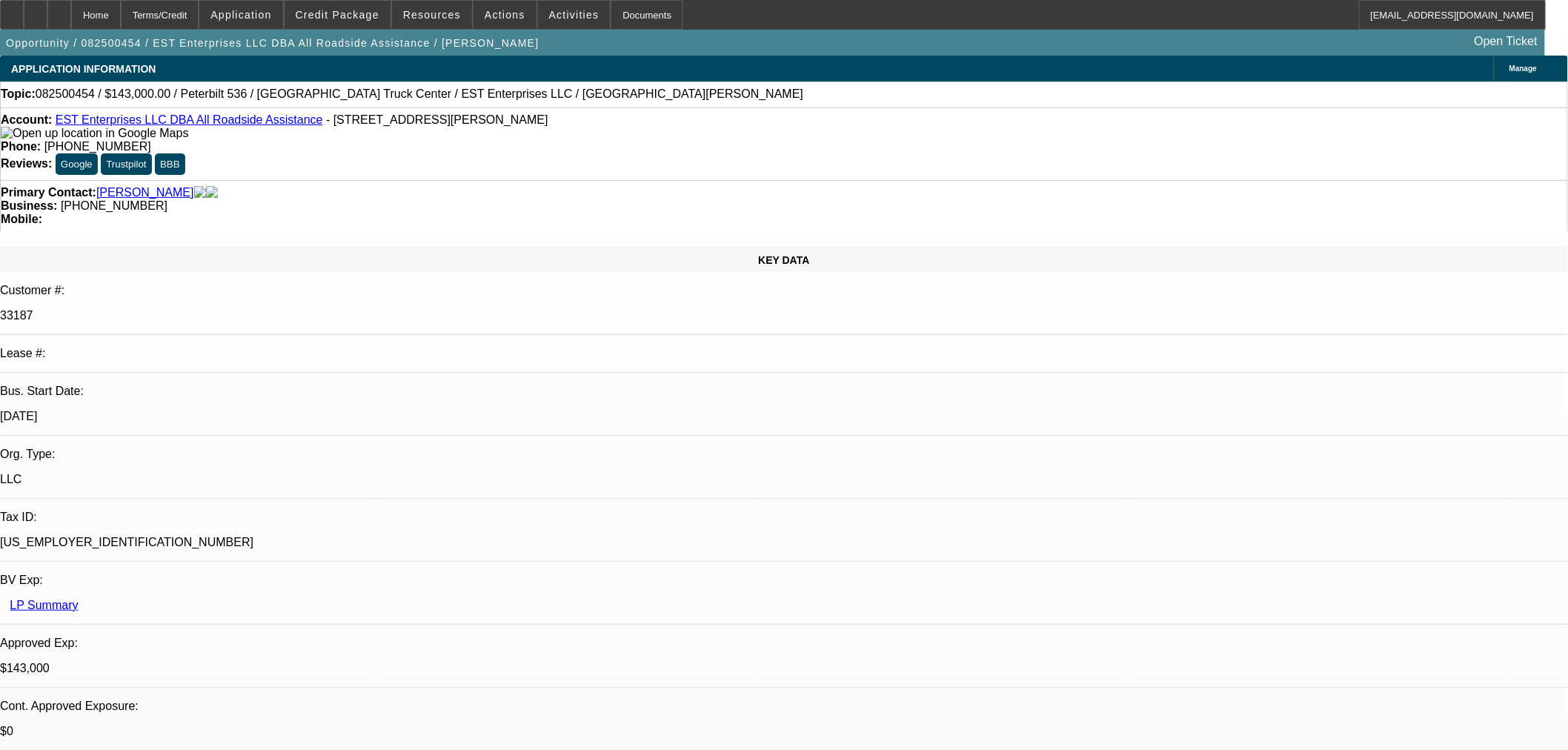
select select "0"
select select "2"
select select "0.1"
select select "4"
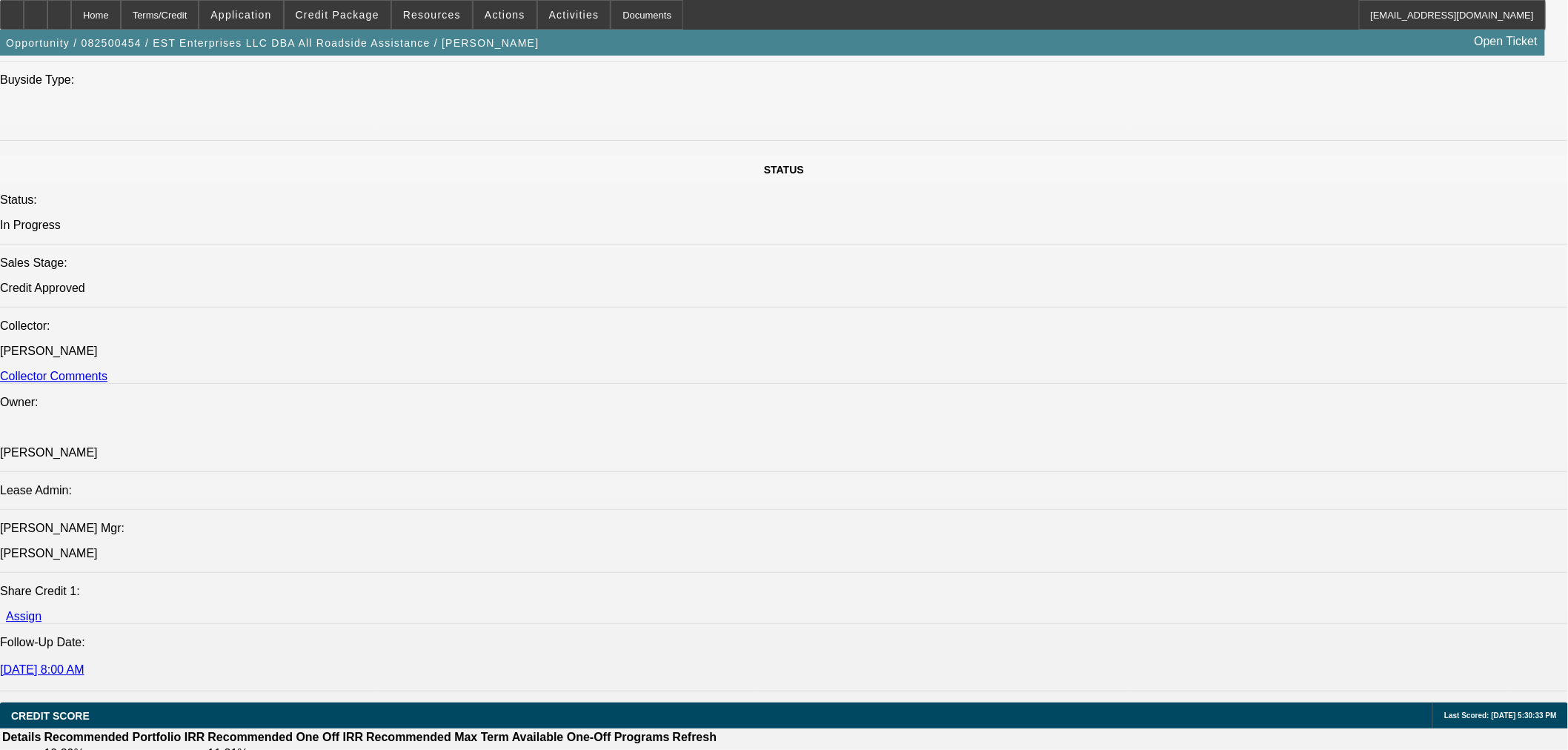
scroll to position [1317, 0]
